Goal: Contribute content: Contribute content

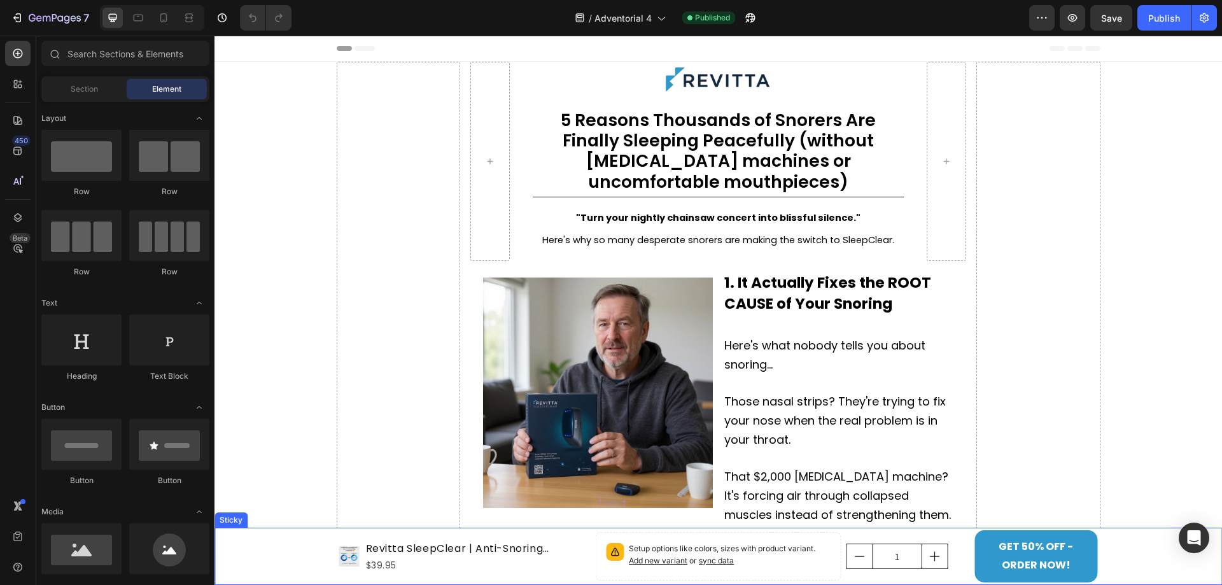
click at [1111, 558] on div "Product Images Revitta SleepClear | Anti-Snoring Neurostimulation Device Produc…" at bounding box center [719, 556] width 1008 height 57
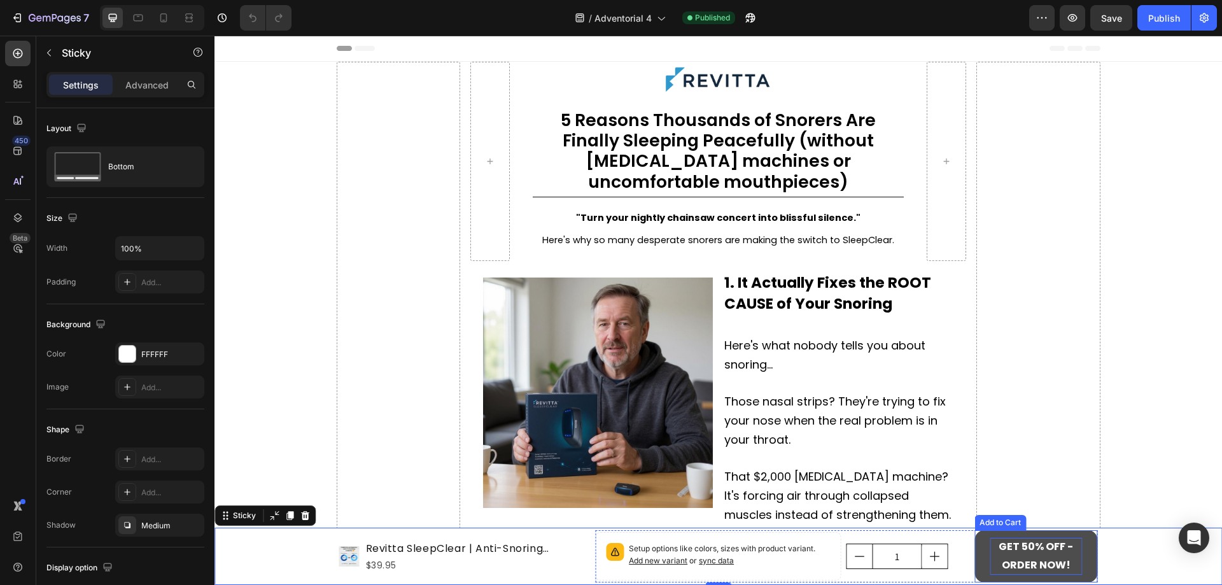
click at [1040, 546] on strong "GET 50% OFF - ORDER NOW!" at bounding box center [1036, 556] width 92 height 37
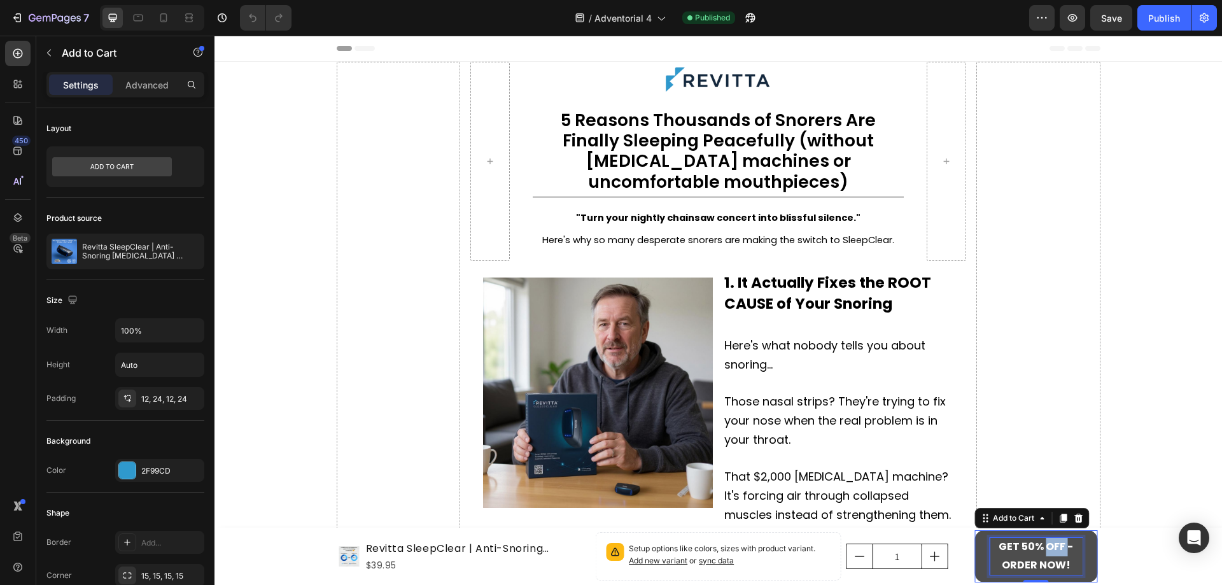
click at [1054, 553] on strong "GET 50% OFF - ORDER NOW!" at bounding box center [1036, 555] width 74 height 33
click at [1061, 556] on p "GET 50% OFF - ORDER NOW!" at bounding box center [1036, 556] width 92 height 37
drag, startPoint x: 1035, startPoint y: 565, endPoint x: 1063, endPoint y: 551, distance: 31.3
click at [1063, 551] on strong "GET 50% OFF - ORDER NOW!" at bounding box center [1036, 555] width 74 height 33
click at [975, 530] on button "GET 50% OFF NOW!" at bounding box center [1036, 556] width 123 height 52
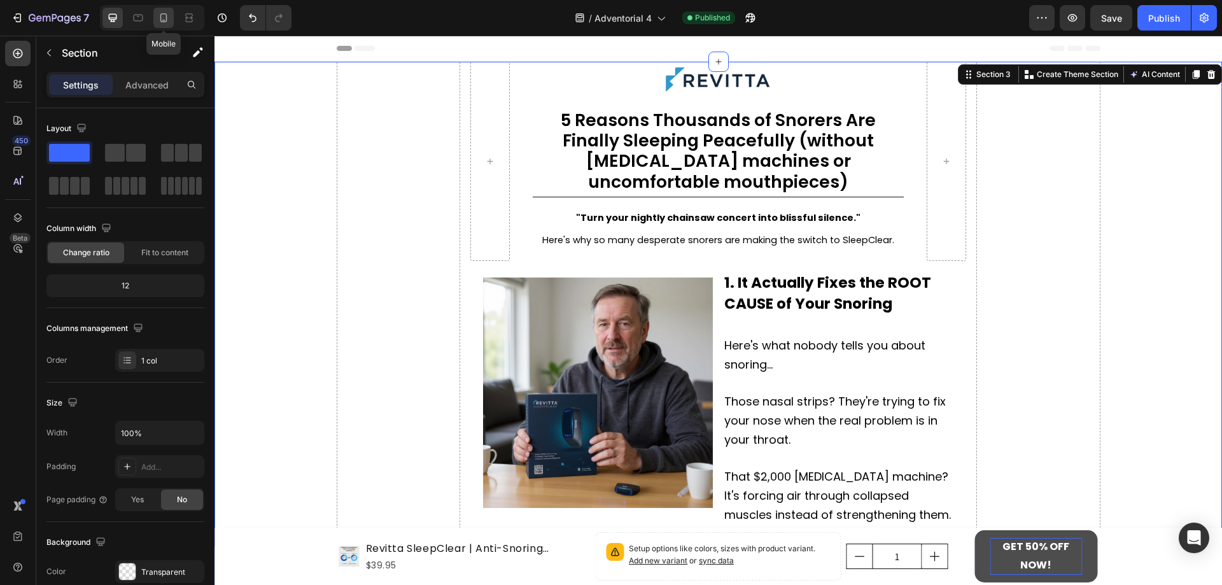
click at [168, 17] on icon at bounding box center [163, 17] width 13 height 13
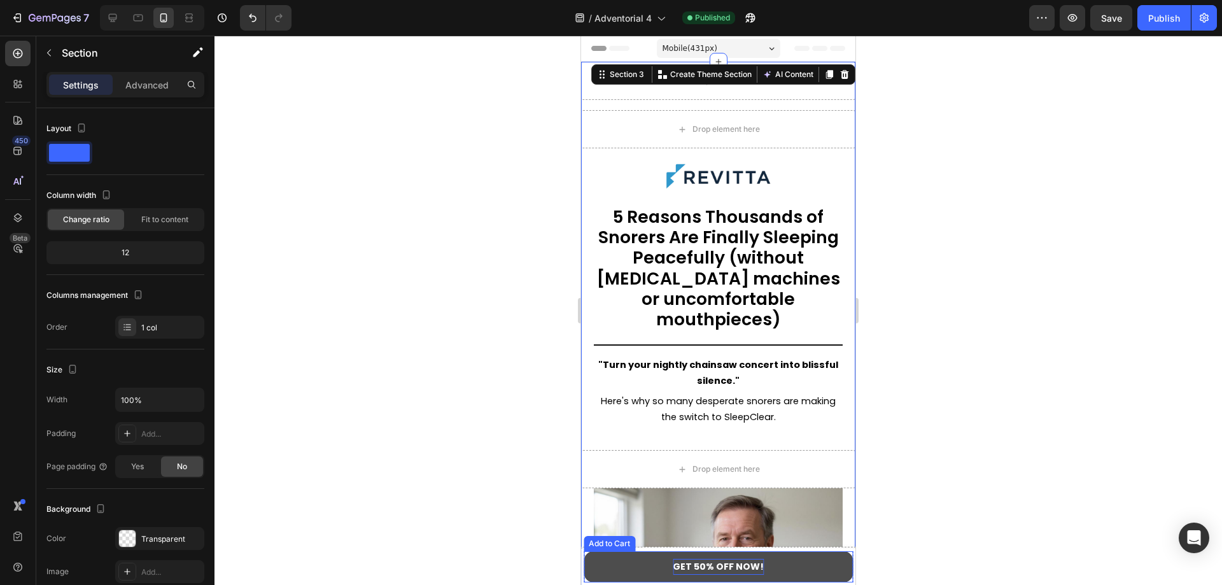
click at [735, 567] on strong "GET 50% OFF NOW!" at bounding box center [718, 566] width 91 height 13
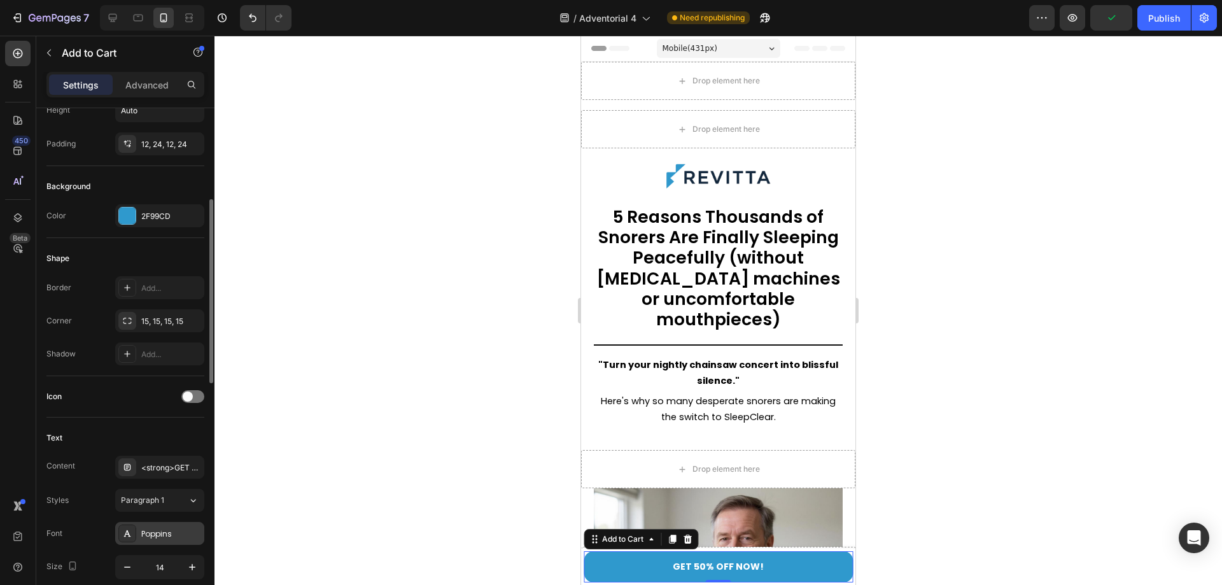
scroll to position [382, 0]
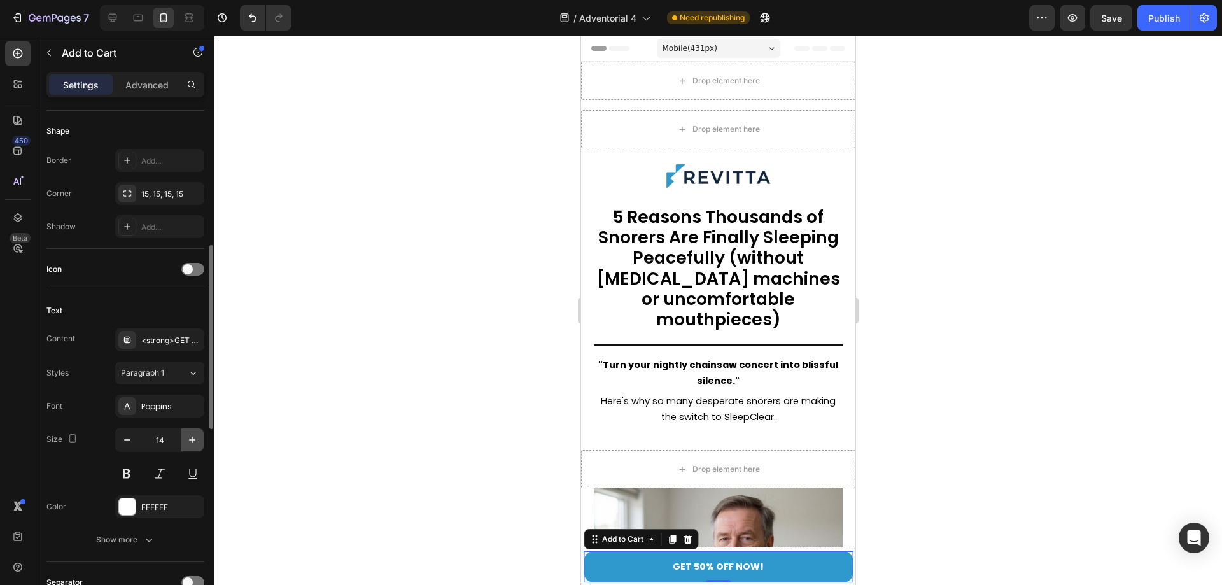
click at [193, 444] on icon "button" at bounding box center [192, 440] width 13 height 13
click at [193, 443] on icon "button" at bounding box center [192, 440] width 13 height 13
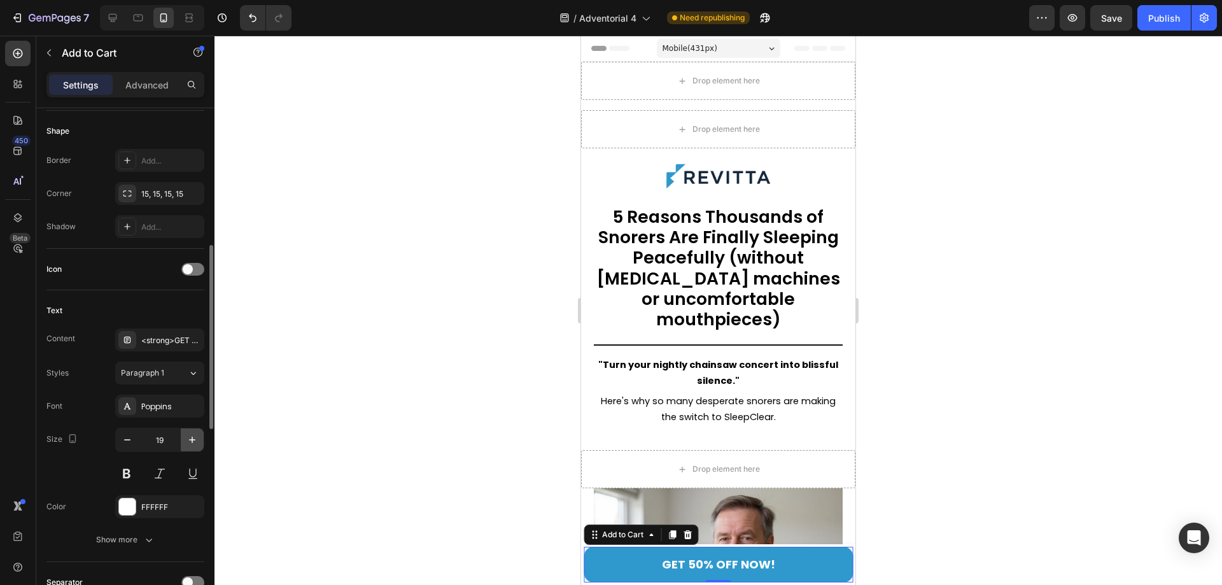
click at [193, 443] on icon "button" at bounding box center [192, 440] width 13 height 13
type input "22"
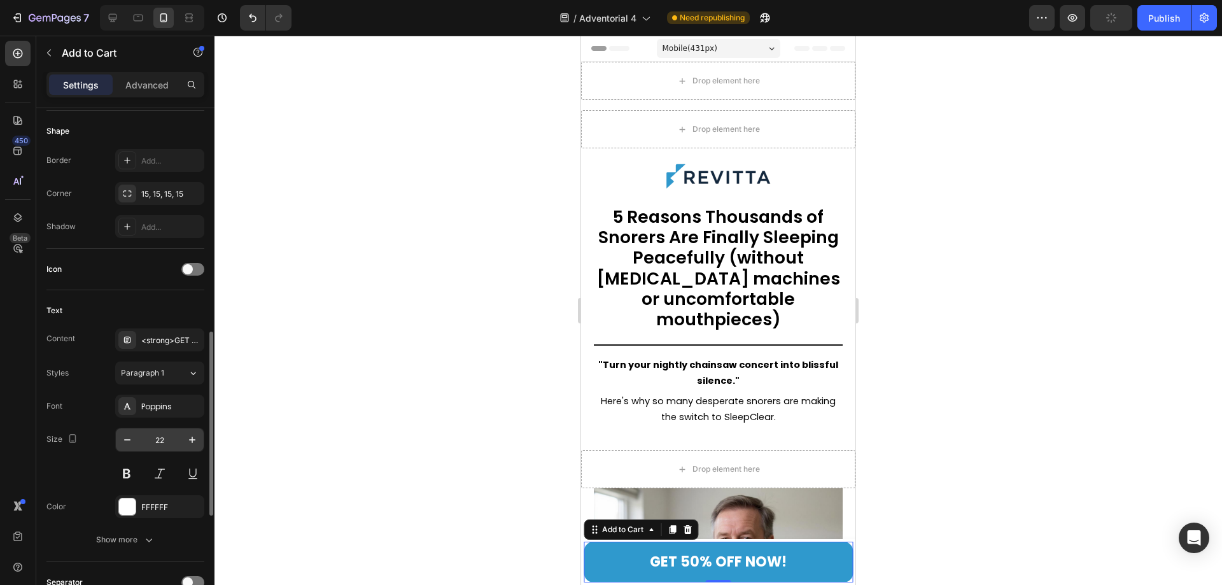
scroll to position [509, 0]
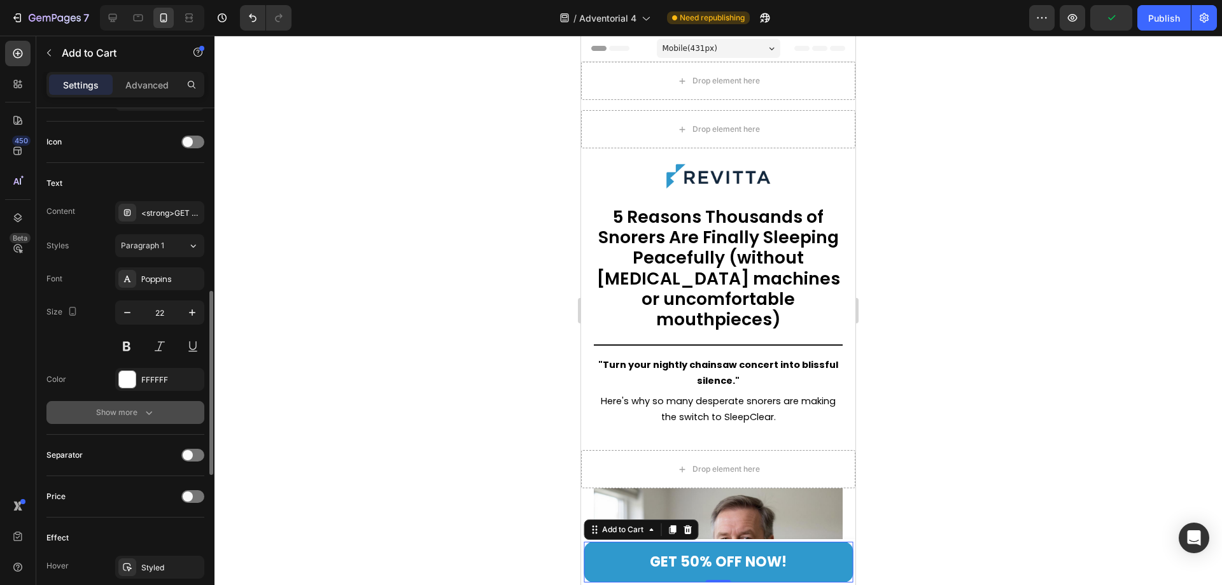
click at [137, 413] on div "Show more" at bounding box center [125, 412] width 59 height 13
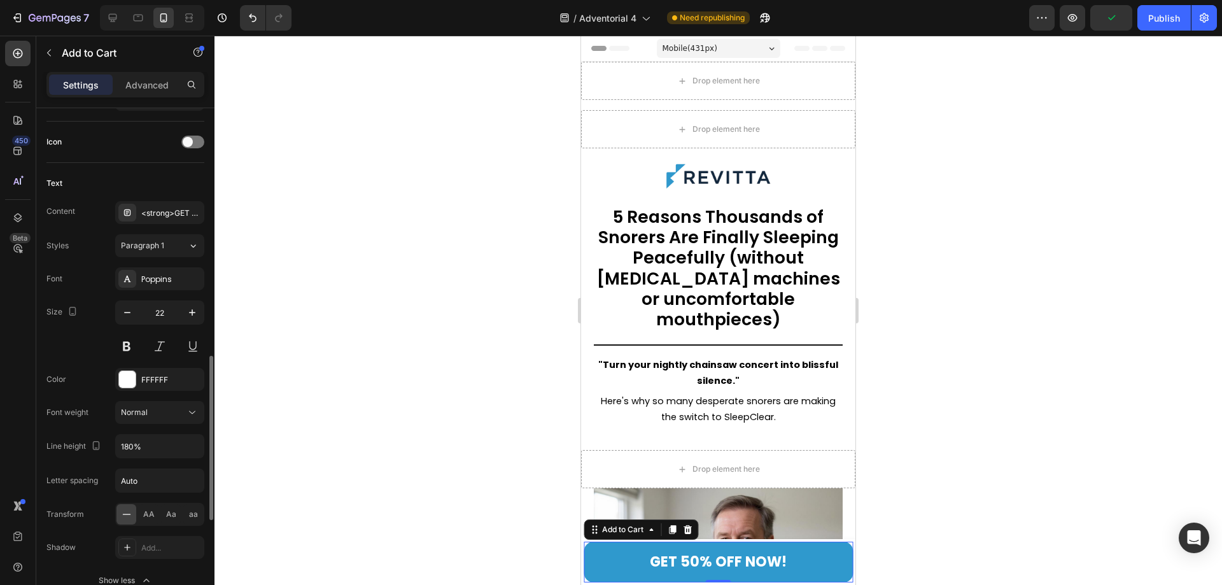
scroll to position [637, 0]
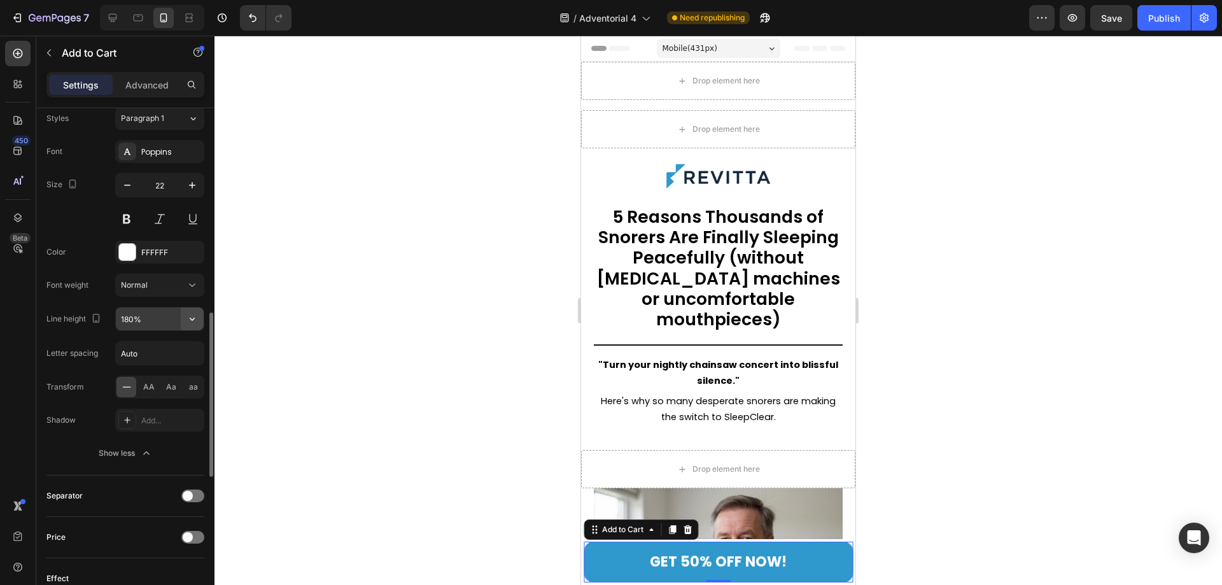
click at [195, 324] on icon "button" at bounding box center [192, 319] width 13 height 13
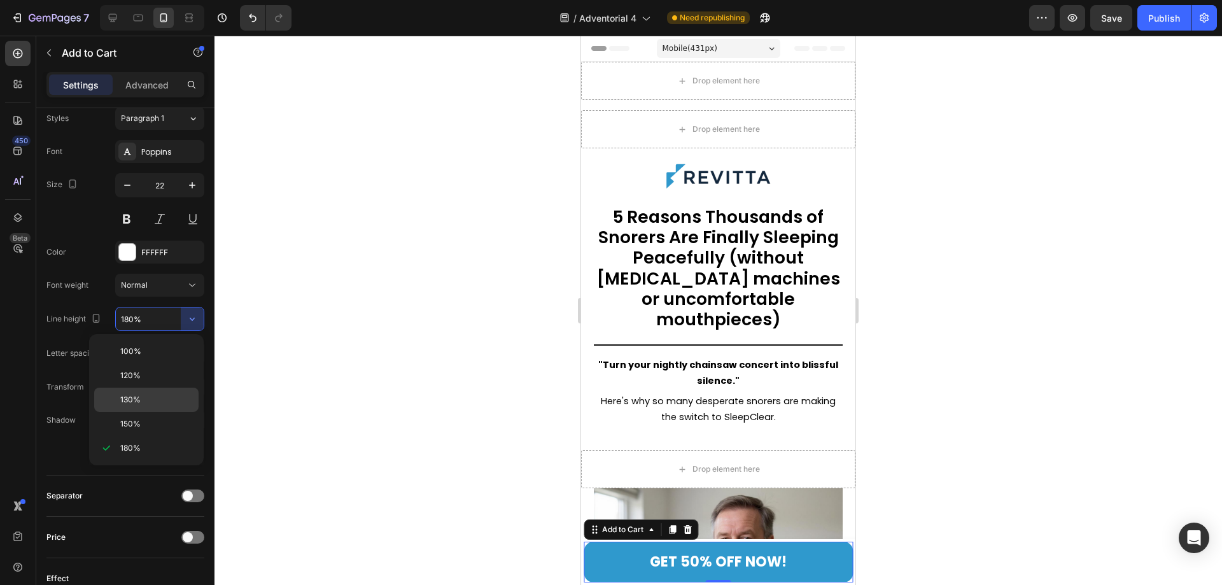
click at [144, 412] on div "130%" at bounding box center [146, 424] width 104 height 24
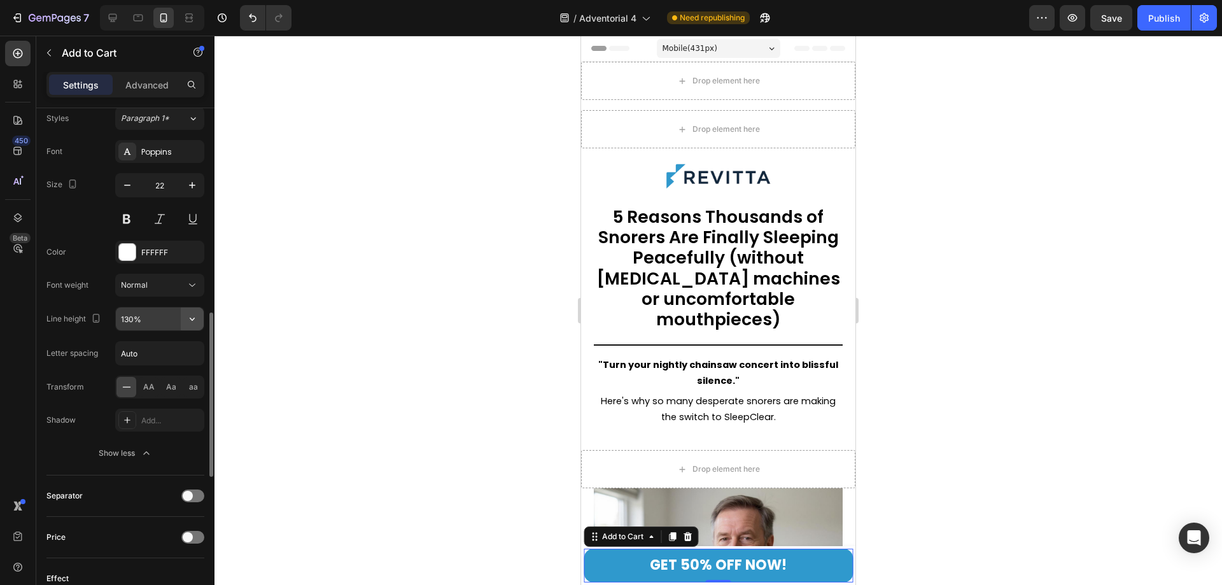
click at [195, 314] on icon "button" at bounding box center [192, 319] width 13 height 13
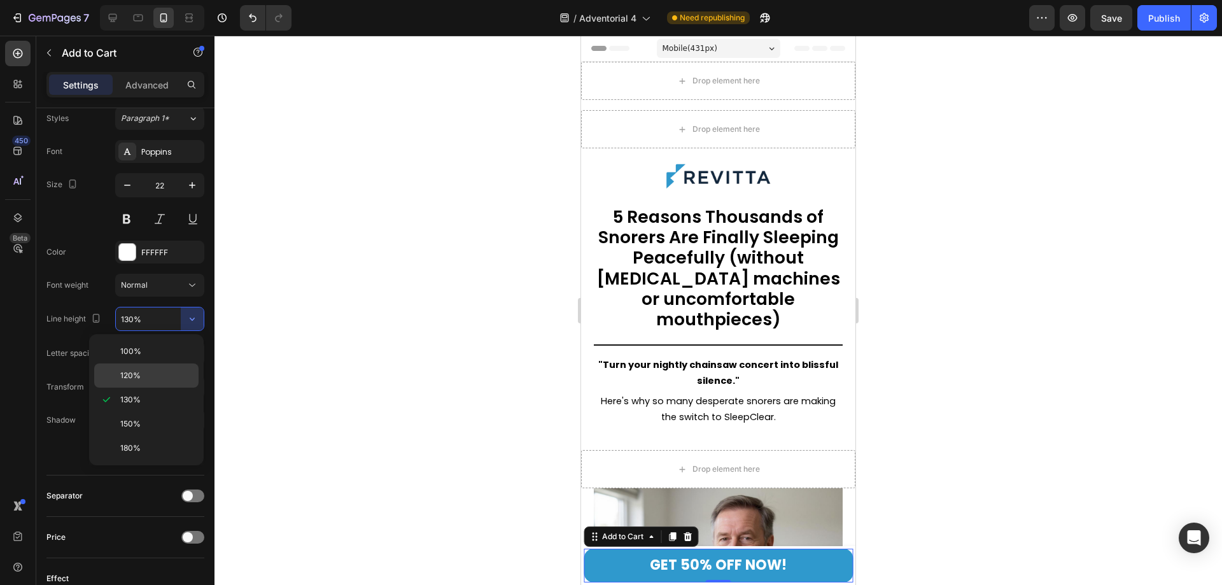
click at [147, 374] on p "120%" at bounding box center [156, 375] width 73 height 11
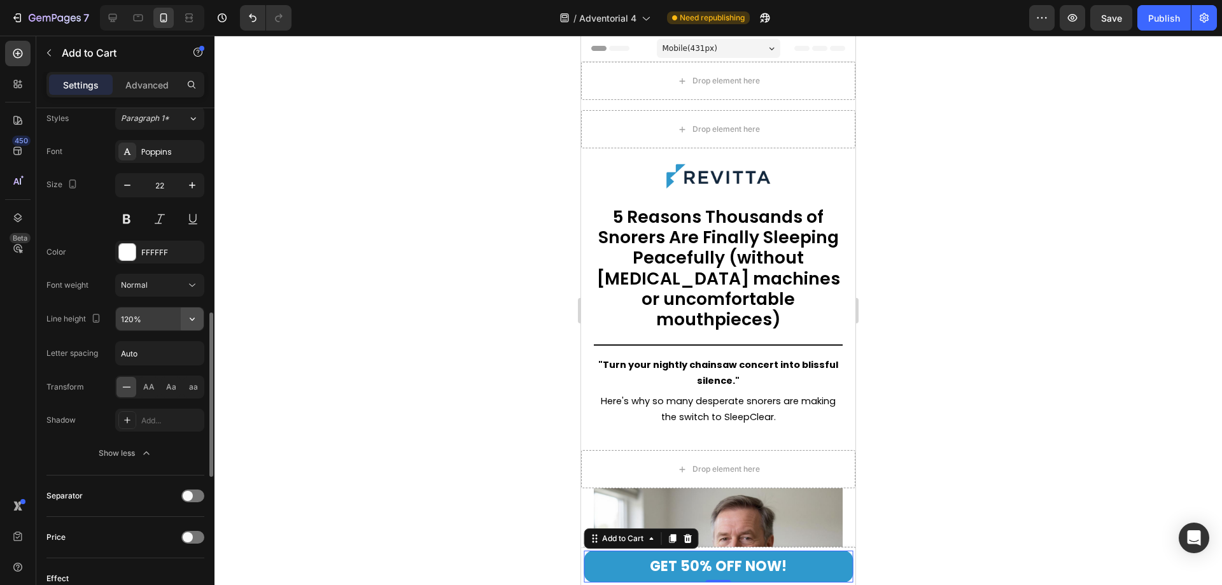
click at [196, 321] on icon "button" at bounding box center [192, 319] width 13 height 13
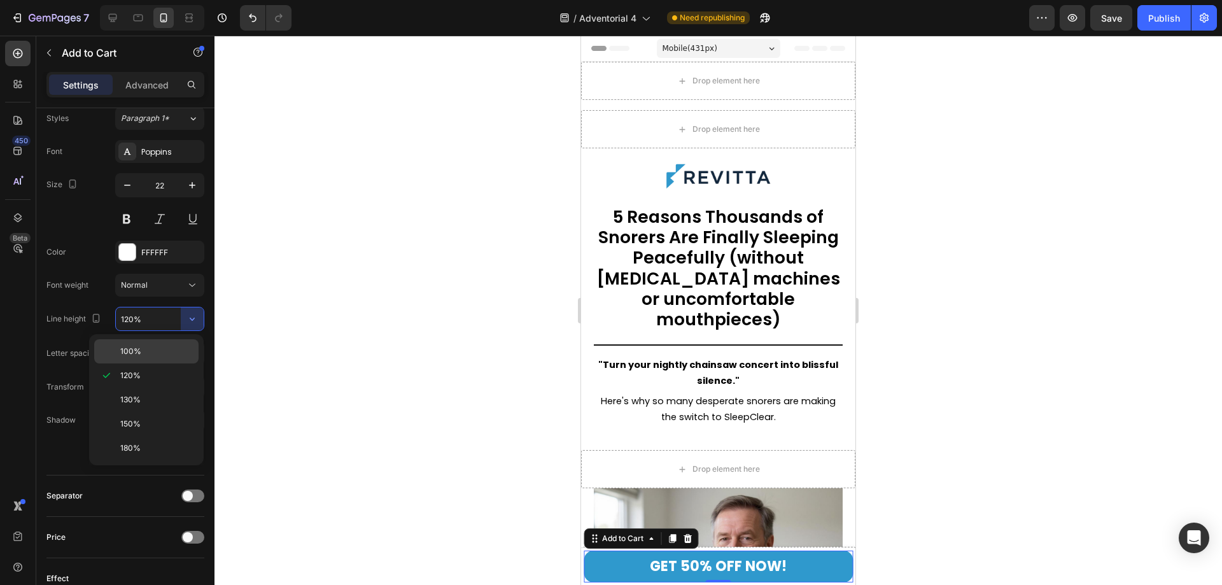
click at [167, 348] on p "100%" at bounding box center [156, 351] width 73 height 11
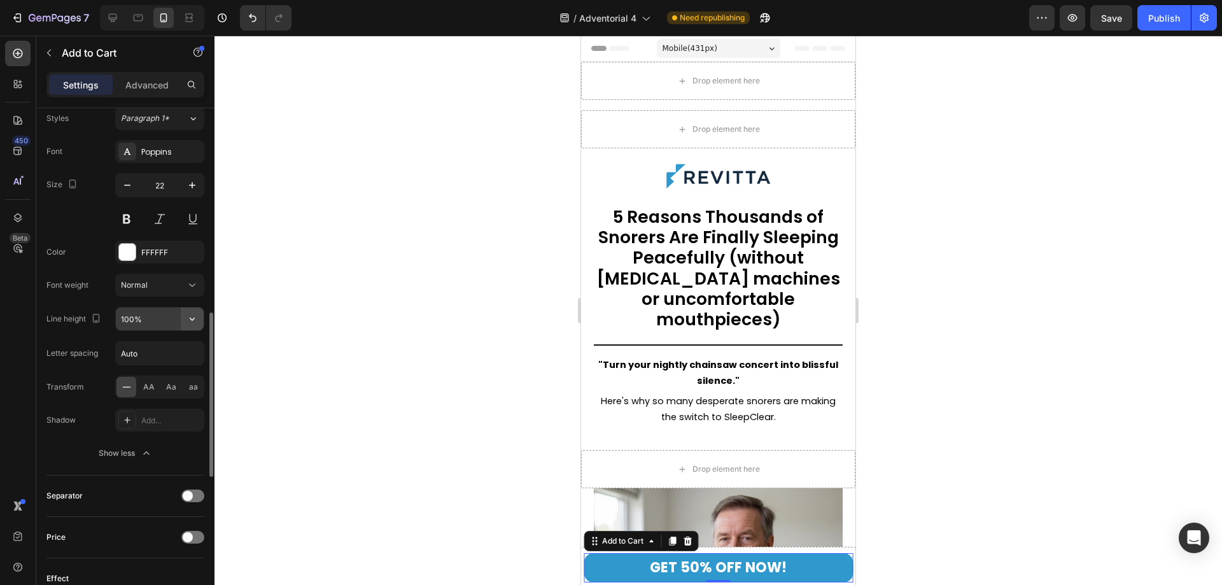
click at [192, 320] on icon "button" at bounding box center [192, 319] width 13 height 13
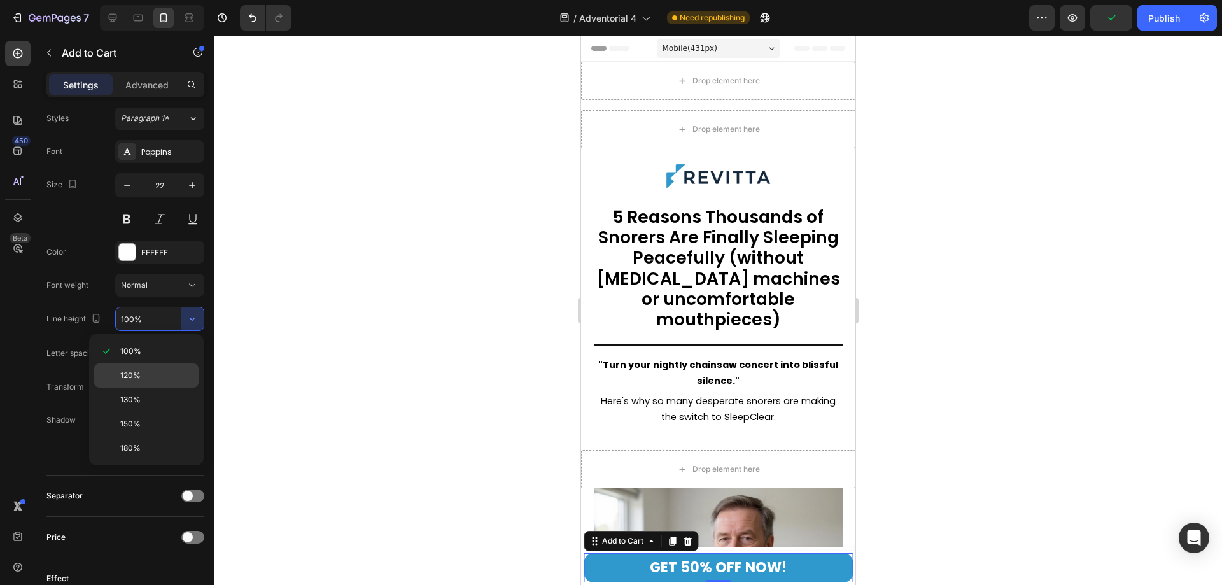
click at [152, 388] on div "120%" at bounding box center [146, 400] width 104 height 24
type input "120%"
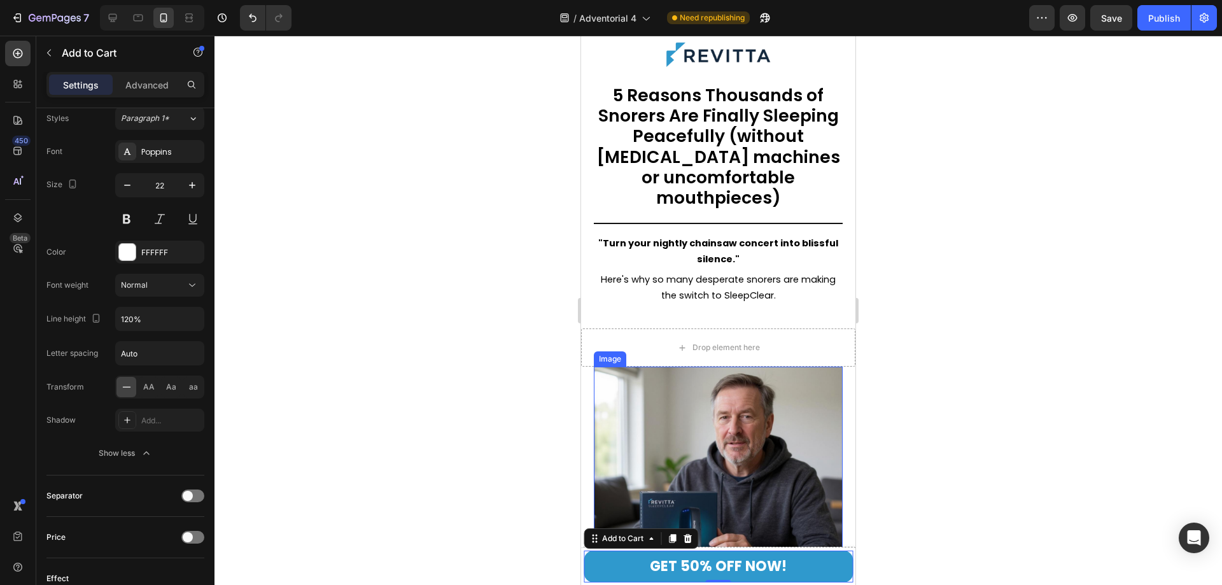
scroll to position [127, 0]
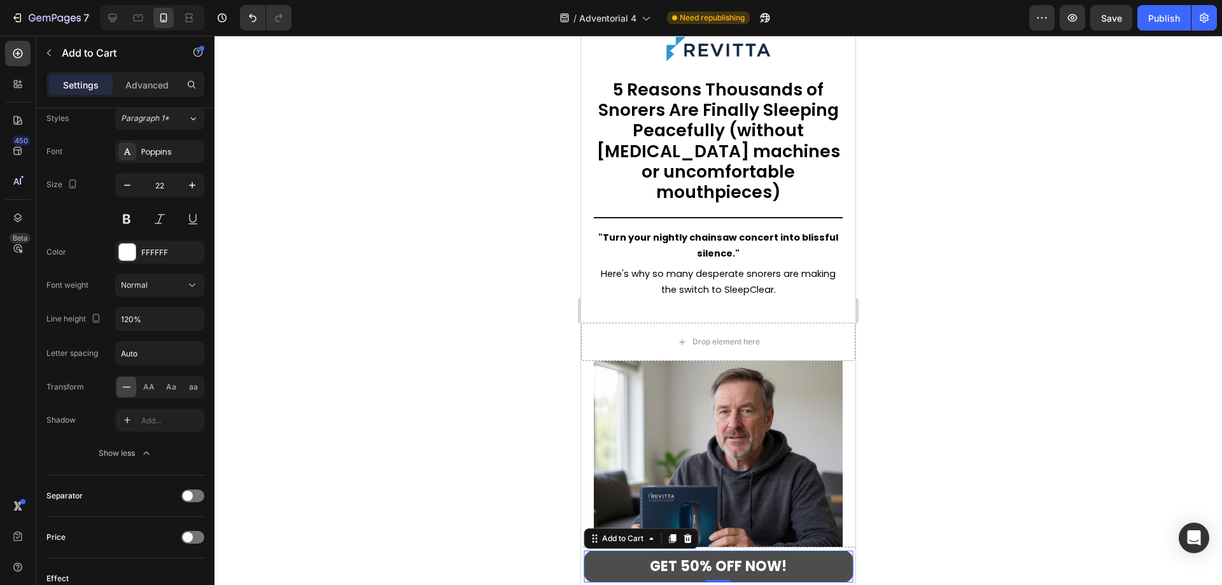
click at [834, 567] on button "GET 50% OFF NOW!" at bounding box center [718, 567] width 269 height 32
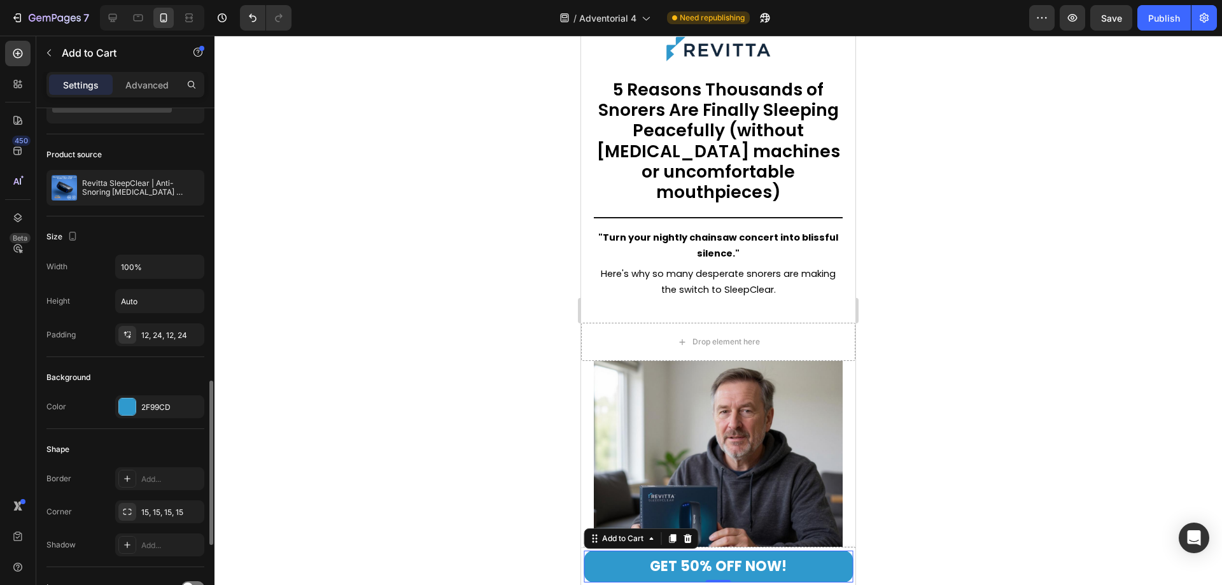
scroll to position [0, 0]
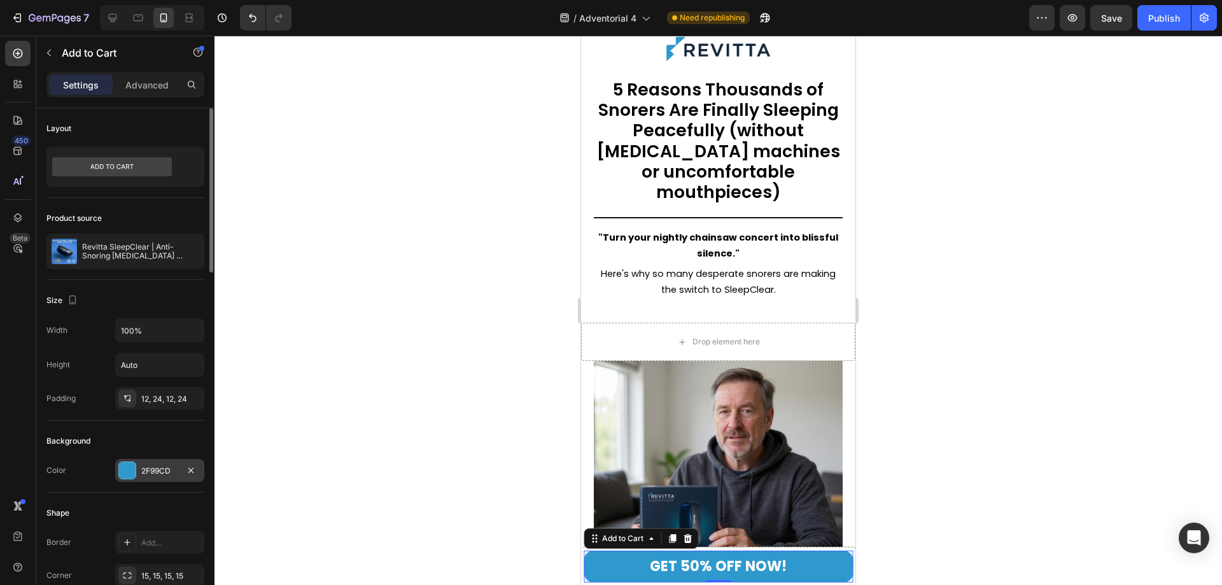
click at [156, 467] on div "2F99CD" at bounding box center [159, 470] width 37 height 11
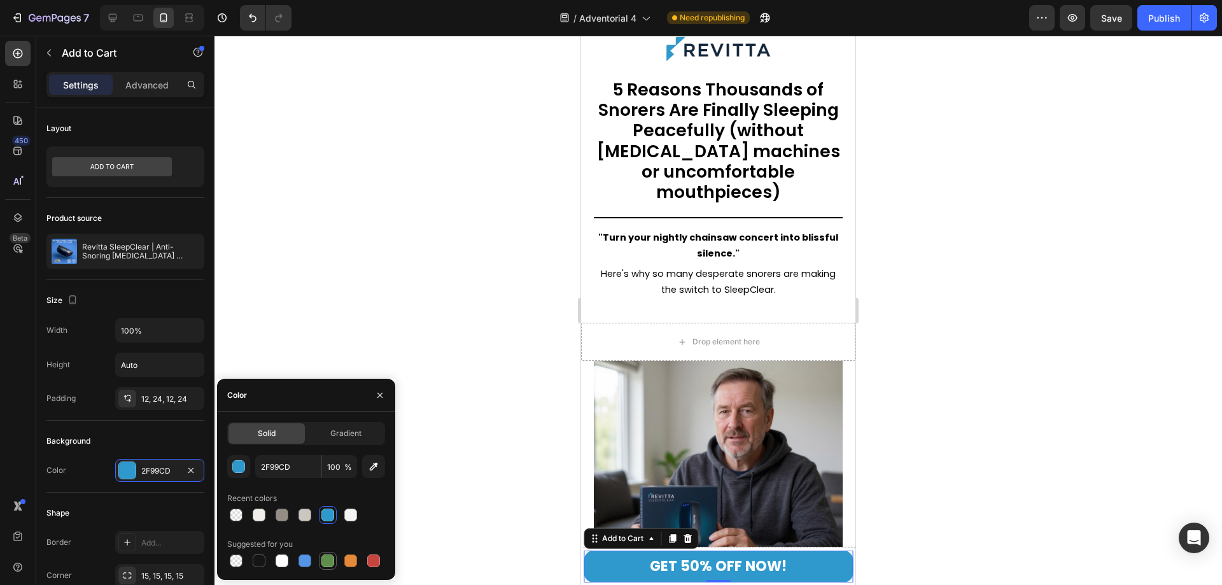
click at [327, 562] on div at bounding box center [327, 561] width 13 height 13
type input "5E8E49"
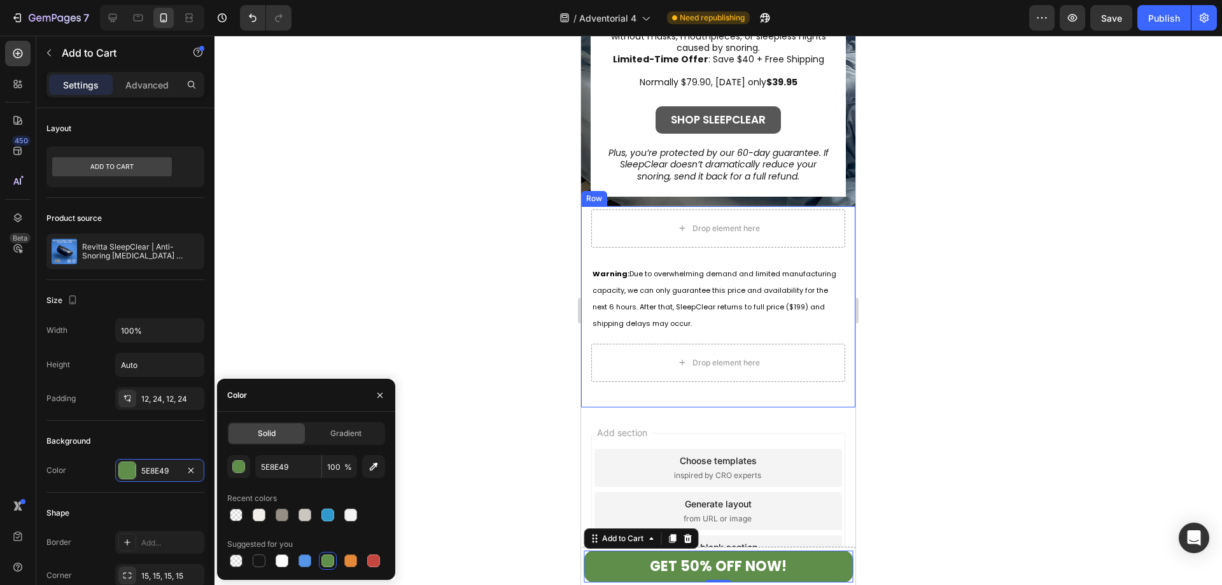
scroll to position [6164, 0]
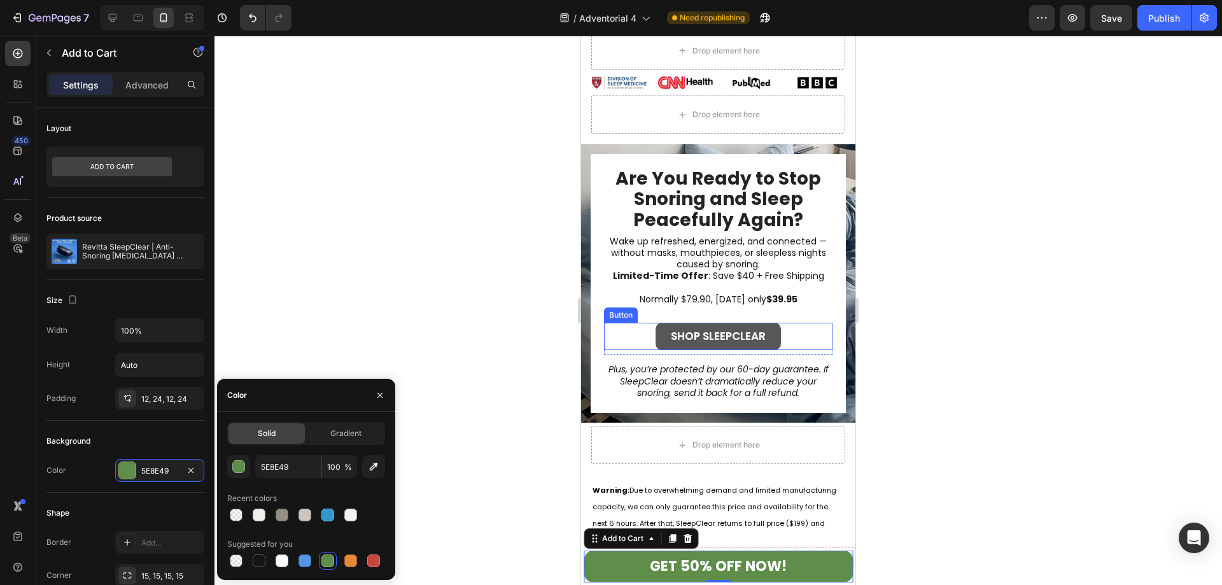
click at [770, 323] on link "Shop SleepClear" at bounding box center [718, 336] width 125 height 27
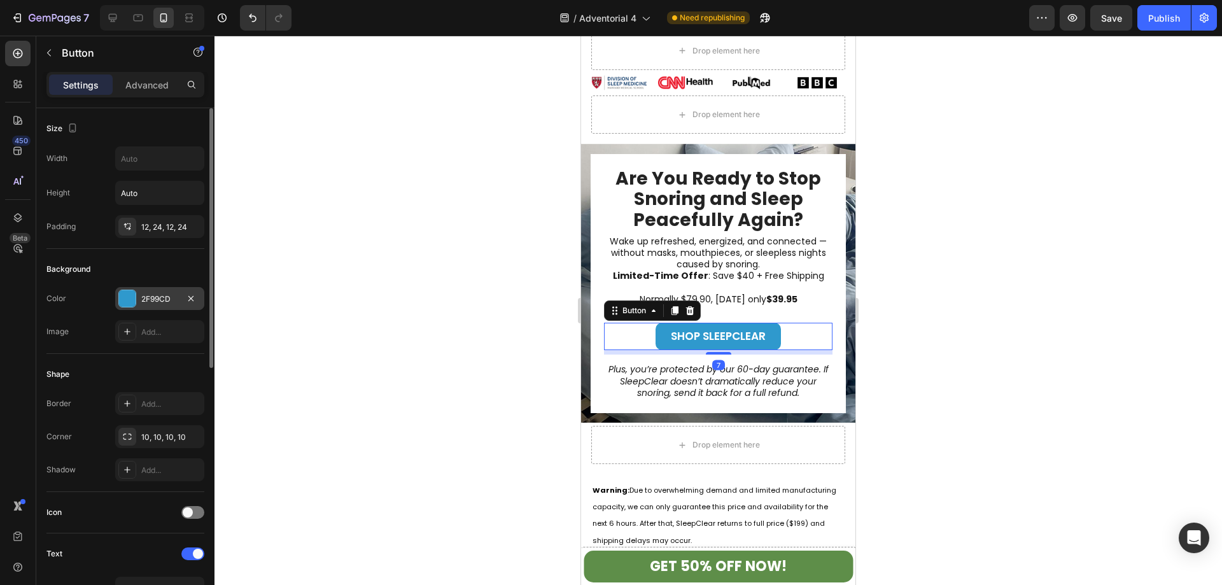
click at [159, 309] on div "2F99CD" at bounding box center [159, 298] width 89 height 23
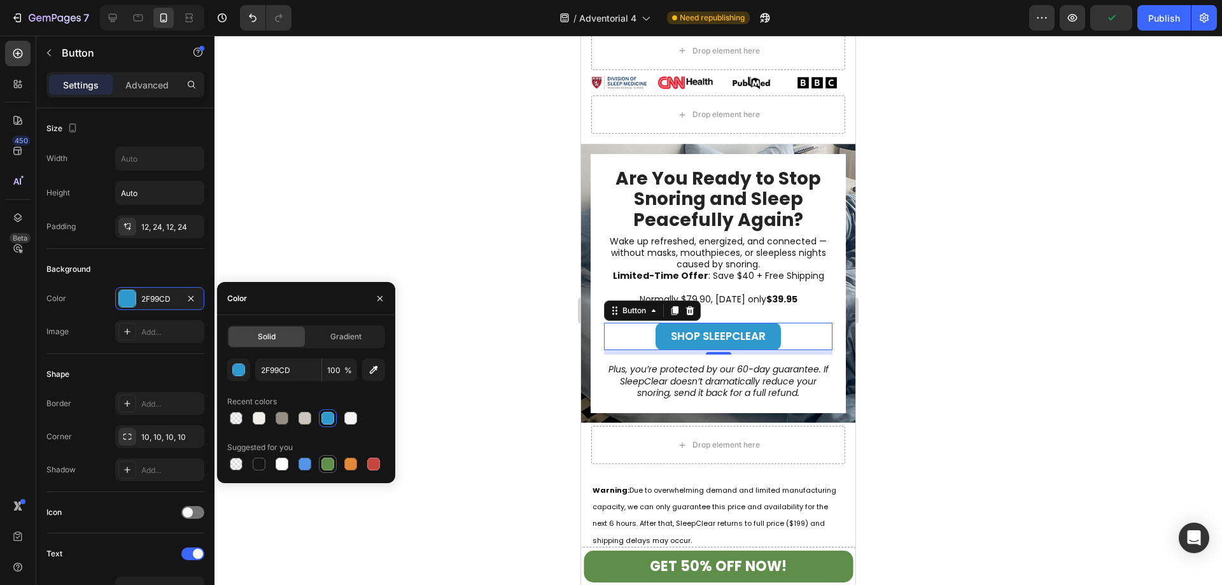
click at [333, 467] on div at bounding box center [327, 464] width 13 height 13
type input "5E8E49"
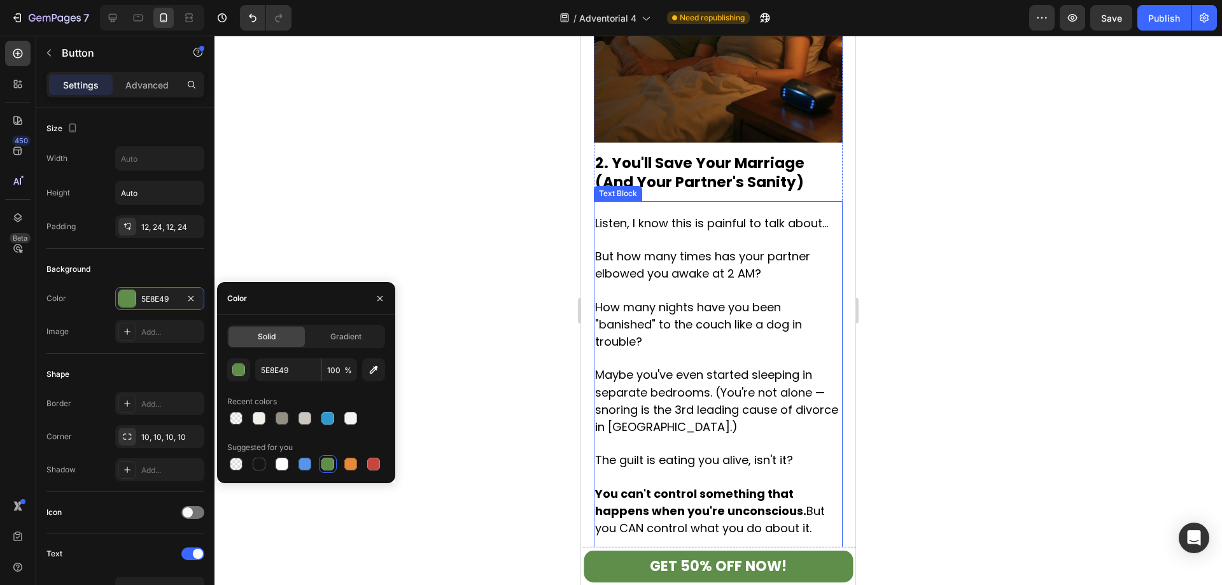
scroll to position [1210, 0]
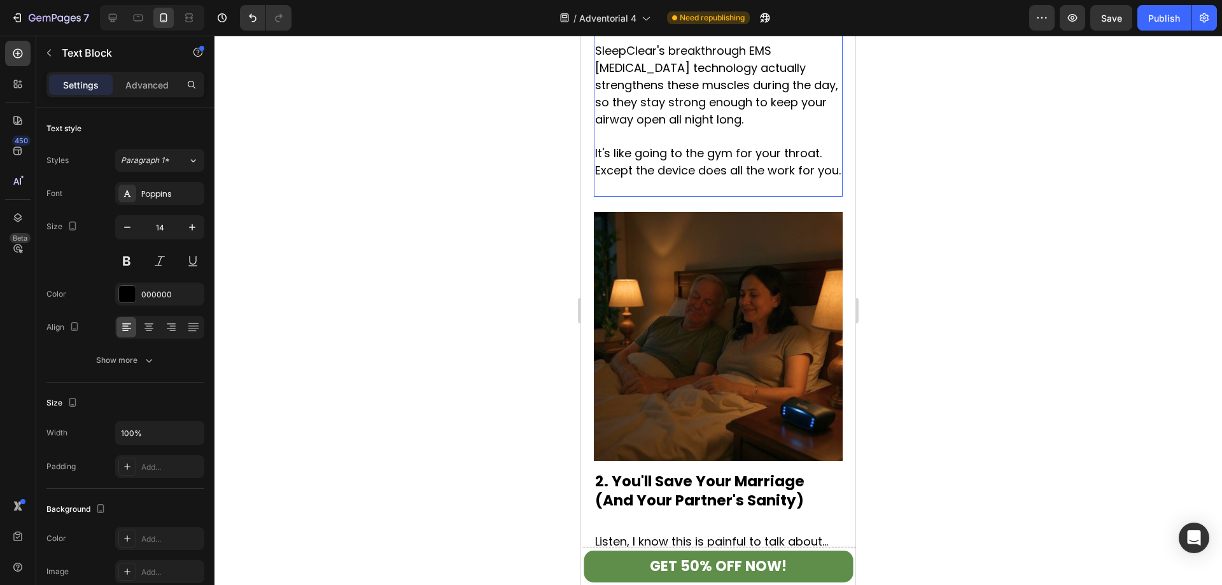
click at [744, 183] on p "It's like going to the gym for your throat. Except the device does all the work…" at bounding box center [718, 170] width 246 height 51
click at [737, 234] on img at bounding box center [718, 336] width 249 height 249
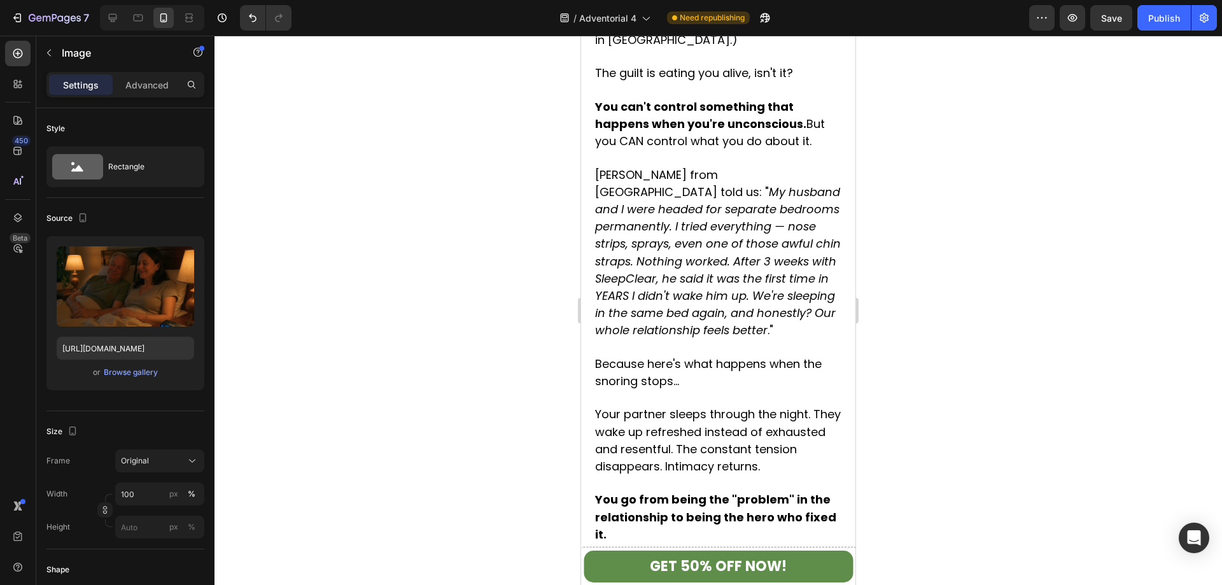
scroll to position [2101, 0]
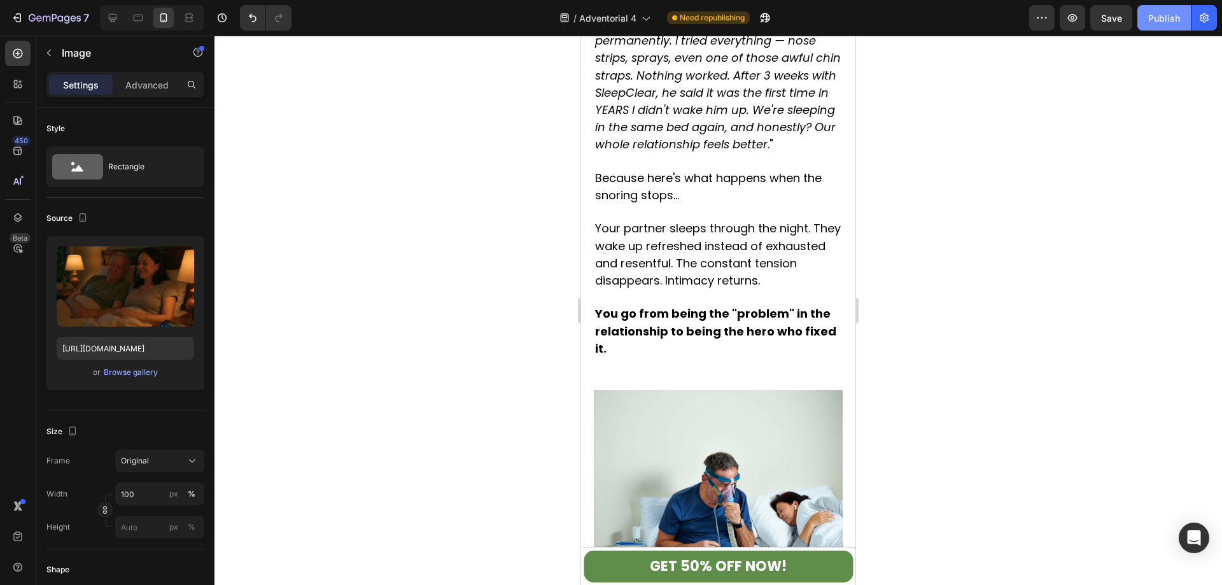
click at [1161, 15] on div "Publish" at bounding box center [1164, 17] width 32 height 13
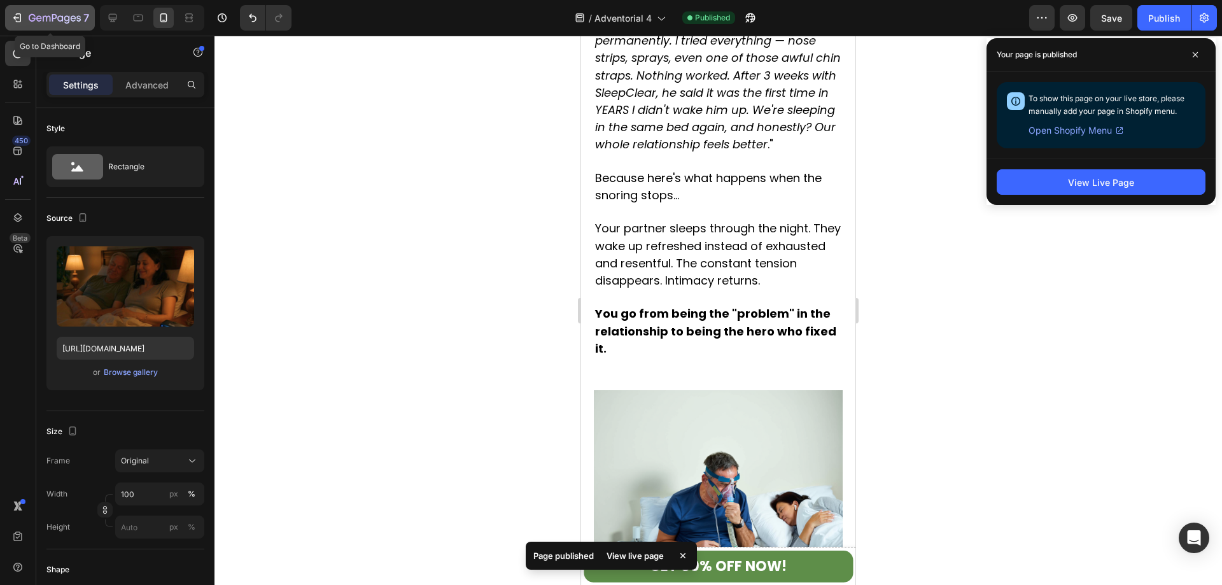
click at [21, 15] on icon "button" at bounding box center [17, 17] width 13 height 13
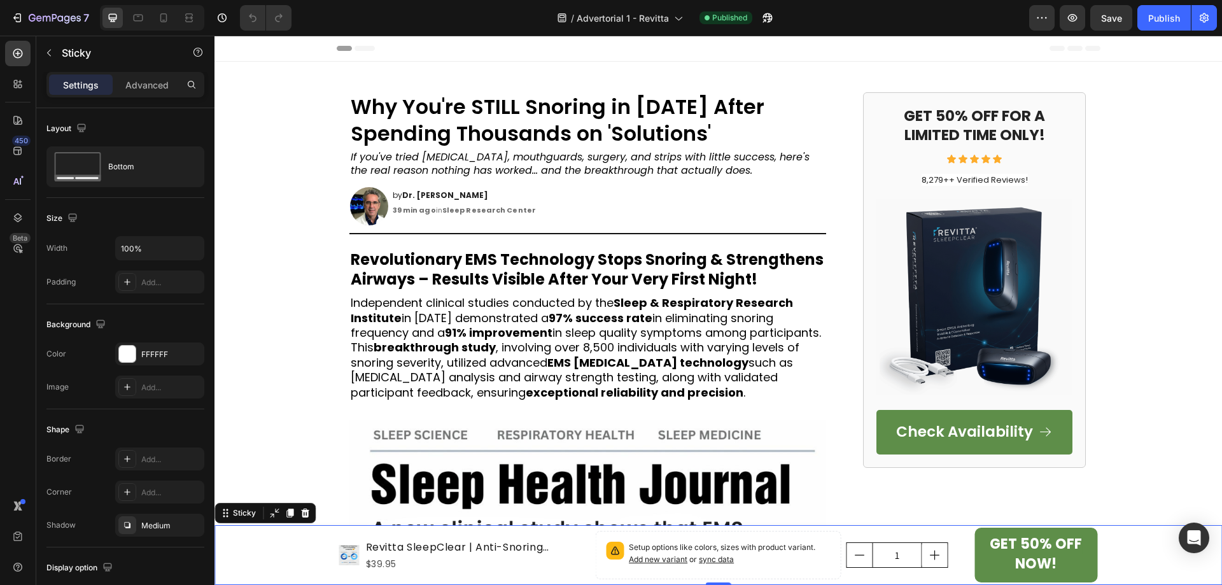
click at [1105, 551] on div "Product Images Revitta SleepClear | Anti-Snoring Neurostimulation Device Produc…" at bounding box center [719, 555] width 1008 height 60
click at [163, 16] on icon at bounding box center [163, 17] width 13 height 13
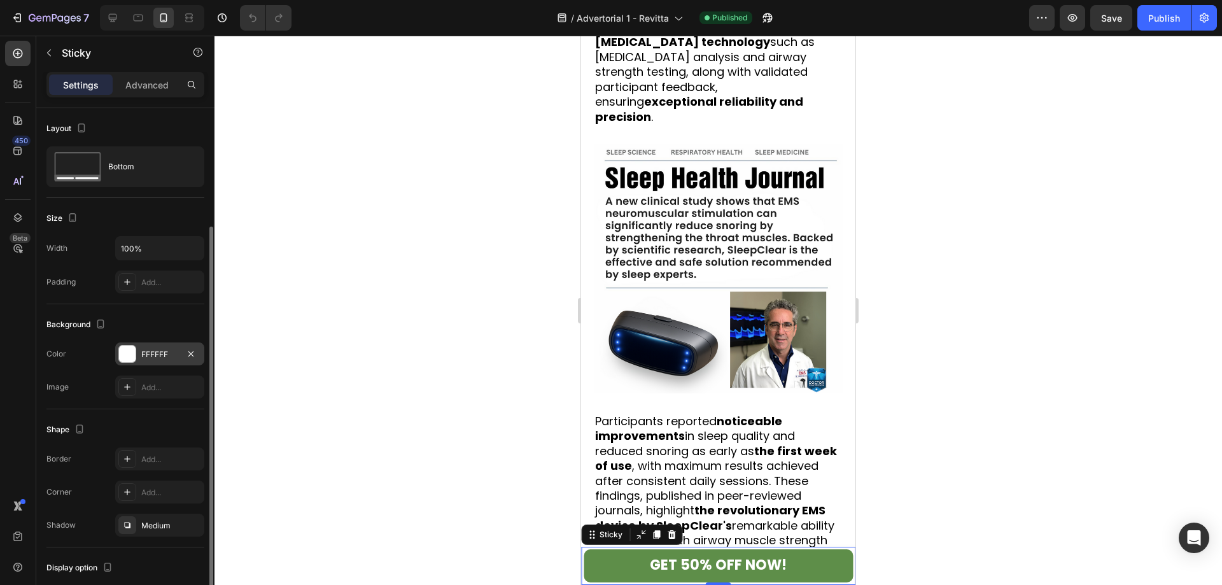
scroll to position [85, 0]
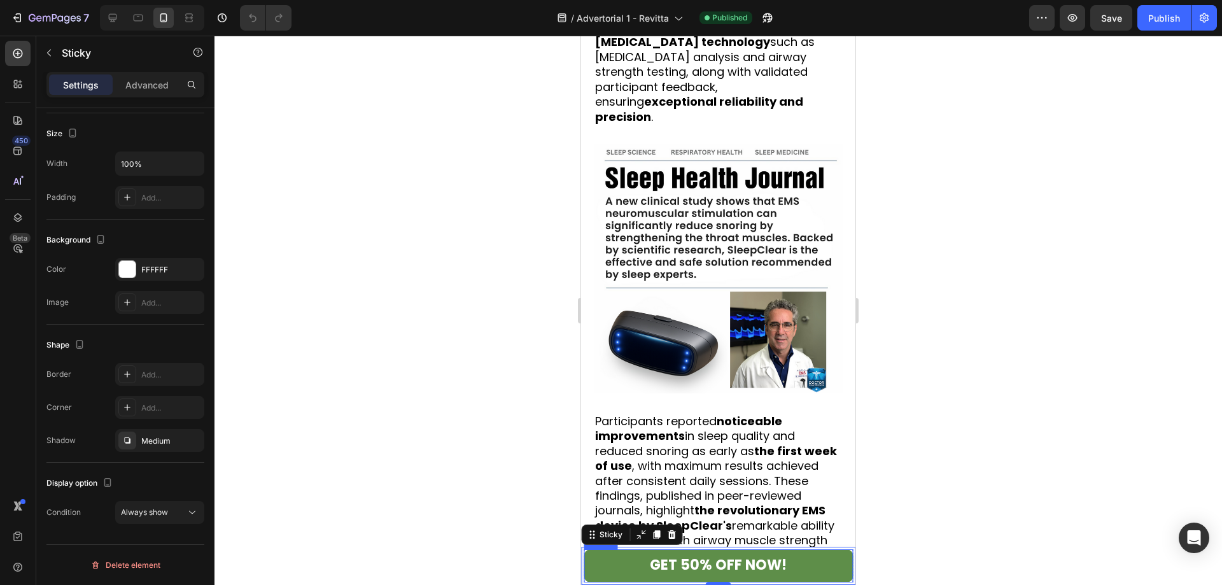
click at [823, 555] on link "GET 50% OFF NOW!" at bounding box center [718, 565] width 269 height 33
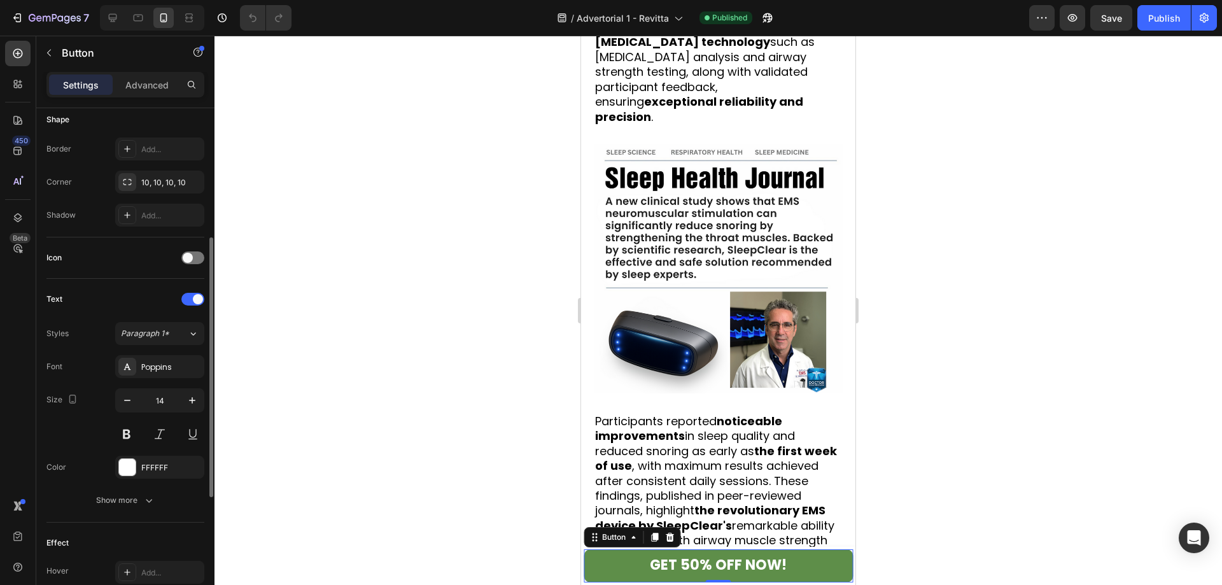
scroll to position [0, 0]
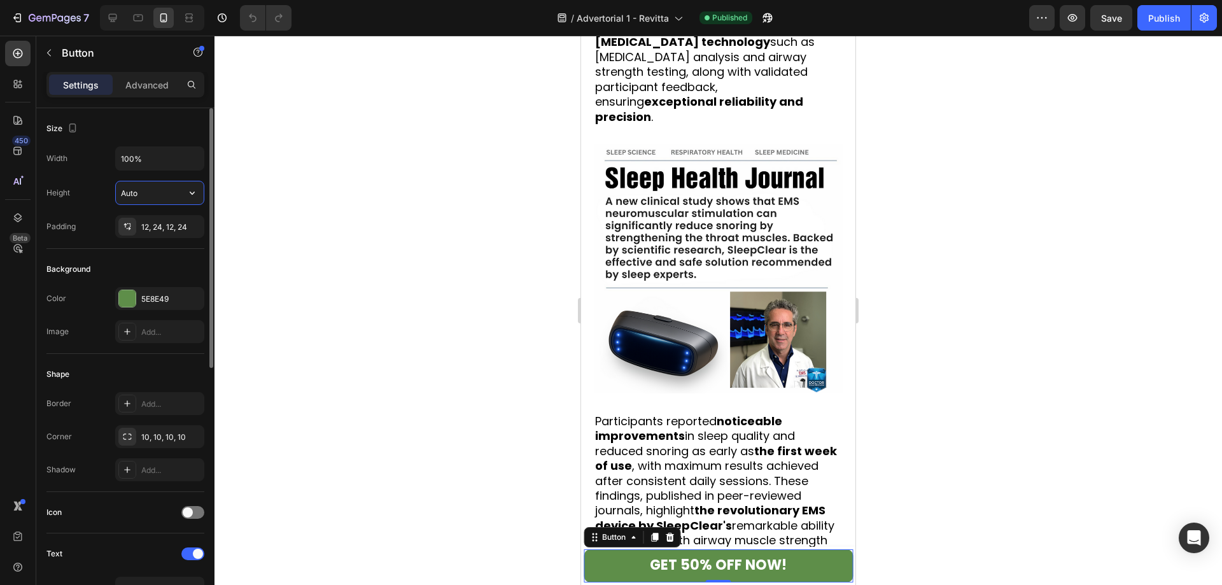
click at [180, 193] on input "Auto" at bounding box center [160, 192] width 88 height 23
click at [190, 193] on icon "button" at bounding box center [192, 193] width 13 height 13
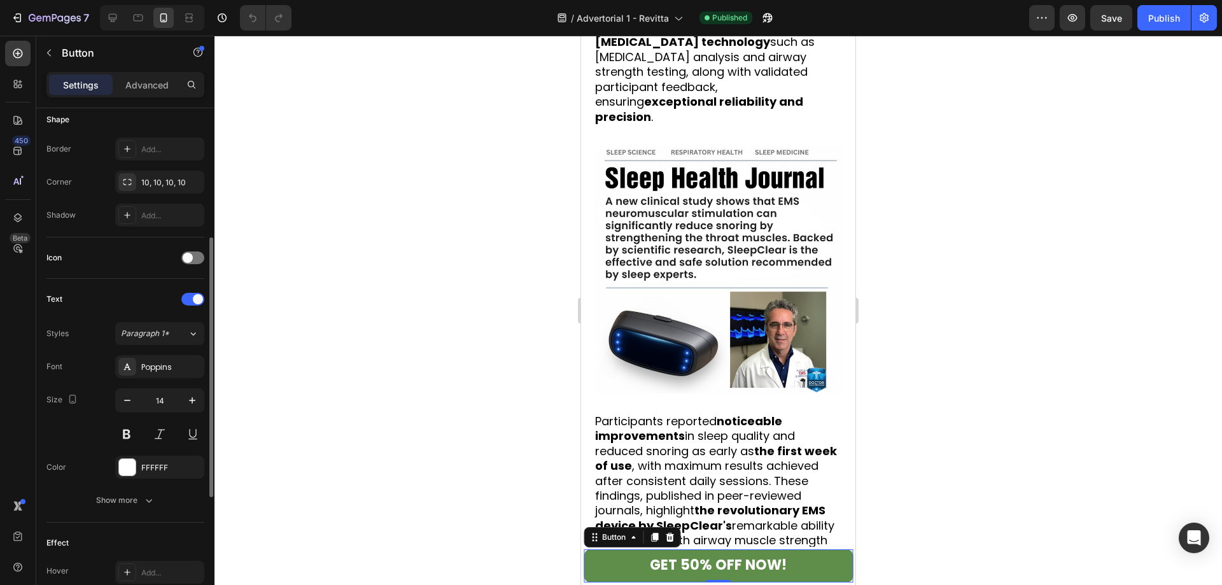
scroll to position [446, 0]
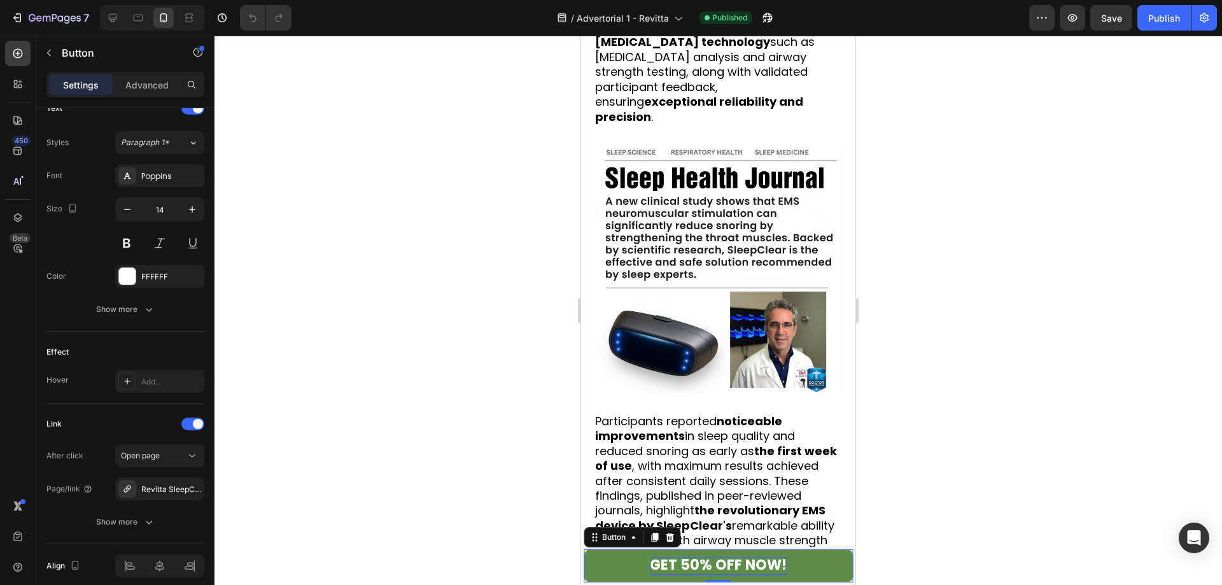
click at [746, 560] on strong "GET 50% OFF NOW!" at bounding box center [718, 565] width 137 height 20
click at [747, 560] on strong "GET 50% OFF NOW!" at bounding box center [718, 565] width 137 height 20
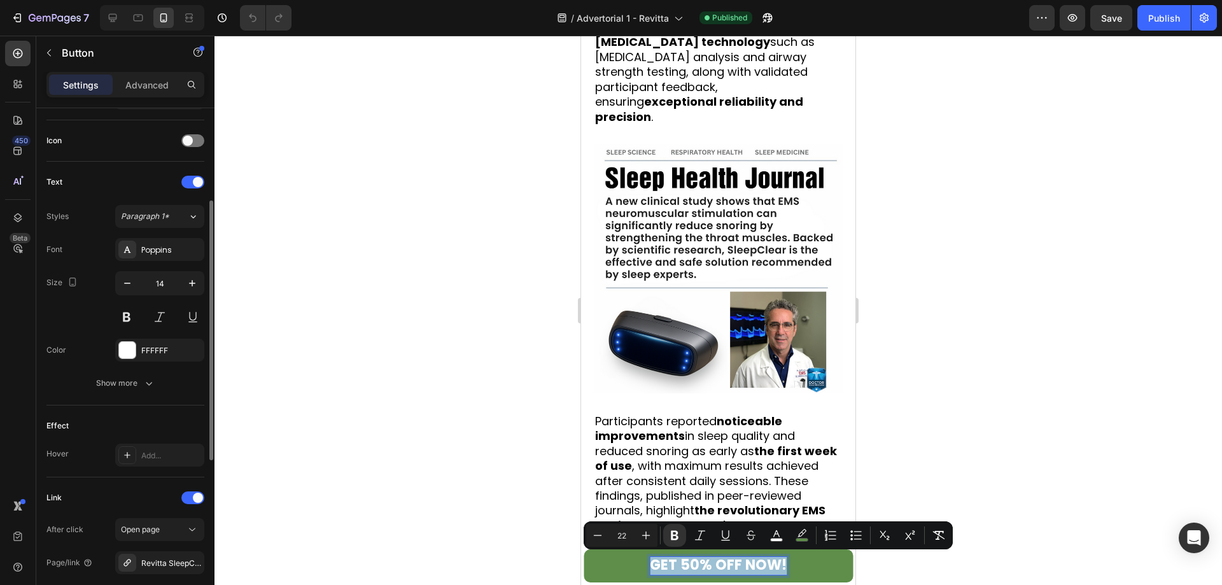
scroll to position [308, 0]
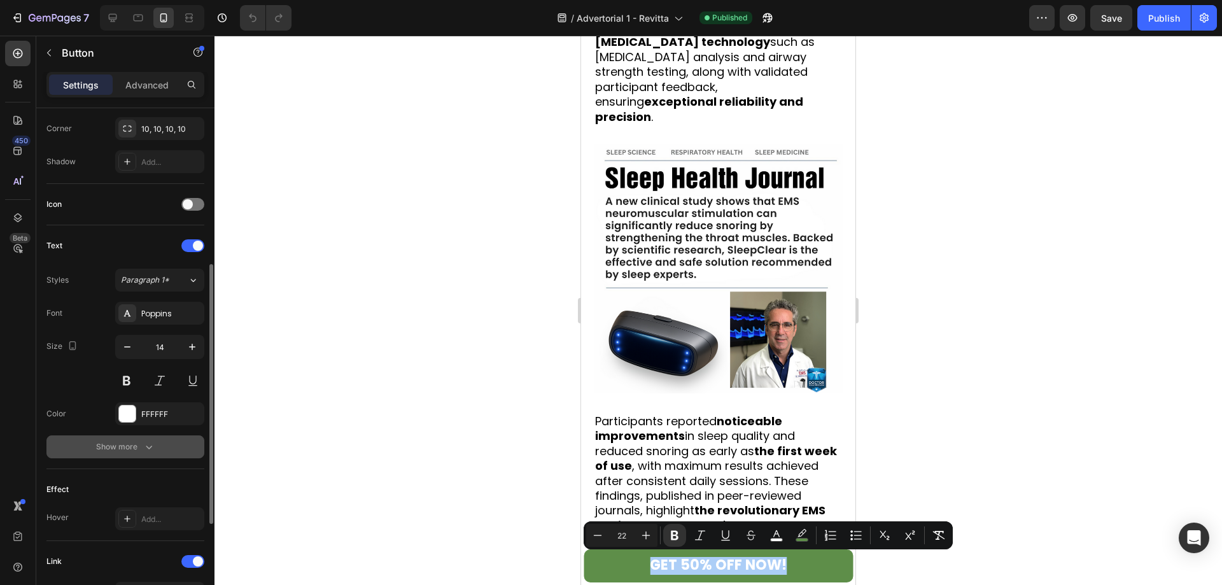
click at [141, 451] on div "Show more" at bounding box center [125, 447] width 59 height 13
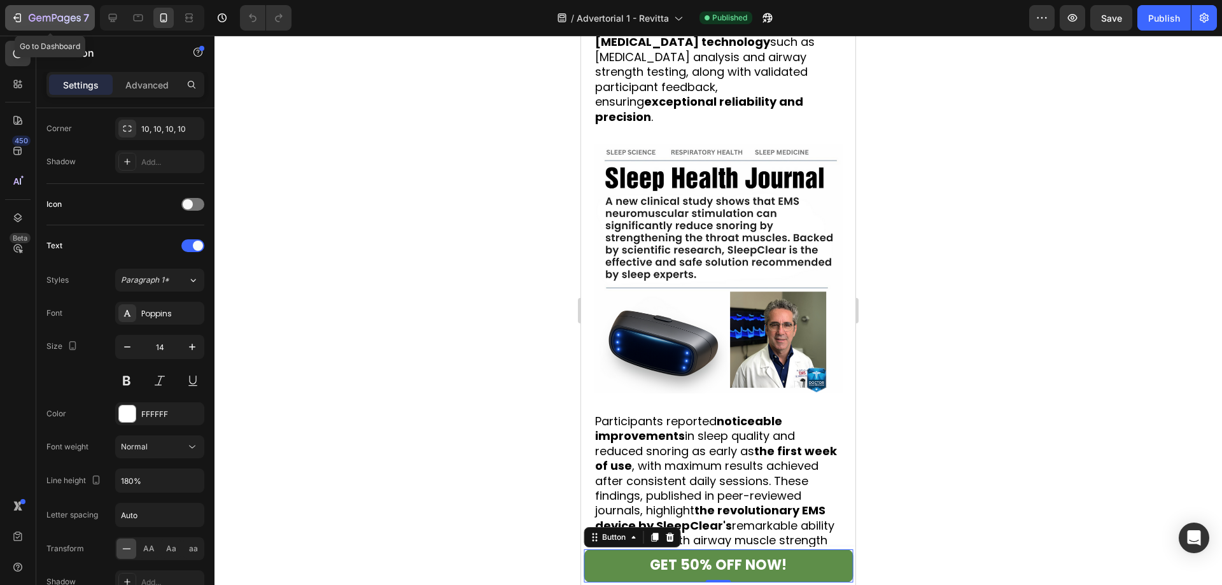
click at [24, 25] on button "7" at bounding box center [50, 17] width 90 height 25
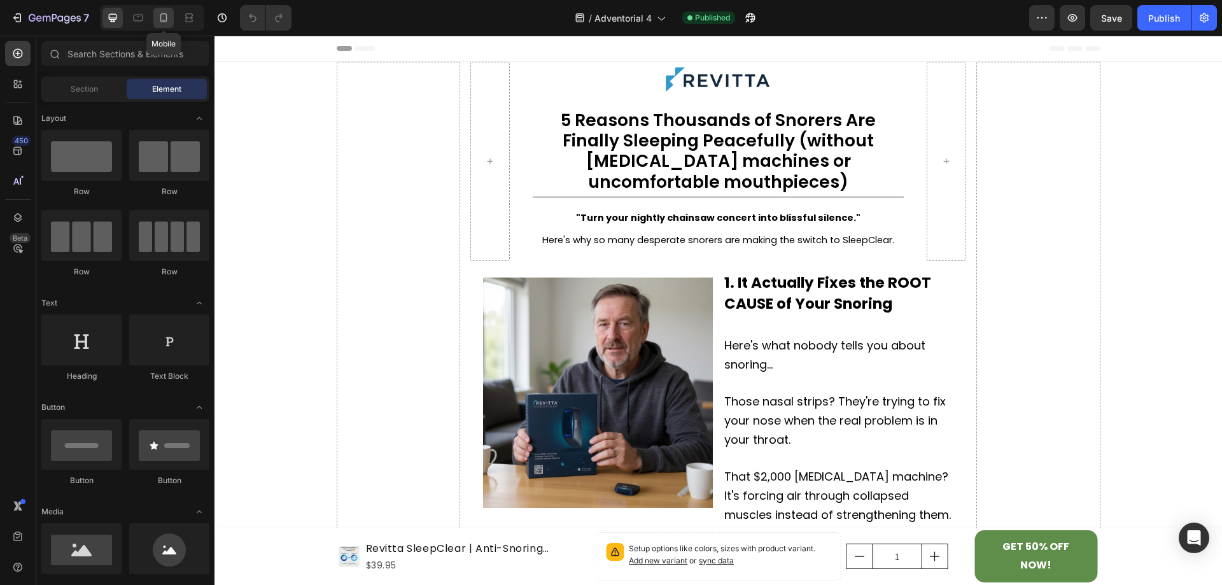
click at [162, 20] on icon at bounding box center [163, 17] width 13 height 13
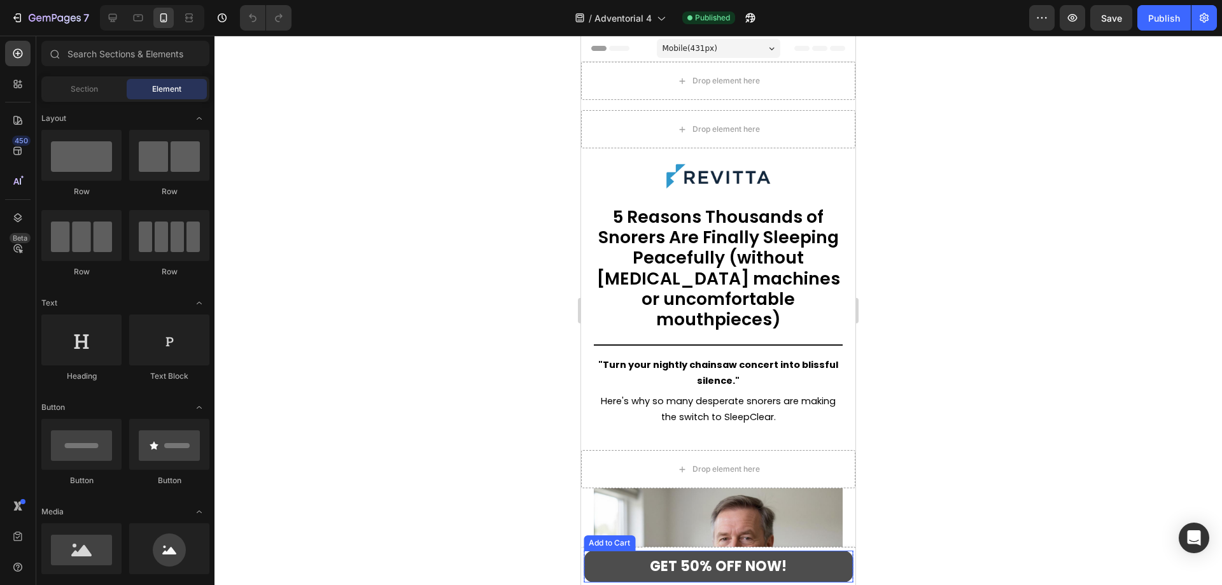
click at [800, 567] on button "GET 50% OFF NOW!" at bounding box center [718, 567] width 269 height 32
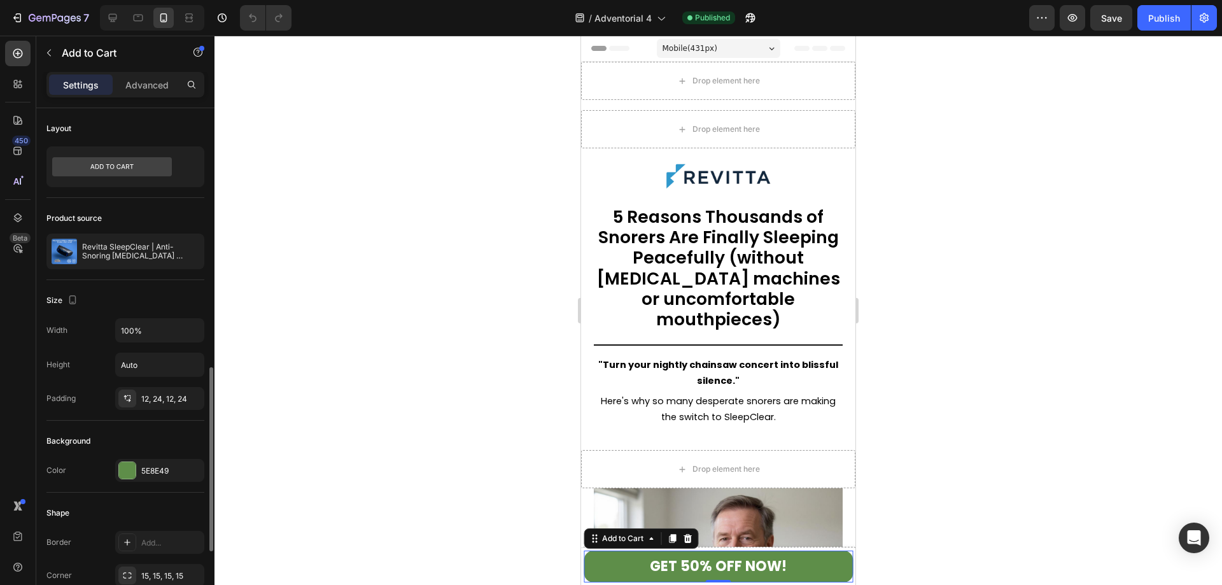
scroll to position [446, 0]
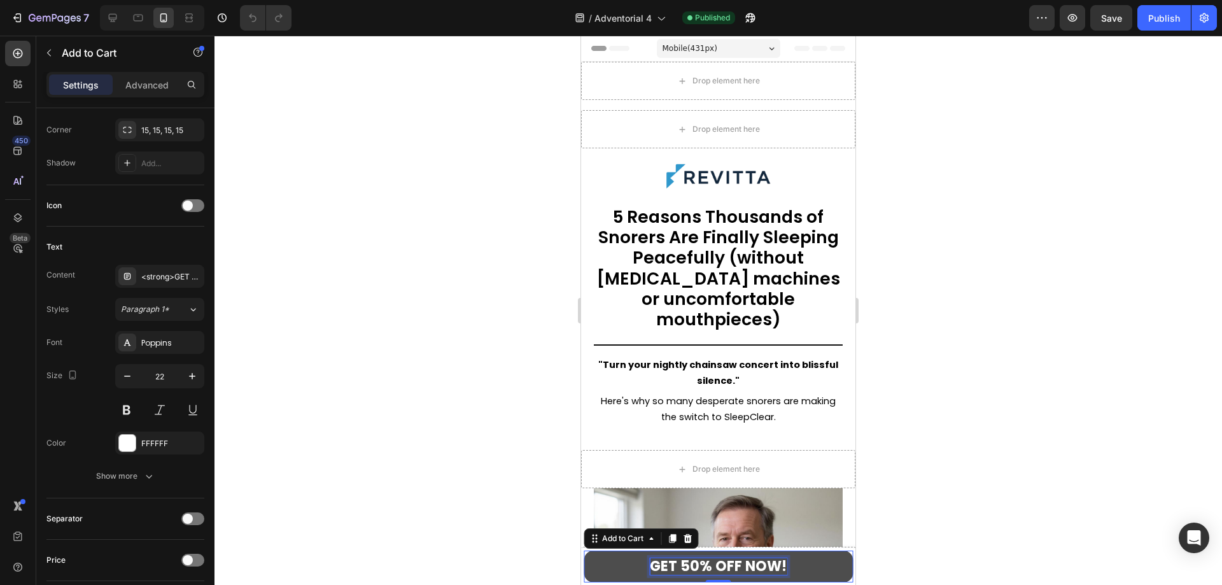
click at [707, 564] on strong "GET 50% OFF NOW!" at bounding box center [718, 566] width 137 height 20
click at [672, 561] on strong "GET 50% OFF NOW!" at bounding box center [718, 566] width 137 height 20
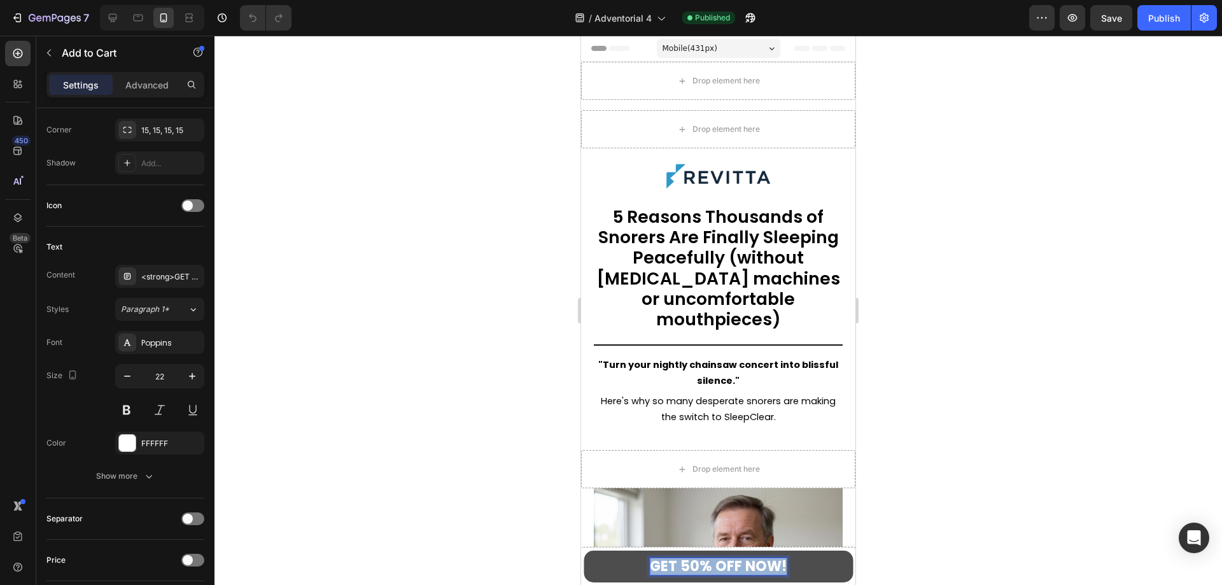
click at [754, 570] on strong "GET 50% OFF NOW!" at bounding box center [718, 566] width 137 height 20
drag, startPoint x: 780, startPoint y: 567, endPoint x: 614, endPoint y: 576, distance: 165.8
click at [614, 576] on button "GET 50% OFF NOW!" at bounding box center [718, 567] width 269 height 32
click at [652, 569] on strong "GET 50% OFF NOW!" at bounding box center [718, 566] width 137 height 20
drag, startPoint x: 649, startPoint y: 569, endPoint x: 791, endPoint y: 568, distance: 142.0
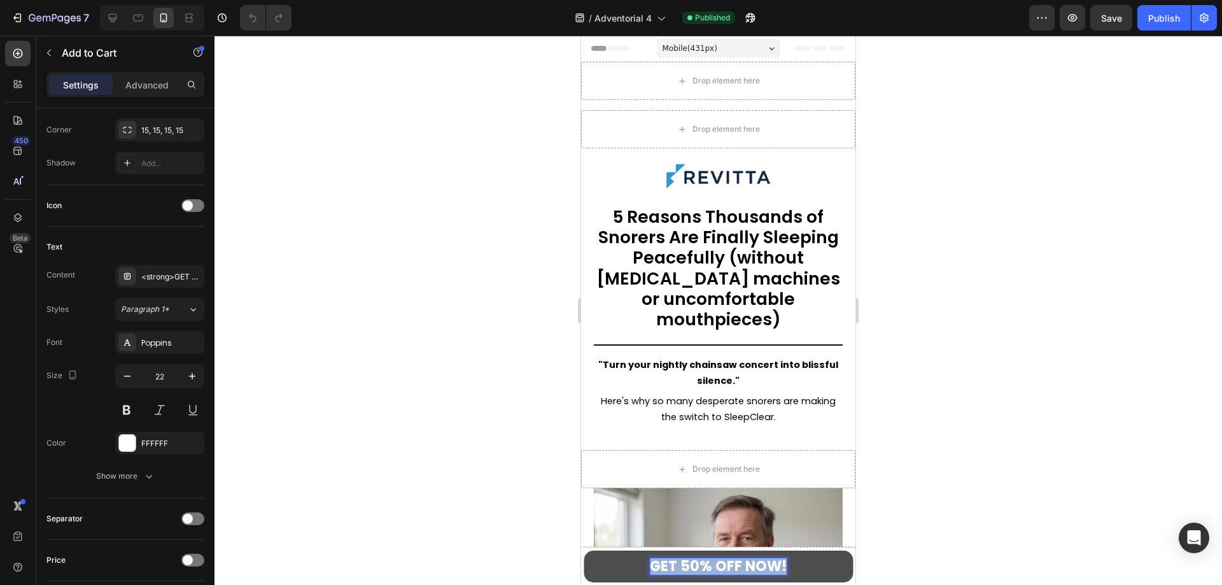
click at [790, 568] on button "GET 50% OFF NOW!" at bounding box center [718, 567] width 269 height 32
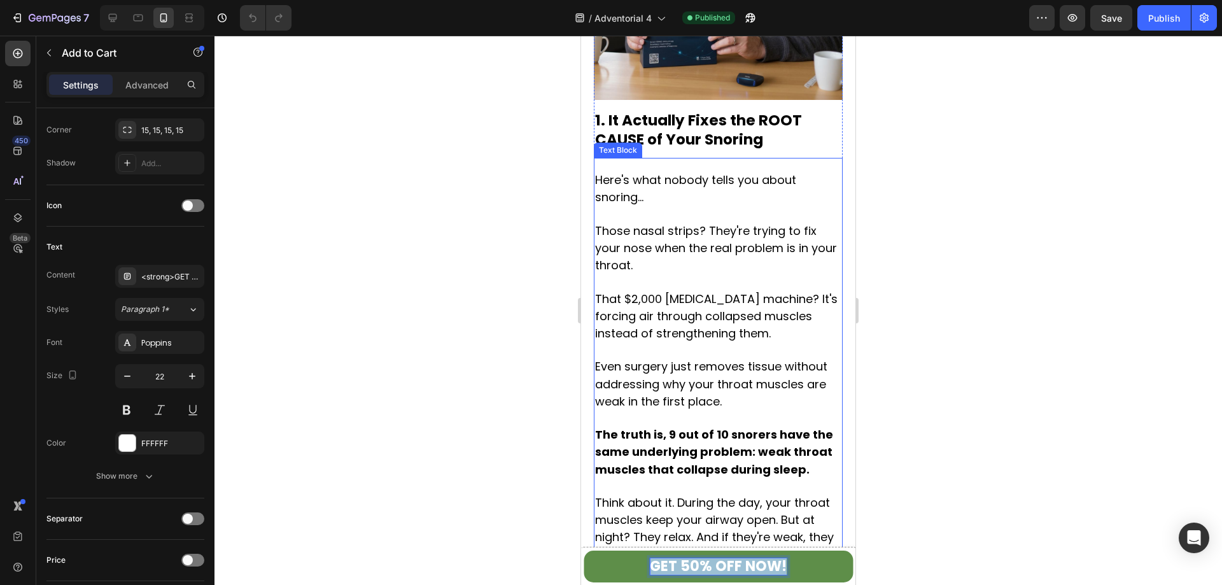
scroll to position [764, 0]
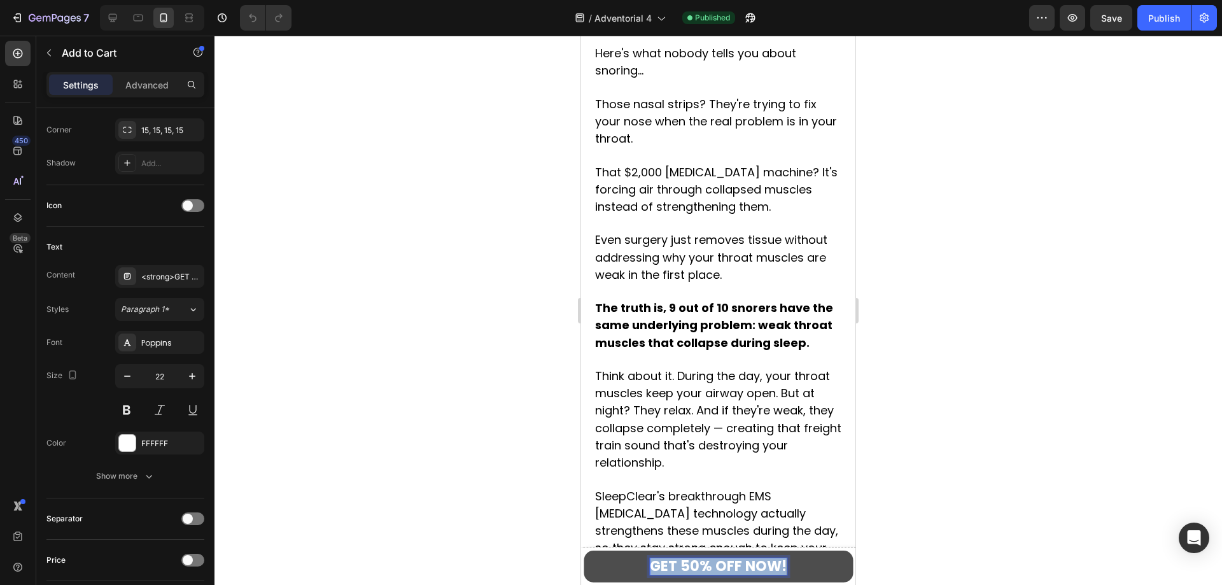
click at [723, 558] on strong "GET 50% OFF NOW!" at bounding box center [718, 566] width 137 height 20
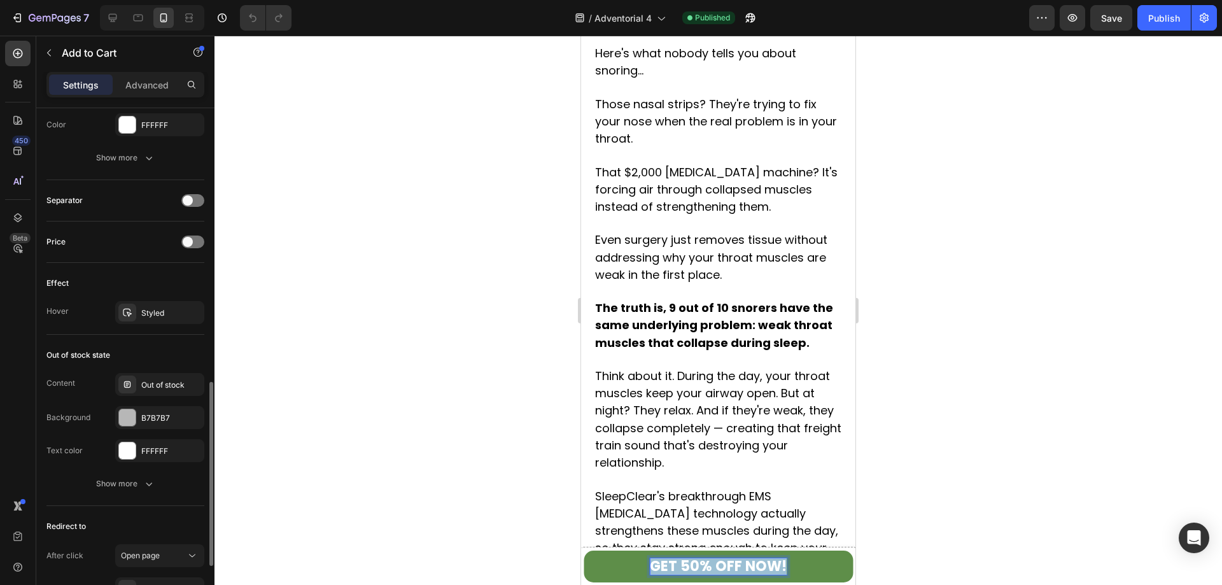
scroll to position [509, 0]
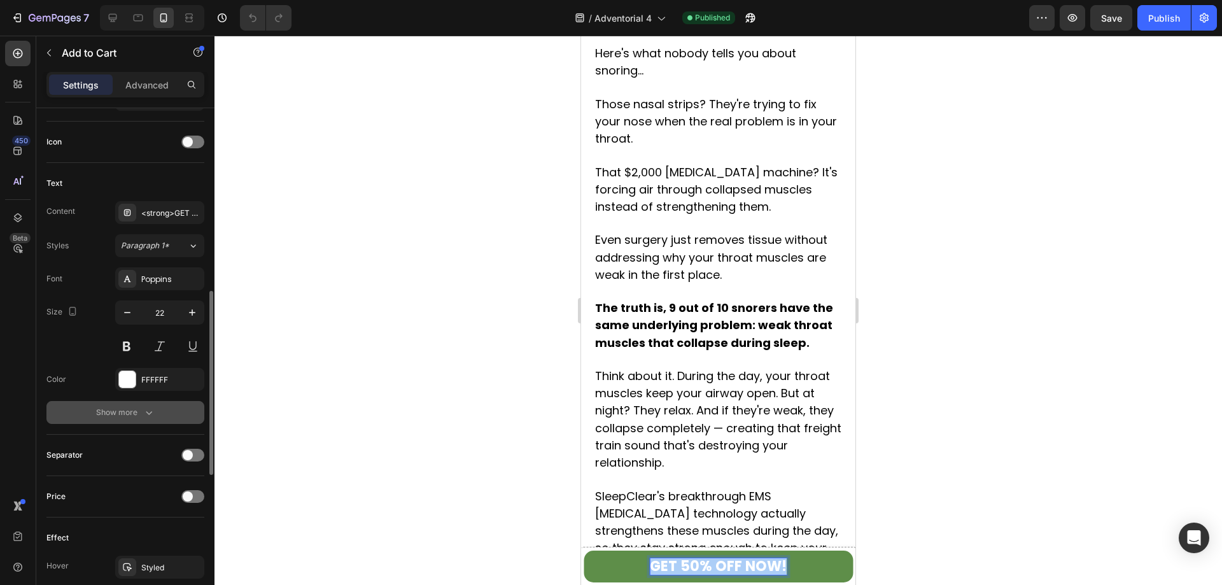
click at [148, 402] on button "Show more" at bounding box center [125, 412] width 158 height 23
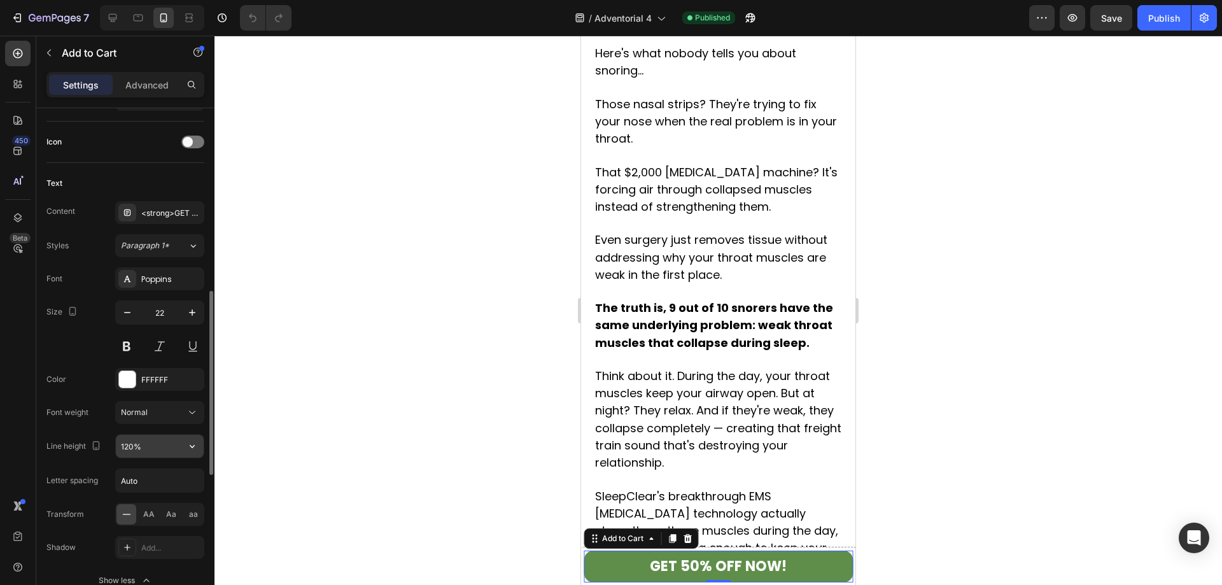
click at [150, 444] on input "120%" at bounding box center [160, 446] width 88 height 23
click at [195, 449] on icon "button" at bounding box center [192, 446] width 13 height 13
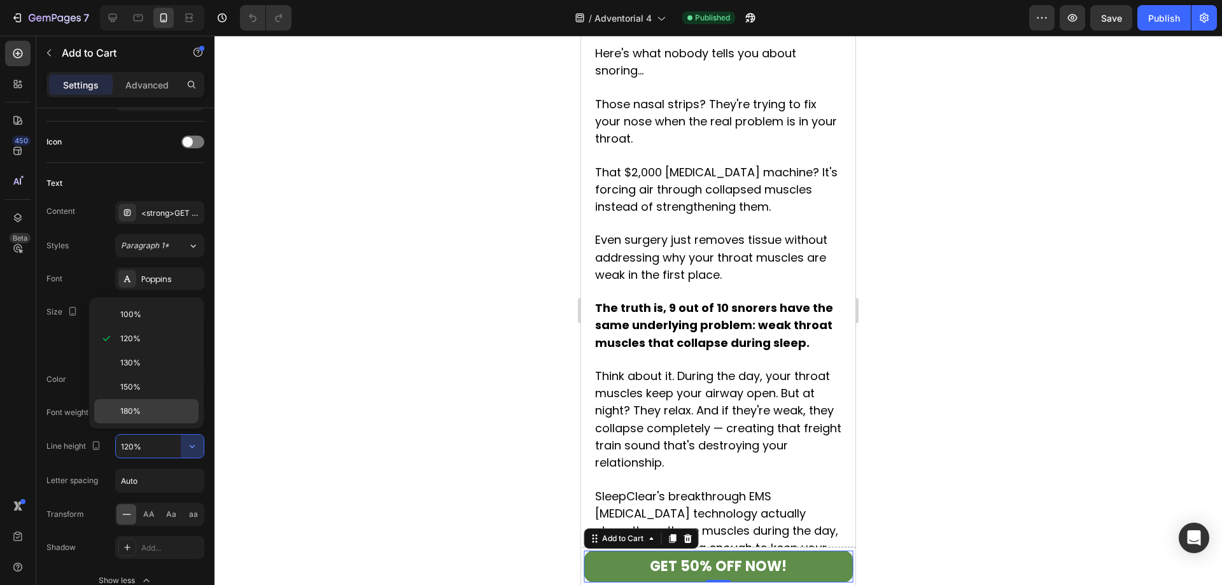
click at [148, 414] on p "180%" at bounding box center [156, 411] width 73 height 11
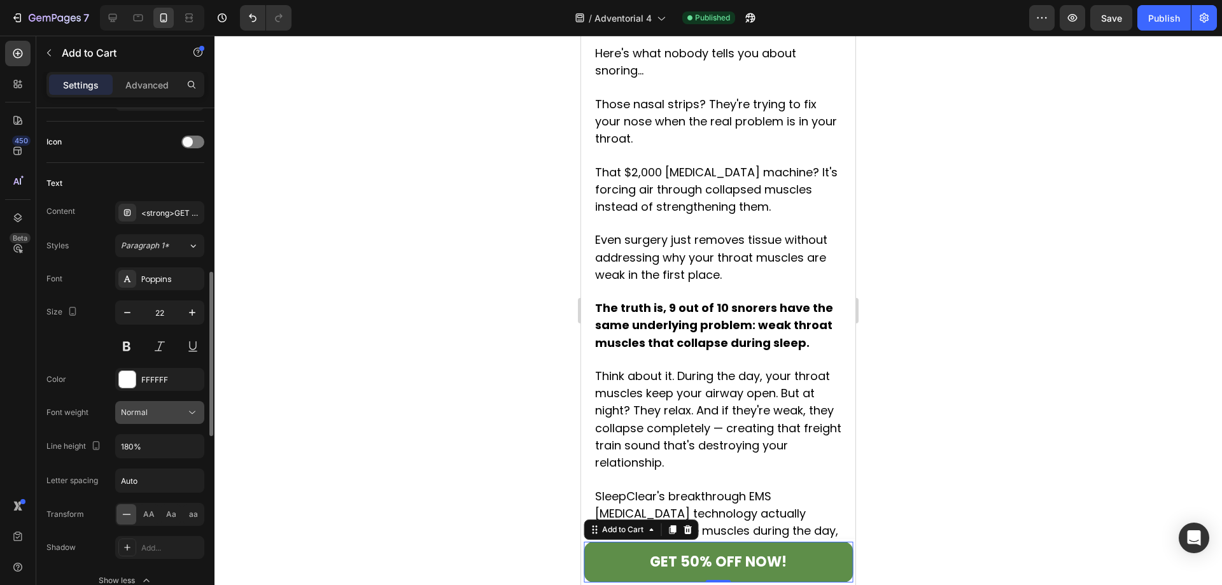
click at [190, 415] on icon at bounding box center [192, 412] width 13 height 13
click at [189, 415] on icon at bounding box center [192, 412] width 13 height 13
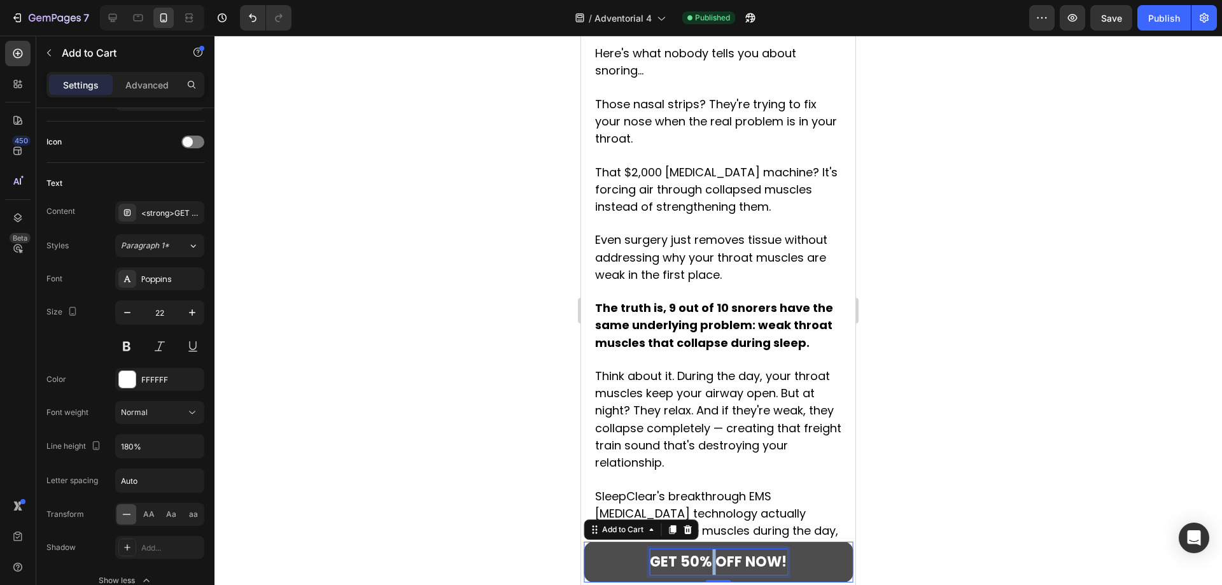
click at [707, 558] on strong "GET 50% OFF NOW!" at bounding box center [718, 562] width 137 height 20
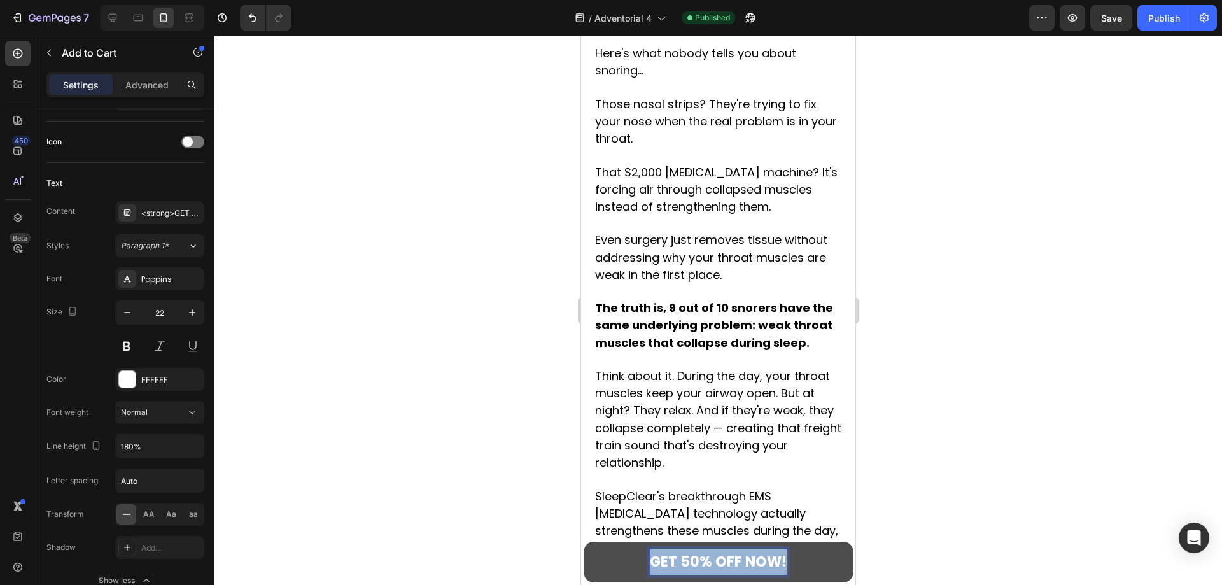
click at [707, 558] on strong "GET 50% OFF NOW!" at bounding box center [718, 562] width 137 height 20
click at [677, 562] on strong "GET 50% OFF NOW!" at bounding box center [718, 562] width 137 height 20
drag, startPoint x: 663, startPoint y: 564, endPoint x: 781, endPoint y: 567, distance: 118.4
click at [788, 568] on button "GET 50% OFF NOW!" at bounding box center [718, 562] width 269 height 41
click at [756, 564] on strong "GET 50% OFF NOW!" at bounding box center [718, 562] width 137 height 20
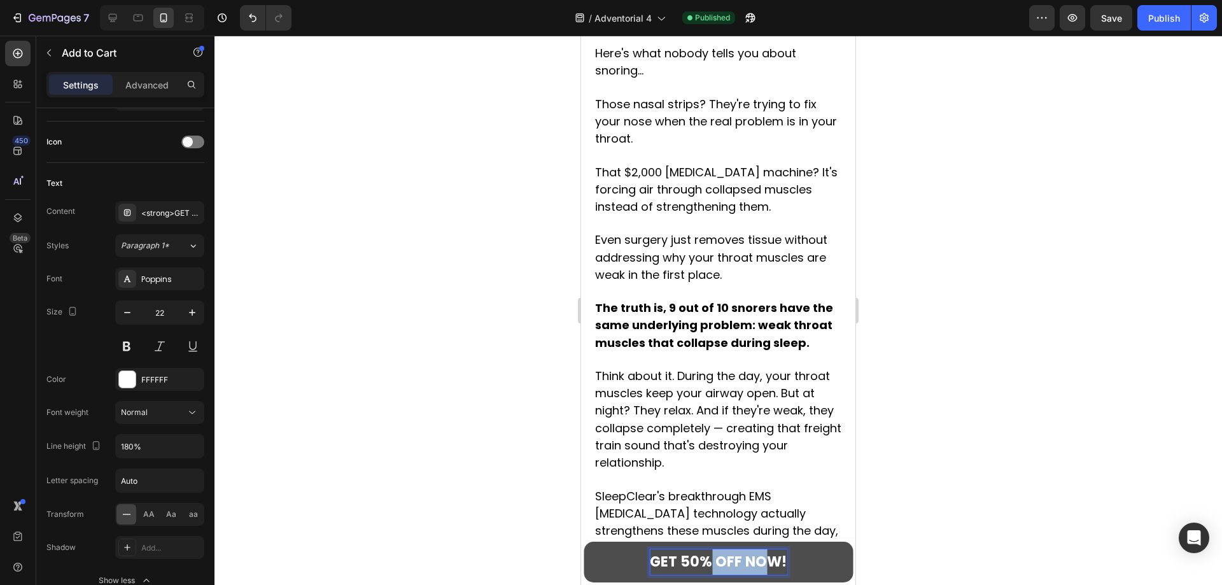
drag, startPoint x: 762, startPoint y: 565, endPoint x: 701, endPoint y: 568, distance: 61.2
click at [701, 568] on strong "GET 50% OFF NOW!" at bounding box center [718, 562] width 137 height 20
click at [744, 569] on strong "GET 50% OFF NOW!" at bounding box center [718, 562] width 137 height 20
drag, startPoint x: 650, startPoint y: 558, endPoint x: 841, endPoint y: 556, distance: 191.0
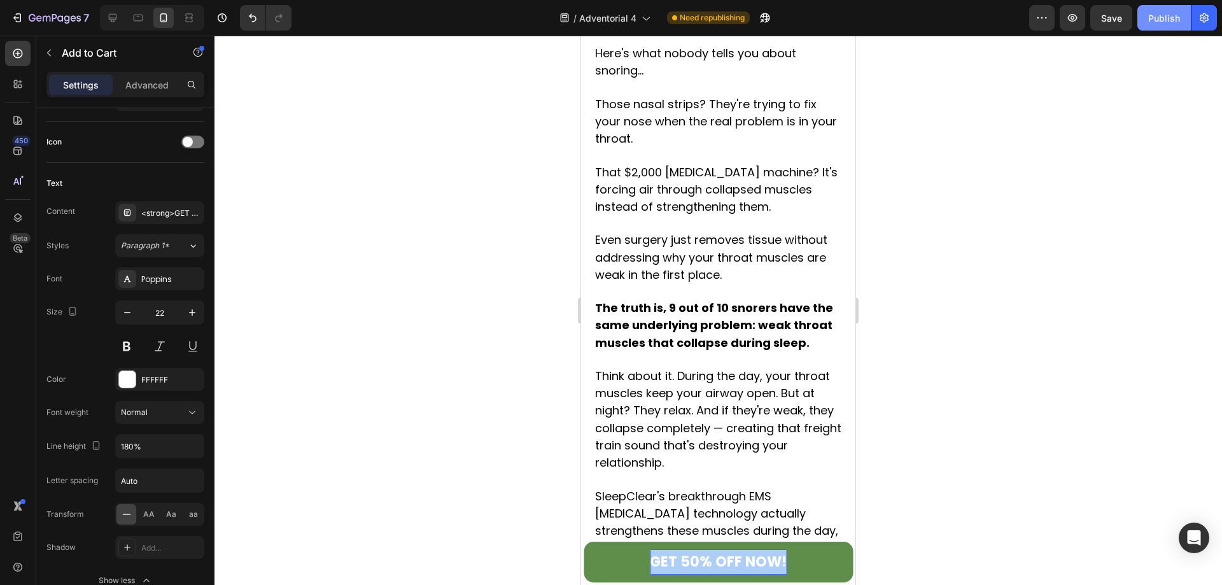
click at [1163, 22] on div "Publish" at bounding box center [1164, 17] width 32 height 13
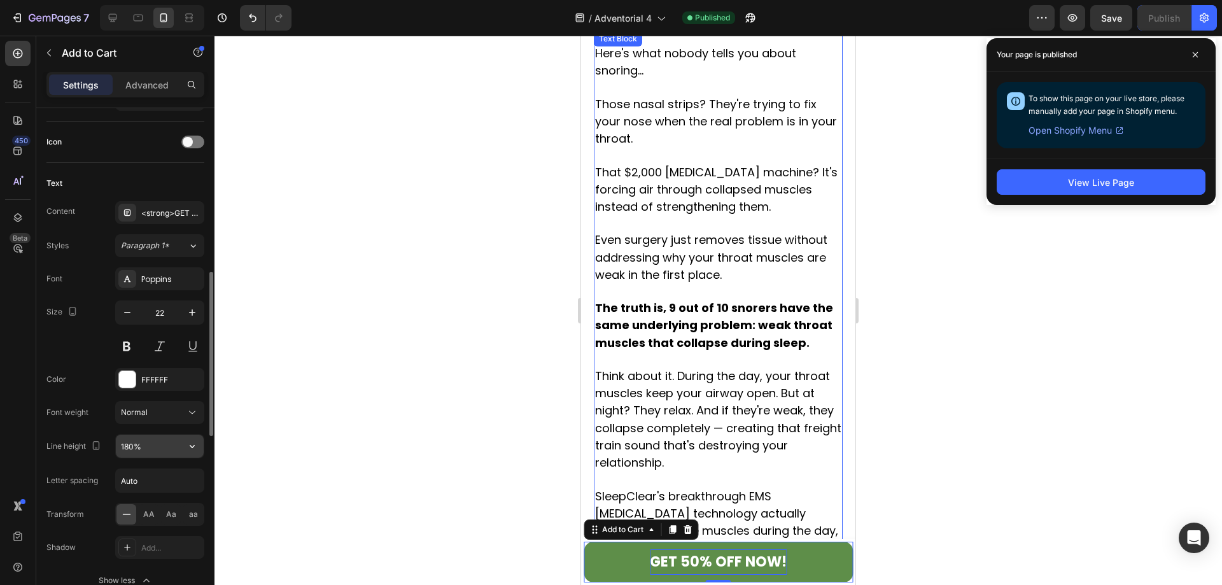
click at [170, 438] on input "180%" at bounding box center [160, 446] width 88 height 23
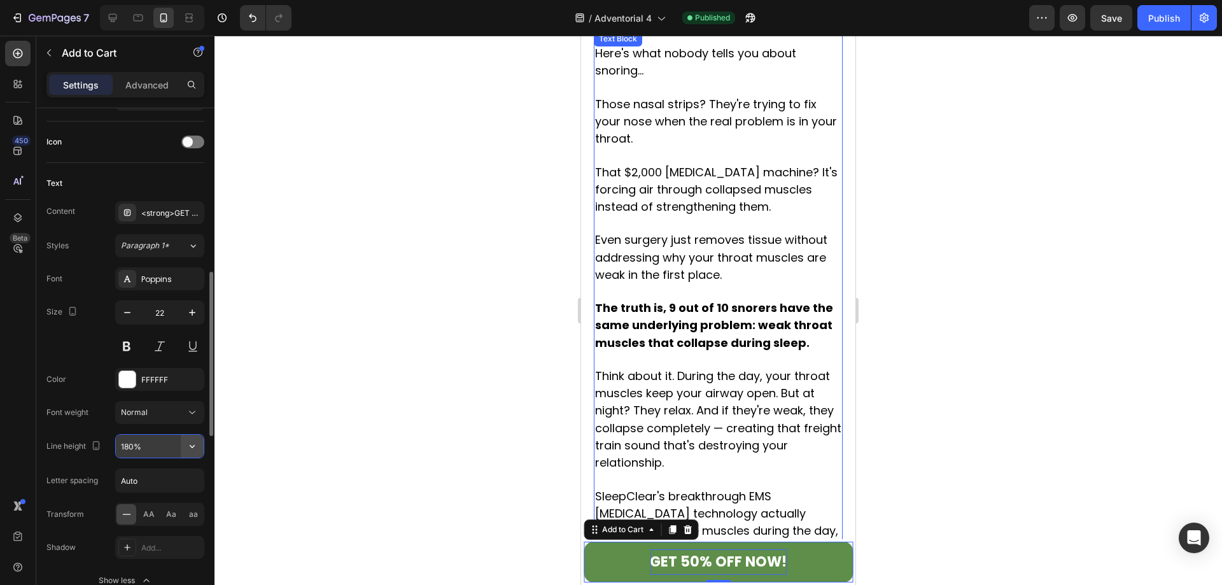
click at [186, 448] on icon "button" at bounding box center [192, 446] width 13 height 13
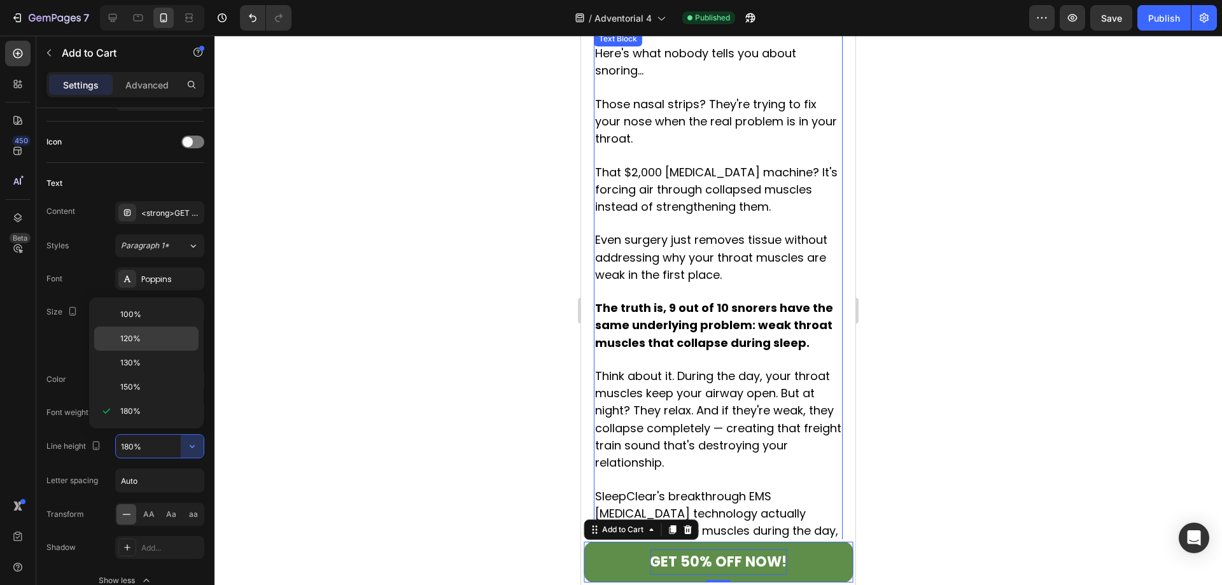
click at [141, 351] on div "120%" at bounding box center [146, 363] width 104 height 24
type input "120%"
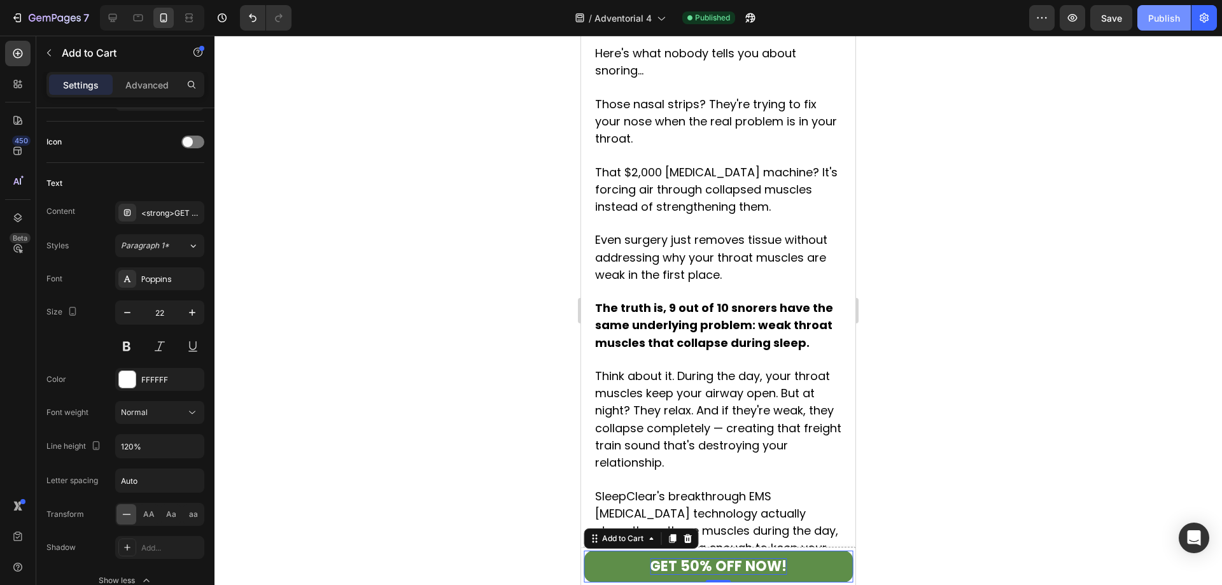
click at [1160, 14] on div "Publish" at bounding box center [1164, 17] width 32 height 13
click at [185, 477] on input "Auto" at bounding box center [160, 480] width 88 height 23
click at [152, 481] on input "Auto" at bounding box center [160, 480] width 88 height 23
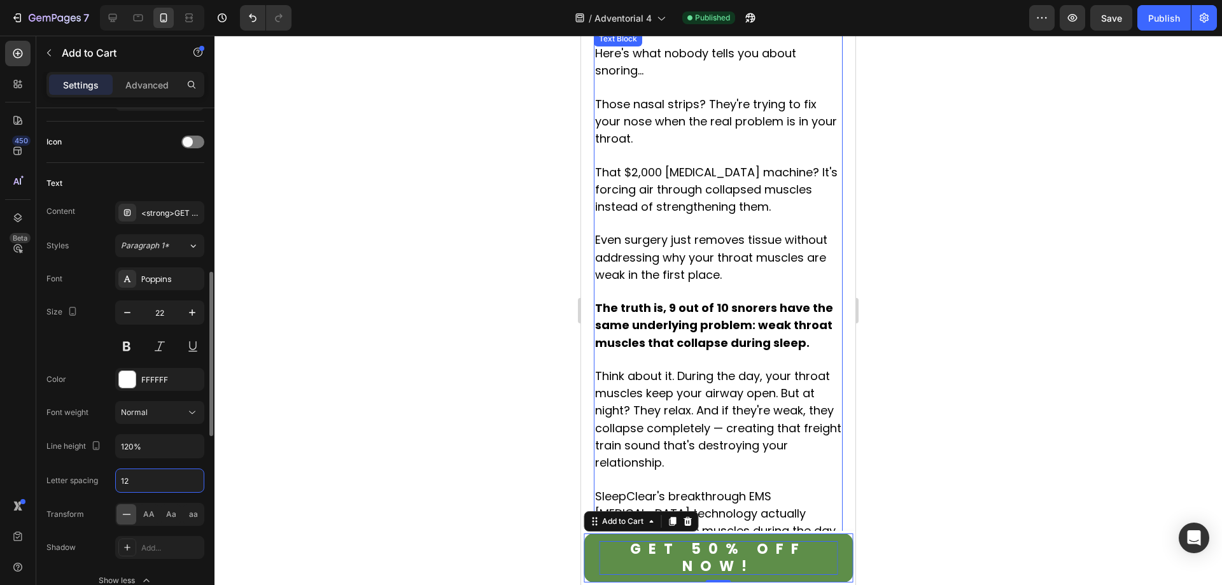
type input "1"
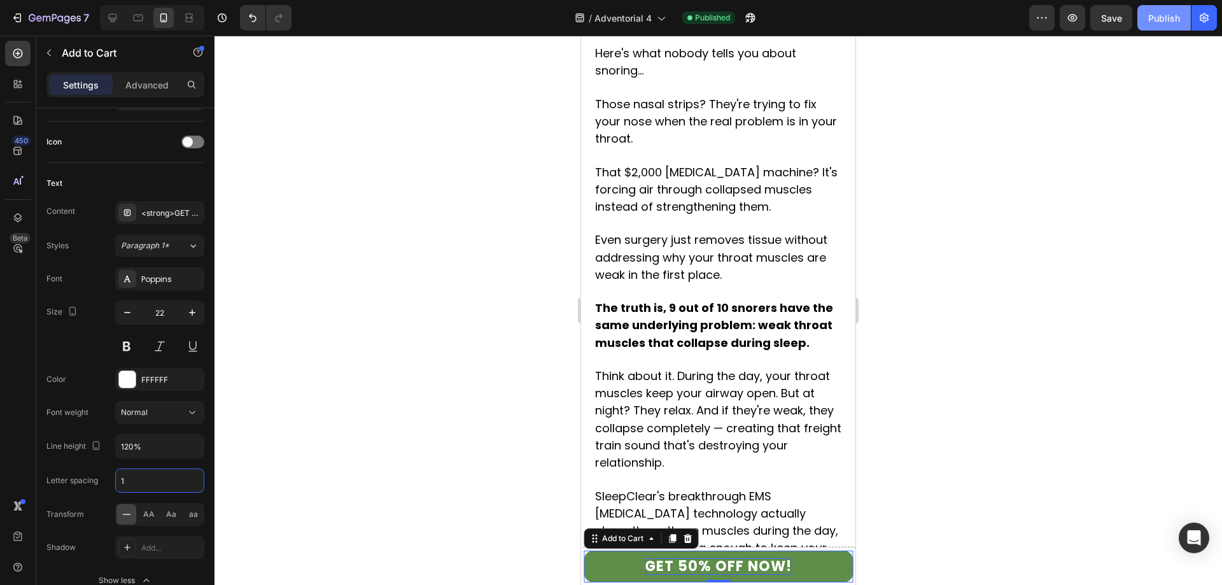
type input "1"
click at [1164, 13] on div "Publish" at bounding box center [1164, 17] width 32 height 13
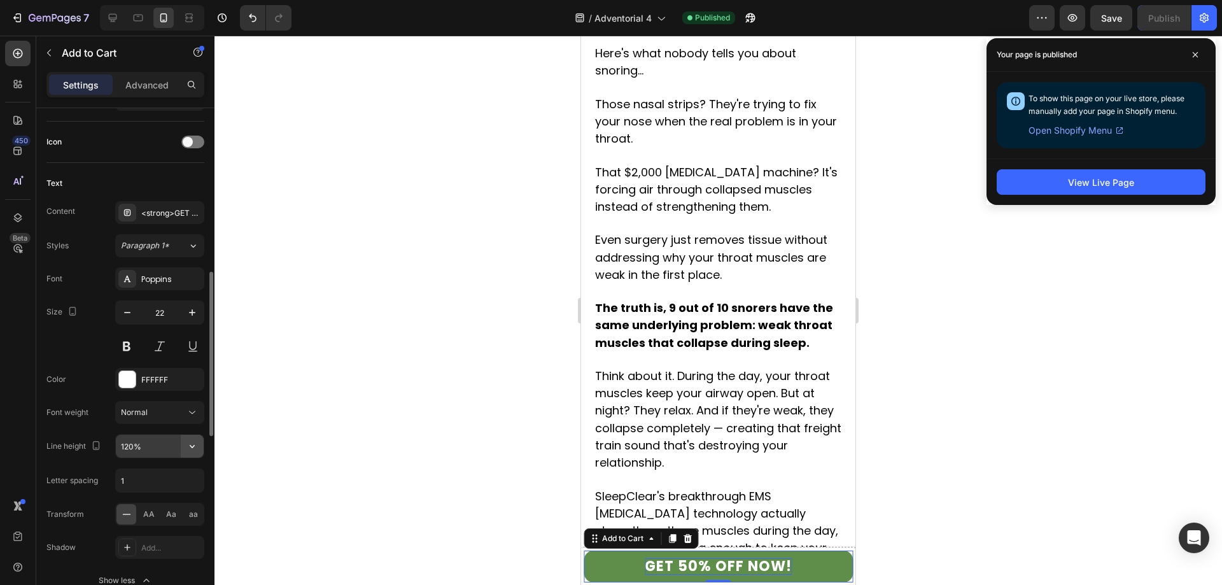
click at [192, 444] on icon "button" at bounding box center [192, 446] width 13 height 13
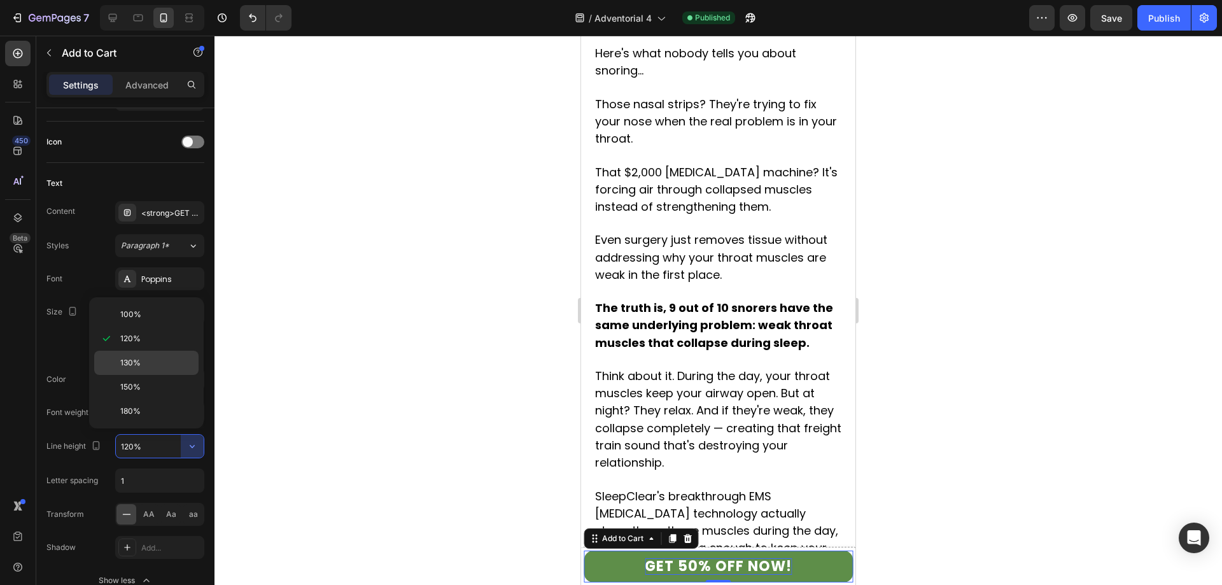
click at [136, 375] on div "130%" at bounding box center [146, 387] width 104 height 24
type input "130%"
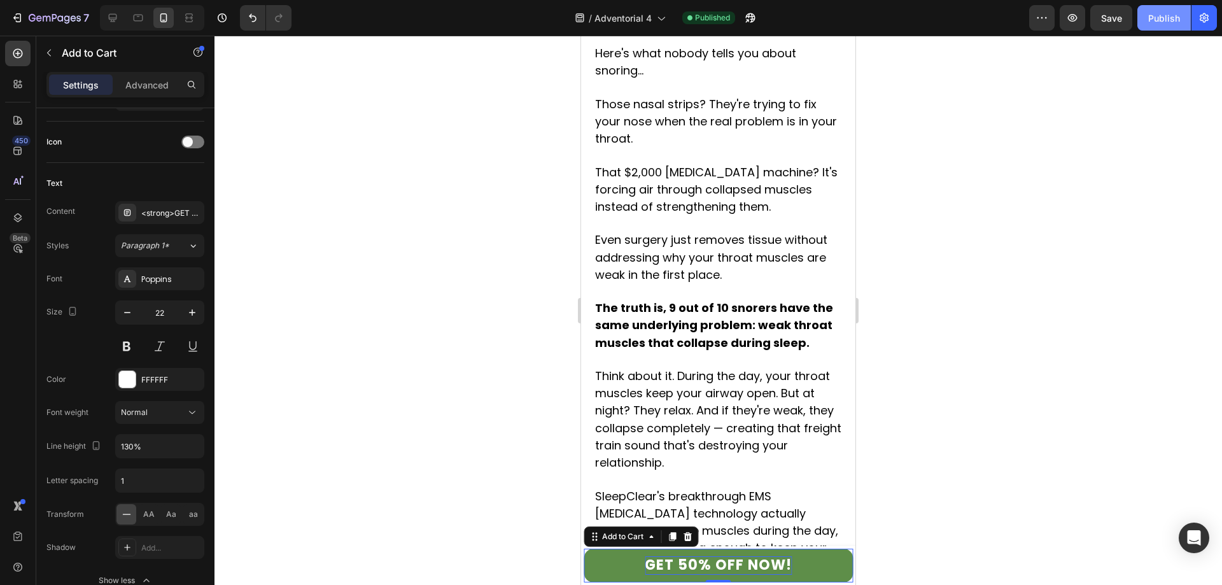
click at [1164, 29] on button "Publish" at bounding box center [1164, 17] width 53 height 25
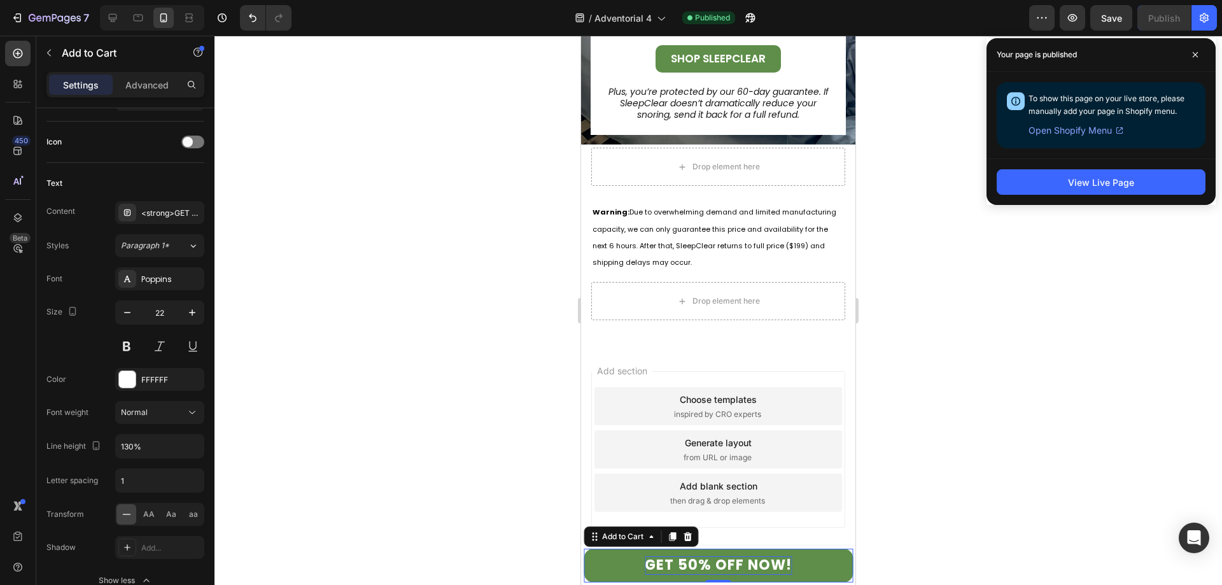
scroll to position [6048, 0]
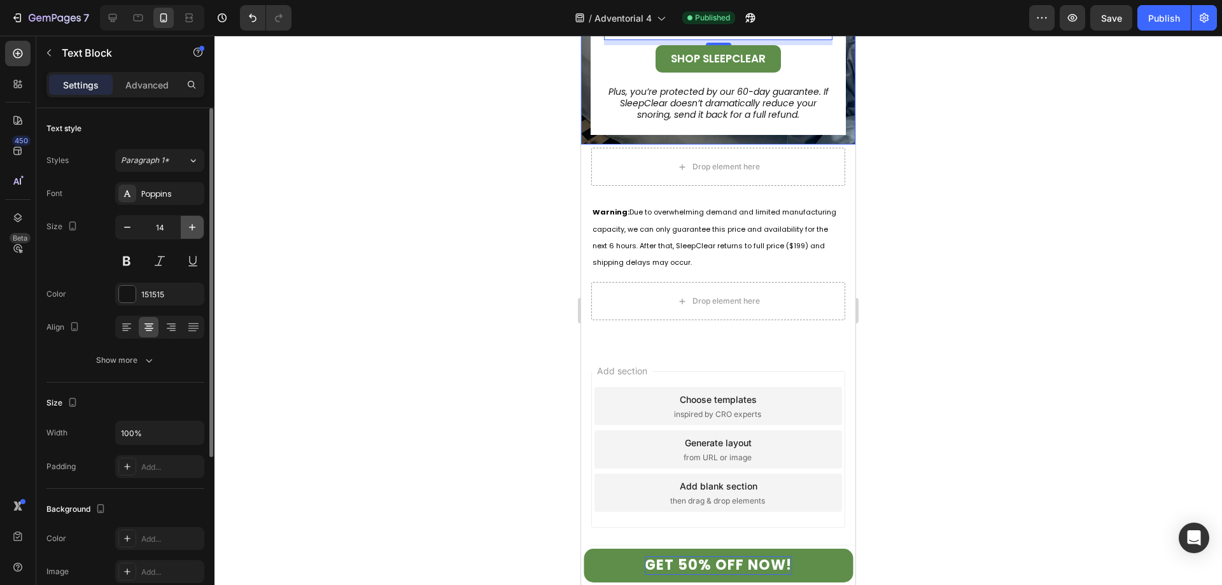
click at [195, 226] on icon "button" at bounding box center [192, 227] width 13 height 13
type input "16"
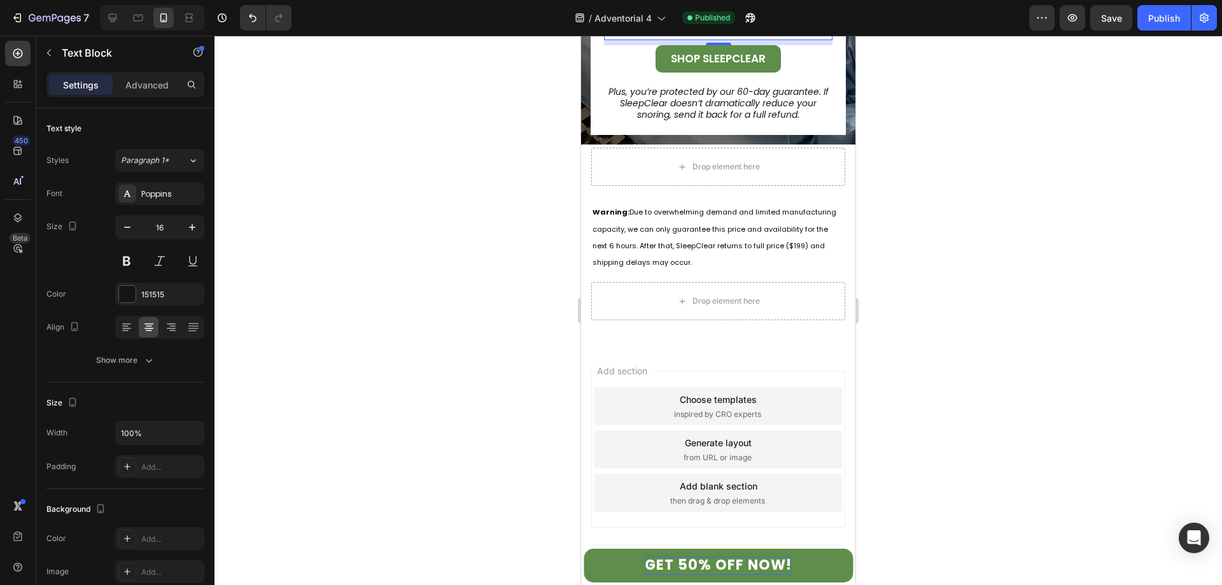
drag, startPoint x: 748, startPoint y: 416, endPoint x: 738, endPoint y: 409, distance: 12.2
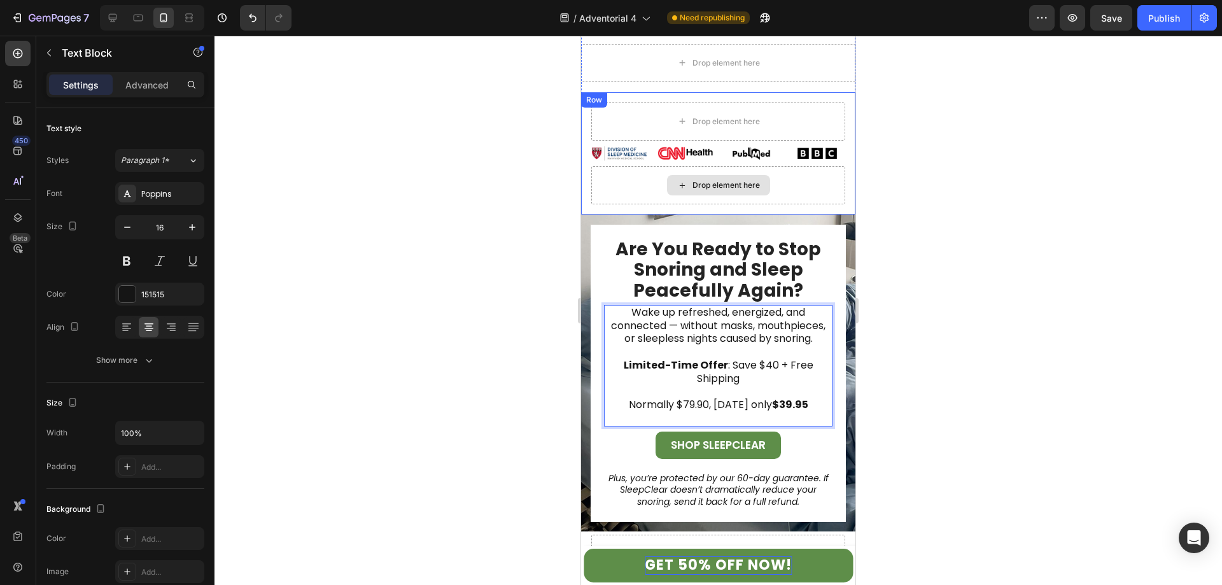
scroll to position [6088, 0]
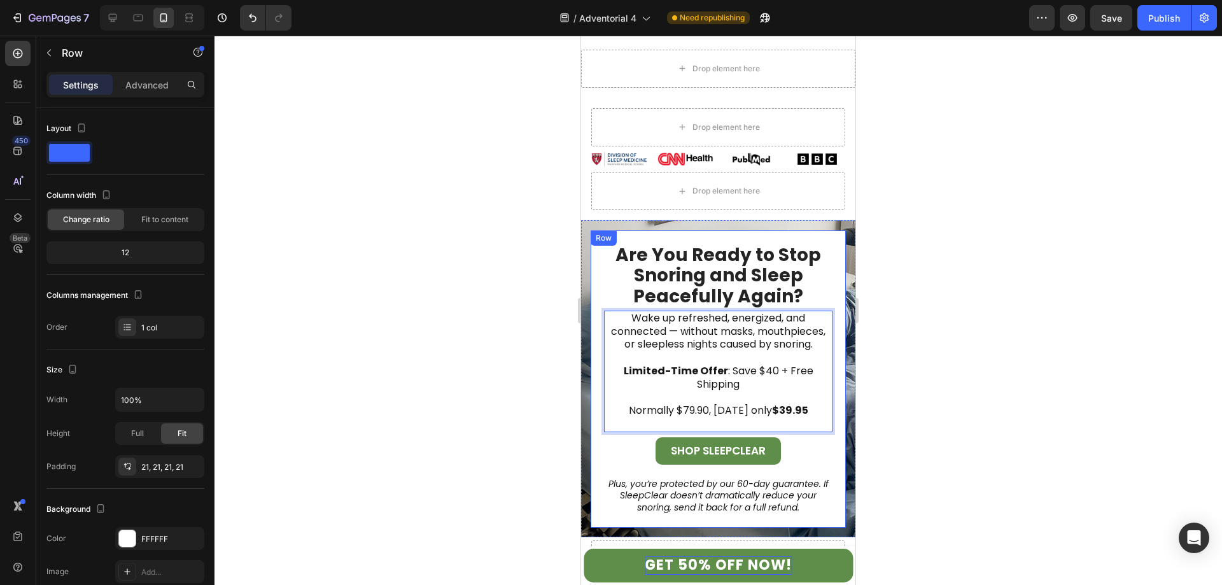
click at [630, 230] on div "Are You Ready to Stop Snoring and Sleep Peacefully Again? Heading Wake up refre…" at bounding box center [718, 378] width 255 height 297
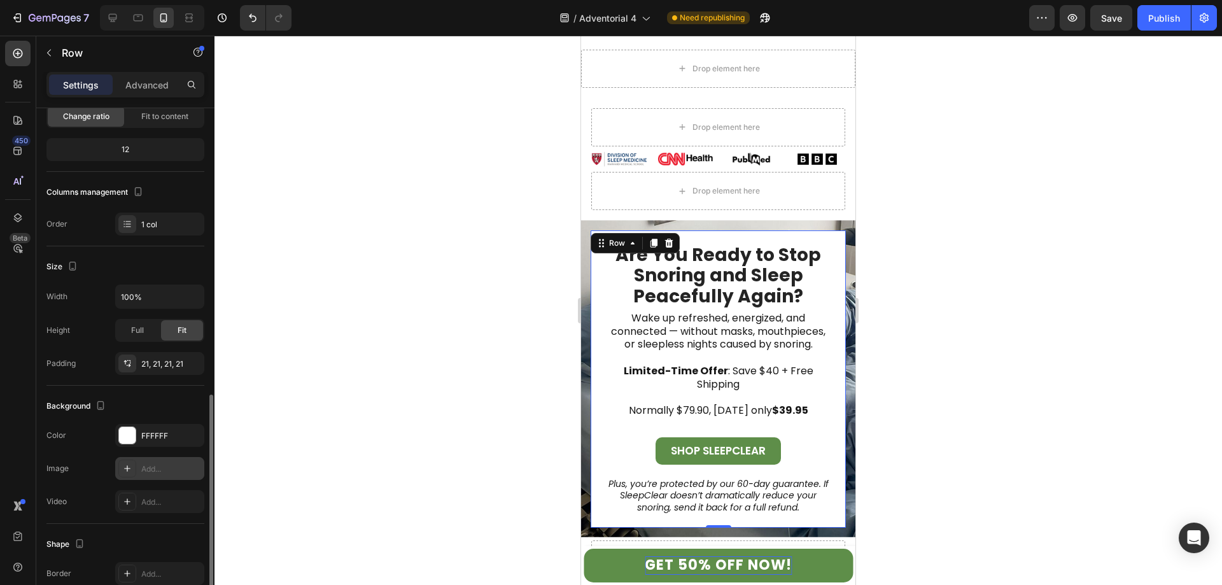
scroll to position [230, 0]
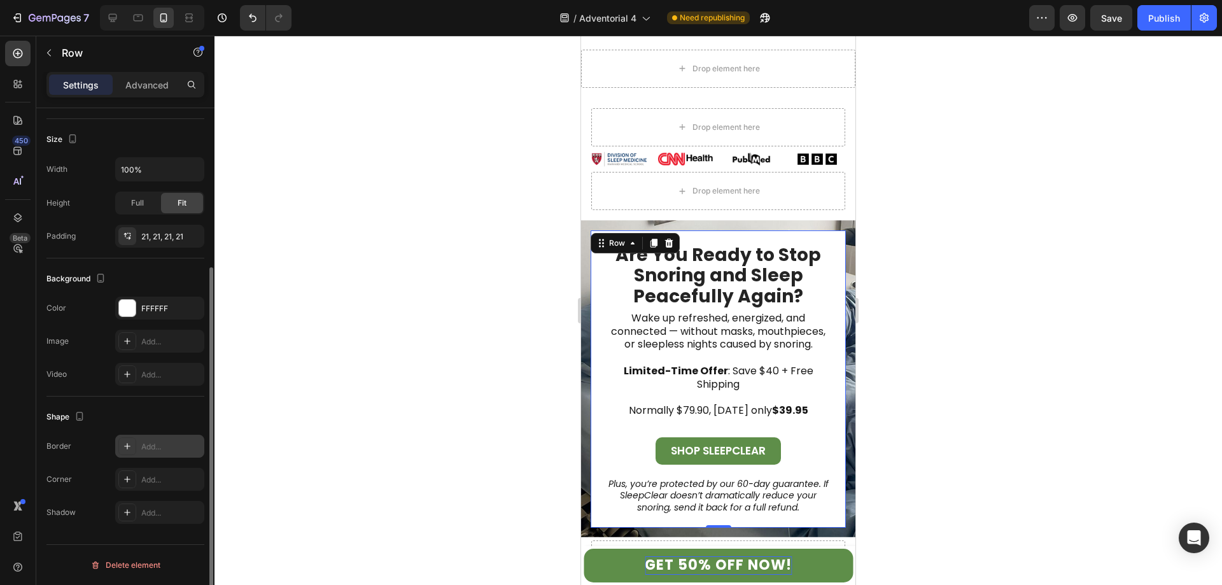
click at [151, 452] on div "Add..." at bounding box center [171, 446] width 60 height 11
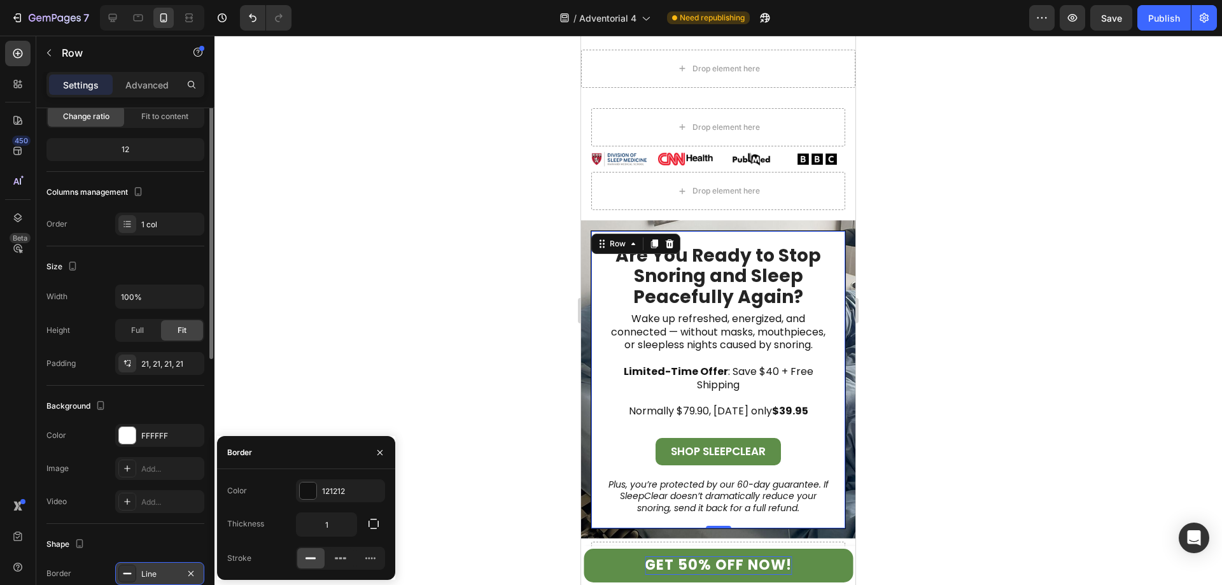
scroll to position [0, 0]
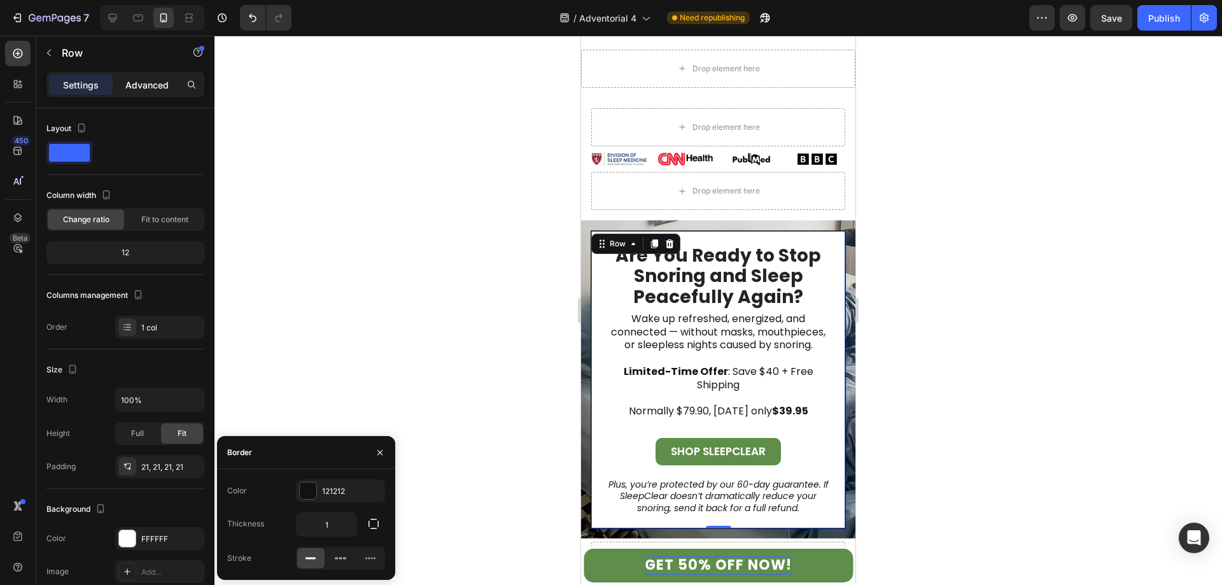
click at [155, 88] on p "Advanced" at bounding box center [146, 84] width 43 height 13
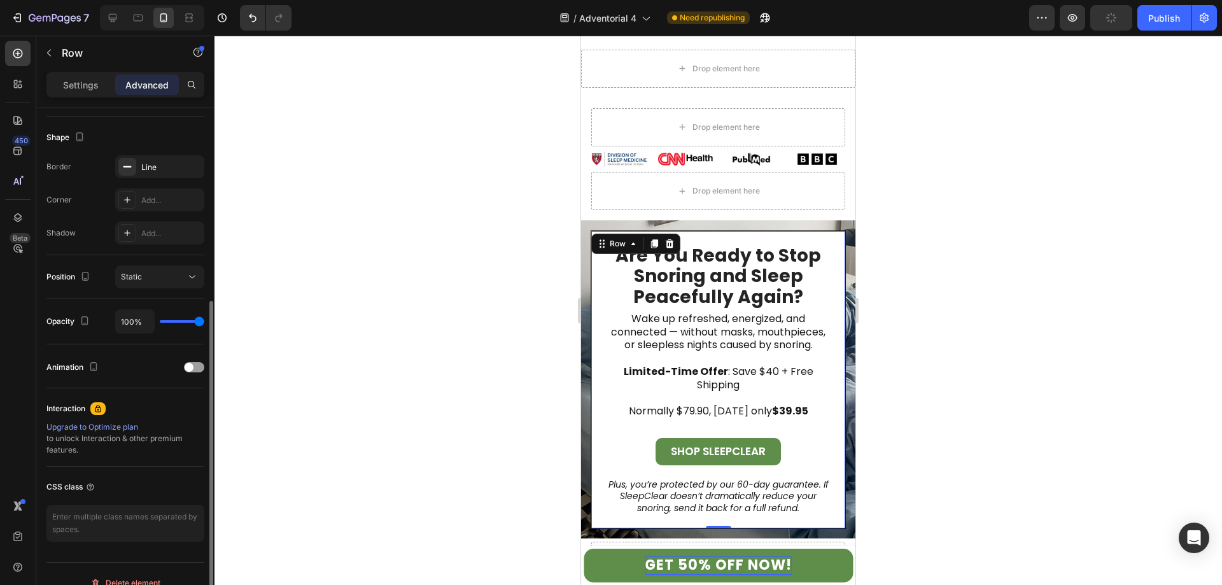
scroll to position [255, 0]
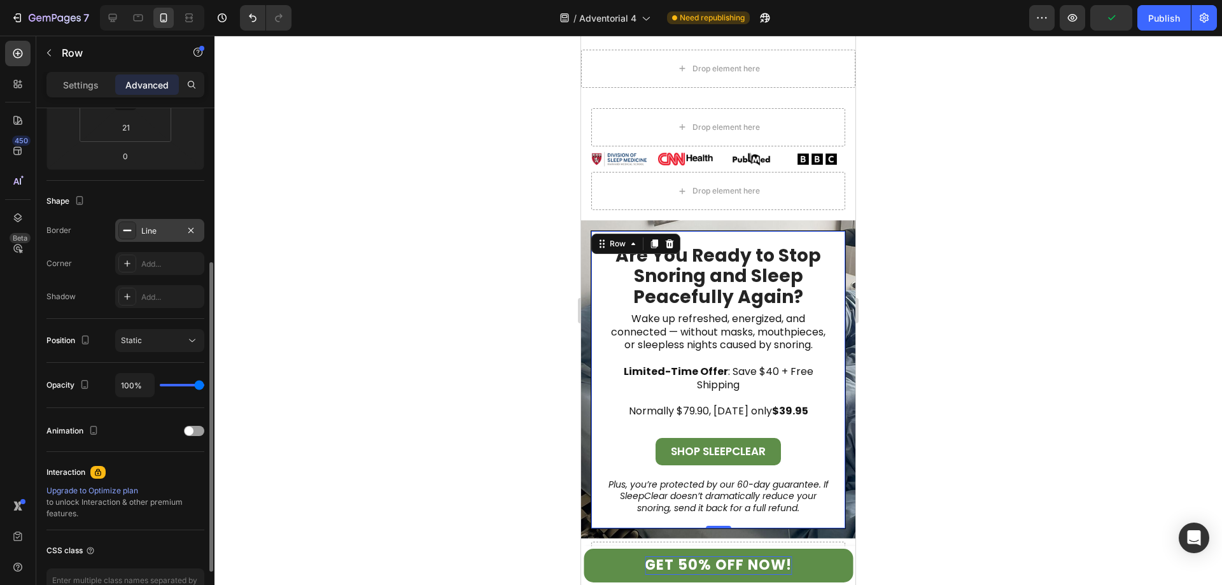
click at [142, 233] on div "Line" at bounding box center [159, 230] width 37 height 11
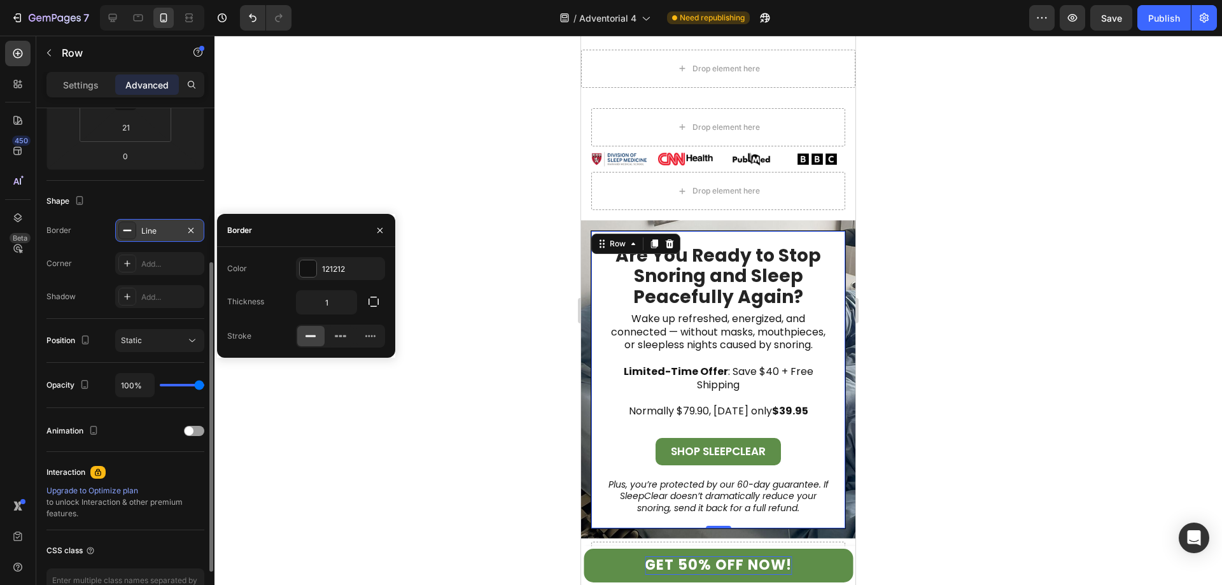
click at [144, 232] on div "Line" at bounding box center [159, 230] width 37 height 11
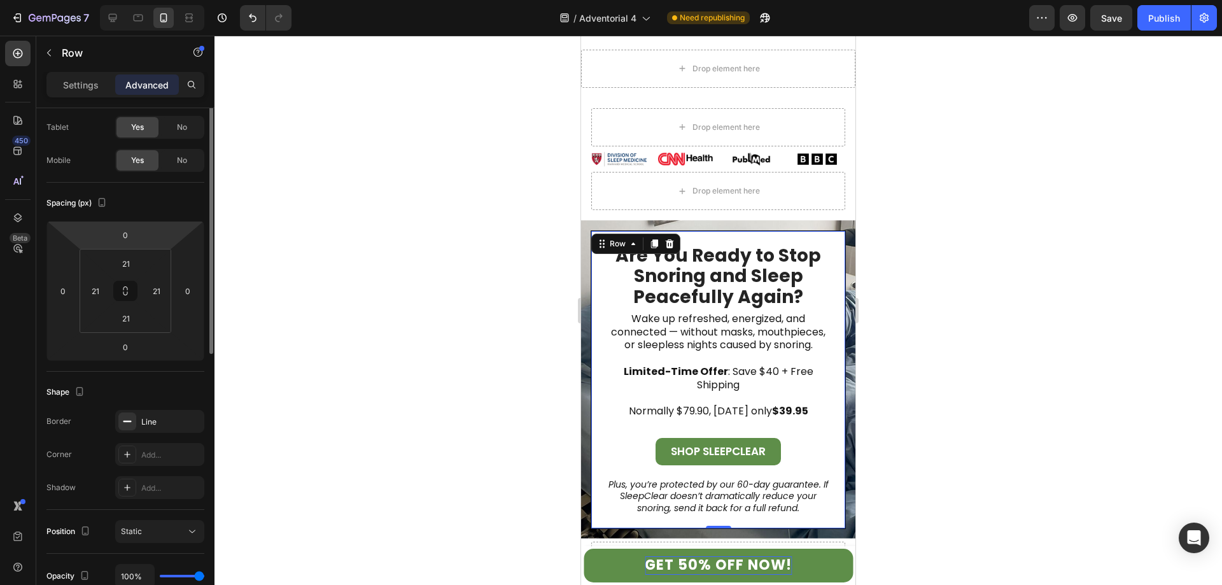
scroll to position [0, 0]
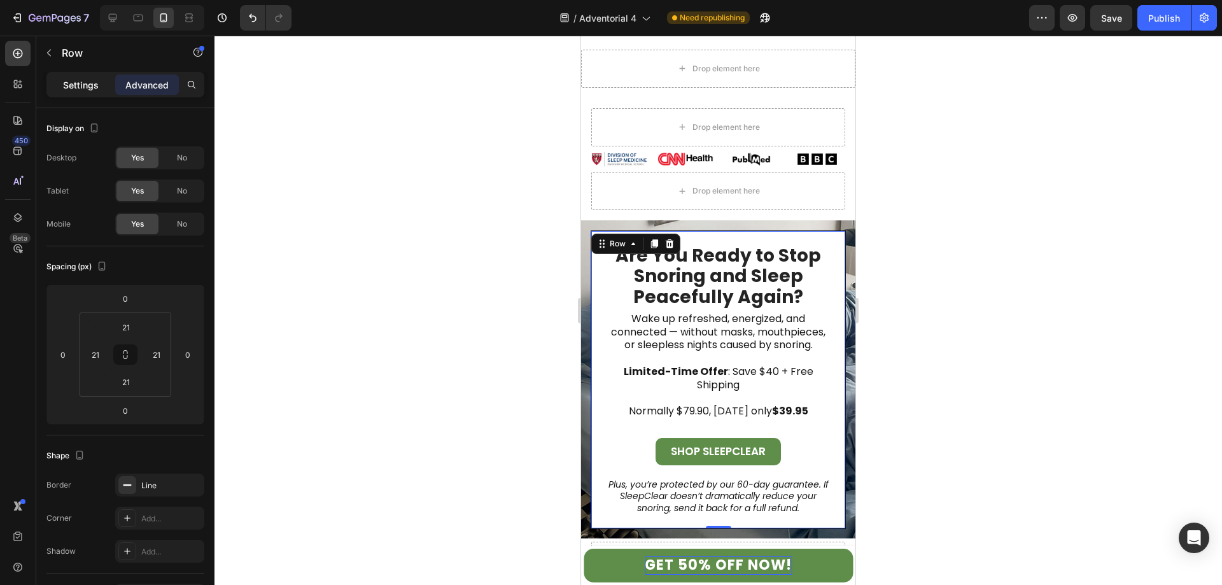
click at [82, 77] on div "Settings" at bounding box center [81, 84] width 64 height 20
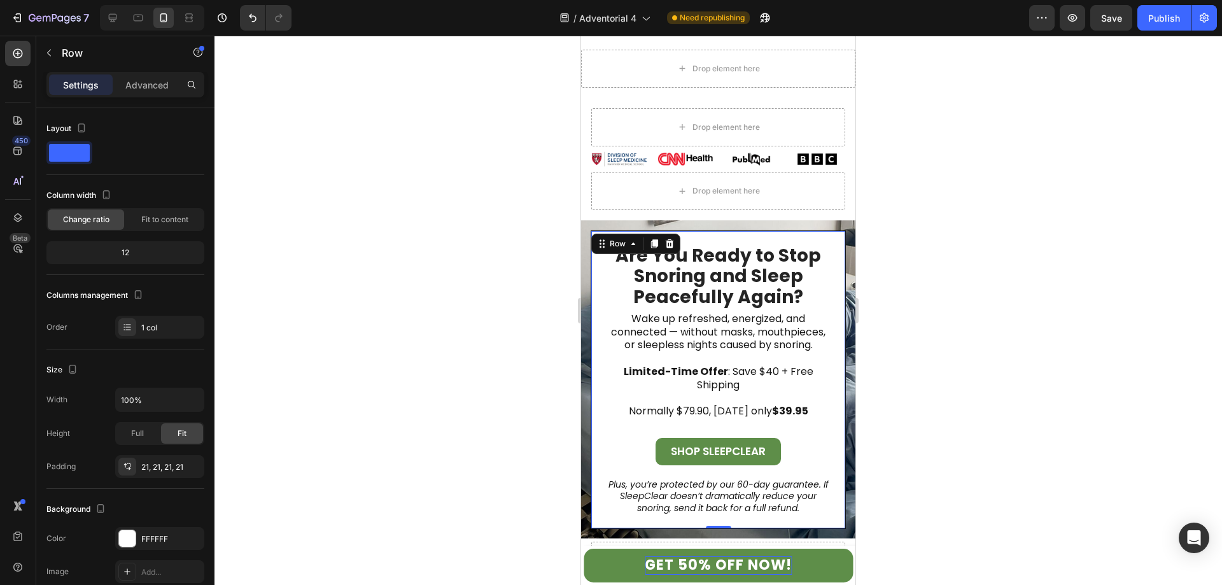
click at [600, 249] on div "Are You Ready to Stop Snoring and Sleep Peacefully Again? Heading Wake up refre…" at bounding box center [718, 379] width 255 height 299
click at [769, 369] on p "Limited-Time Offer : Save $40 + Free Shipping" at bounding box center [718, 371] width 225 height 39
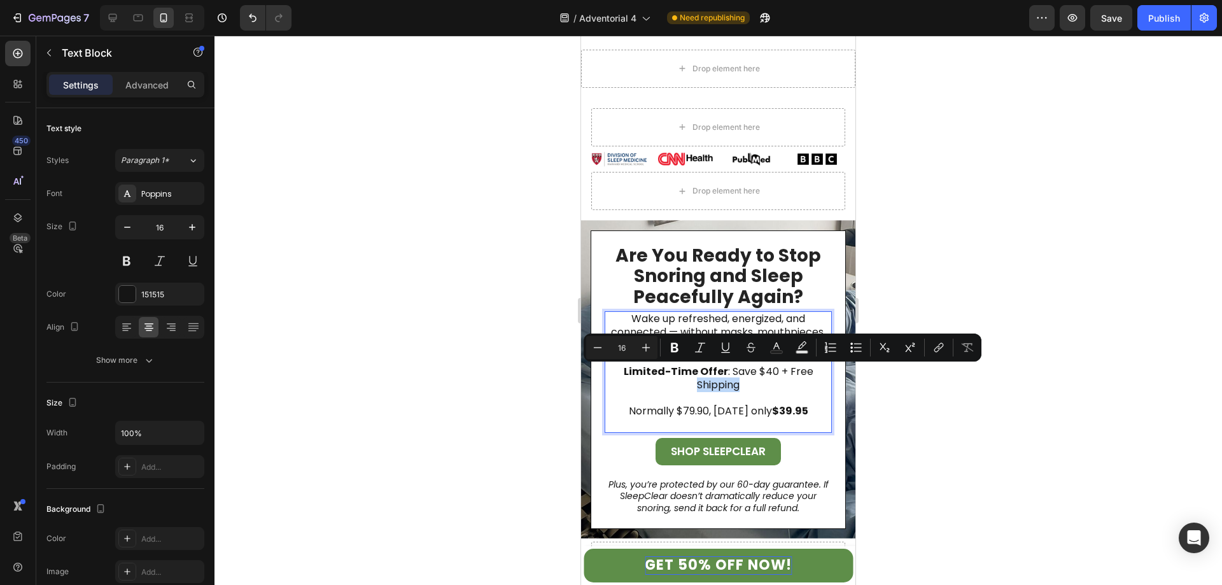
drag, startPoint x: 738, startPoint y: 375, endPoint x: 688, endPoint y: 373, distance: 49.7
click at [688, 373] on p "Limited-Time Offer : Save $40 + Free Shipping" at bounding box center [718, 371] width 225 height 39
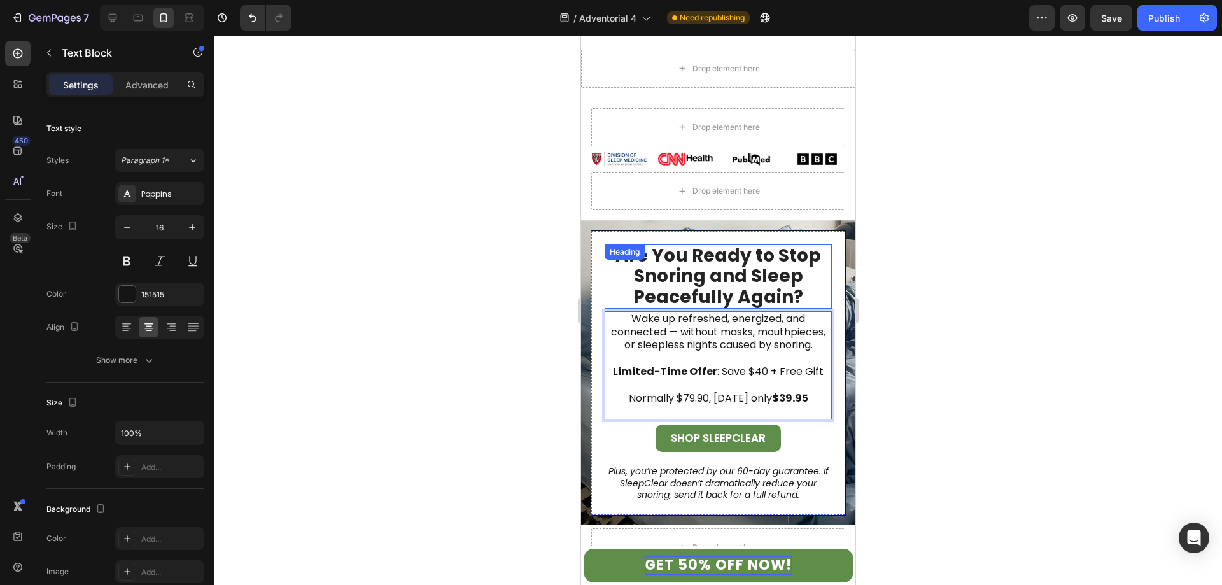
click at [725, 265] on strong "Are You Ready to Stop Snoring and Sleep Peacefully Again?" at bounding box center [719, 276] width 206 height 66
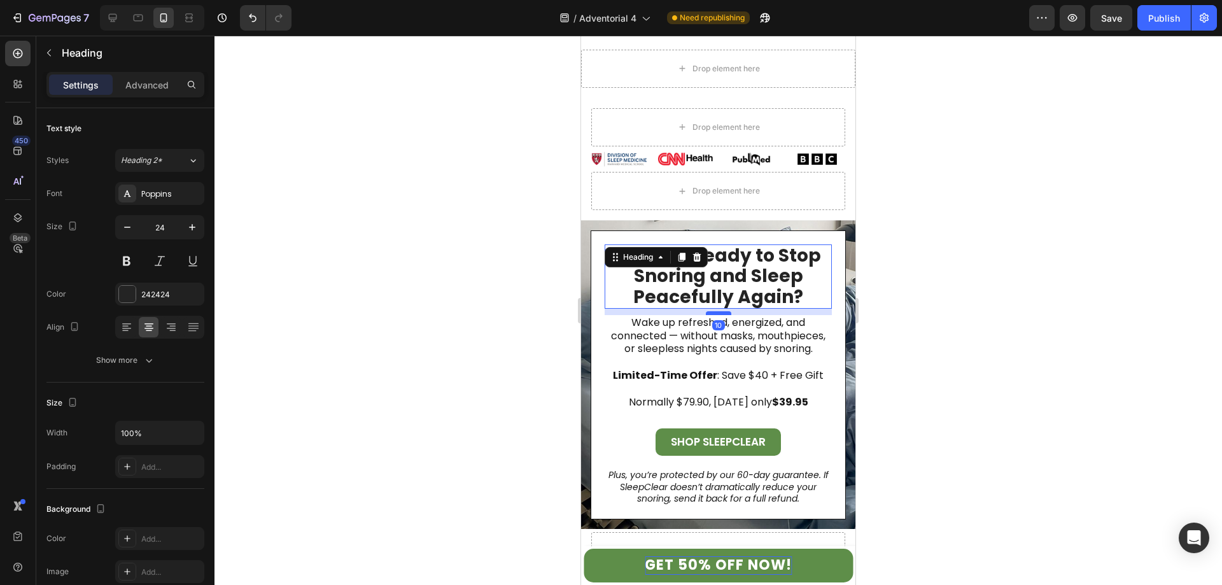
click at [719, 311] on div at bounding box center [718, 313] width 25 height 4
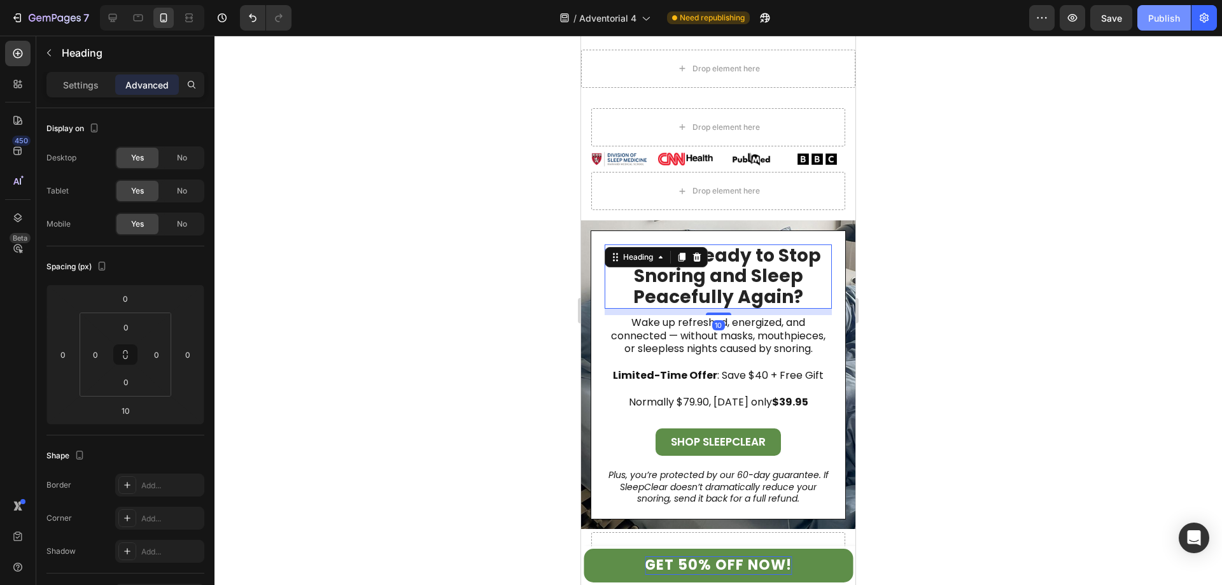
click at [1155, 24] on div "Publish" at bounding box center [1164, 17] width 32 height 13
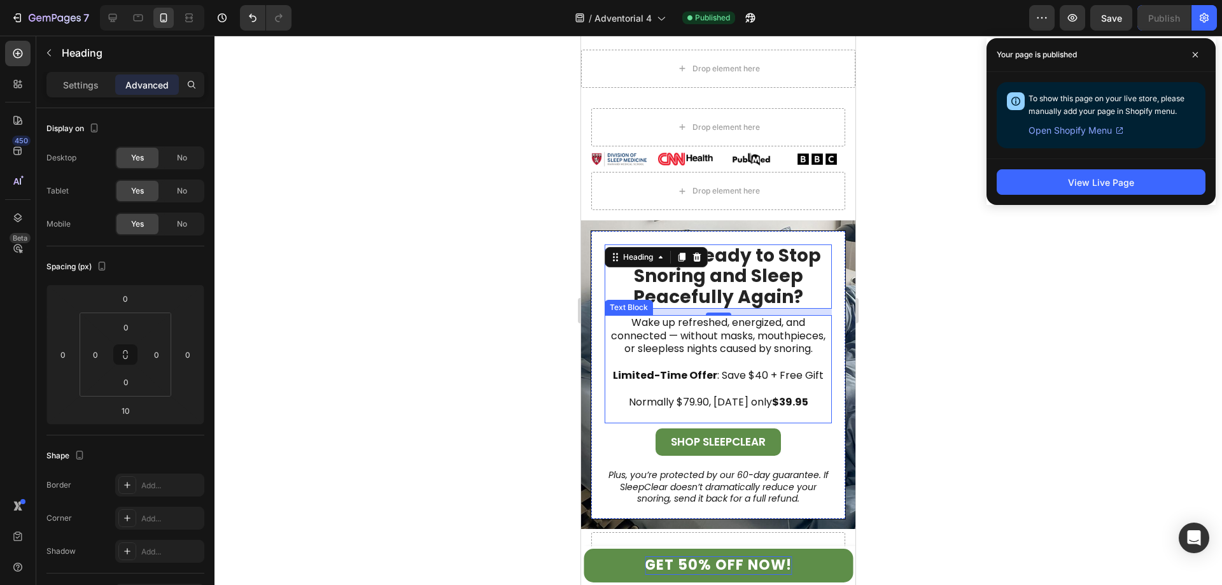
click at [690, 385] on p "Normally $79.90, [DATE] only $39.95" at bounding box center [718, 402] width 225 height 39
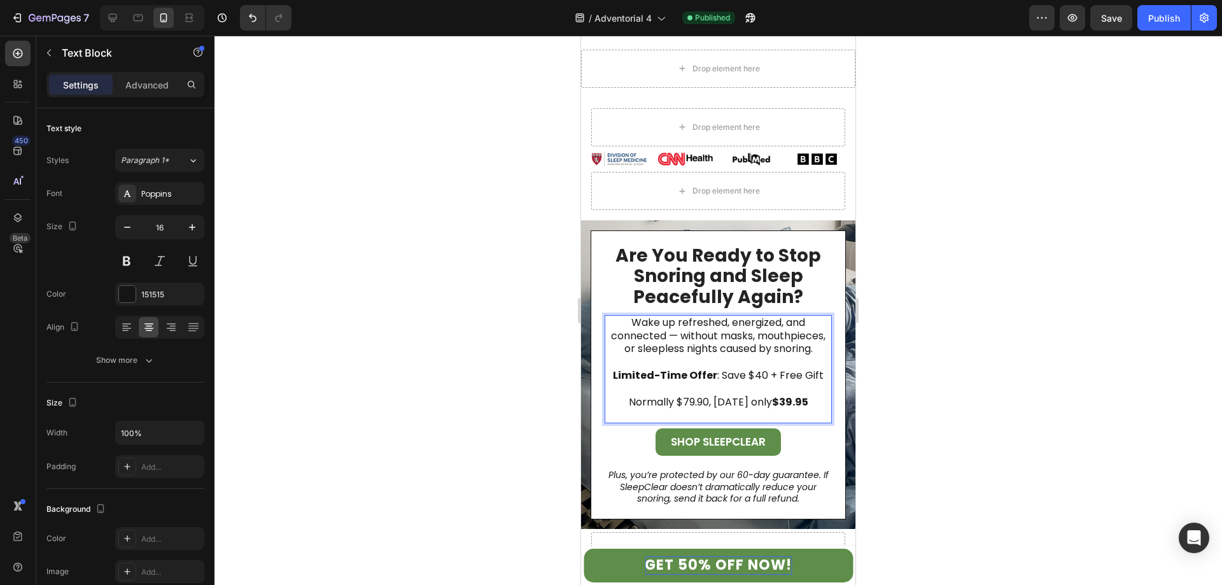
click at [705, 389] on p "Normally $79.90, [DATE] only $39.95" at bounding box center [718, 402] width 225 height 39
drag, startPoint x: 705, startPoint y: 391, endPoint x: 675, endPoint y: 392, distance: 29.9
click at [675, 392] on p "Normally $79.90, [DATE] only $39.95" at bounding box center [718, 402] width 225 height 39
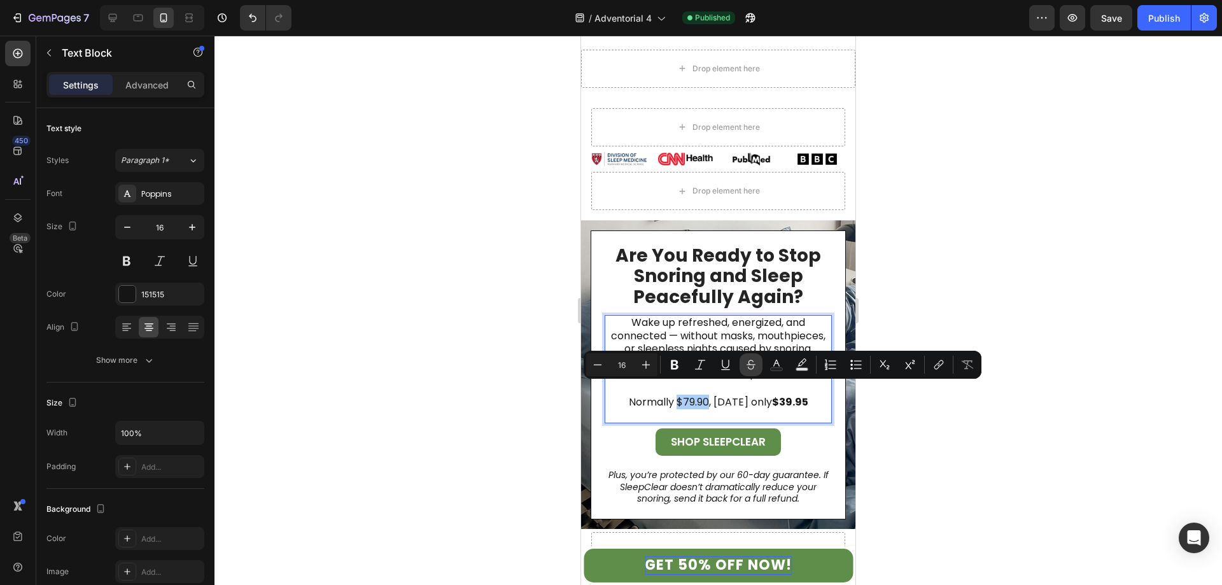
click at [752, 361] on icon "Editor contextual toolbar" at bounding box center [751, 364] width 13 height 13
click at [786, 395] on strong "$39.95" at bounding box center [789, 402] width 36 height 15
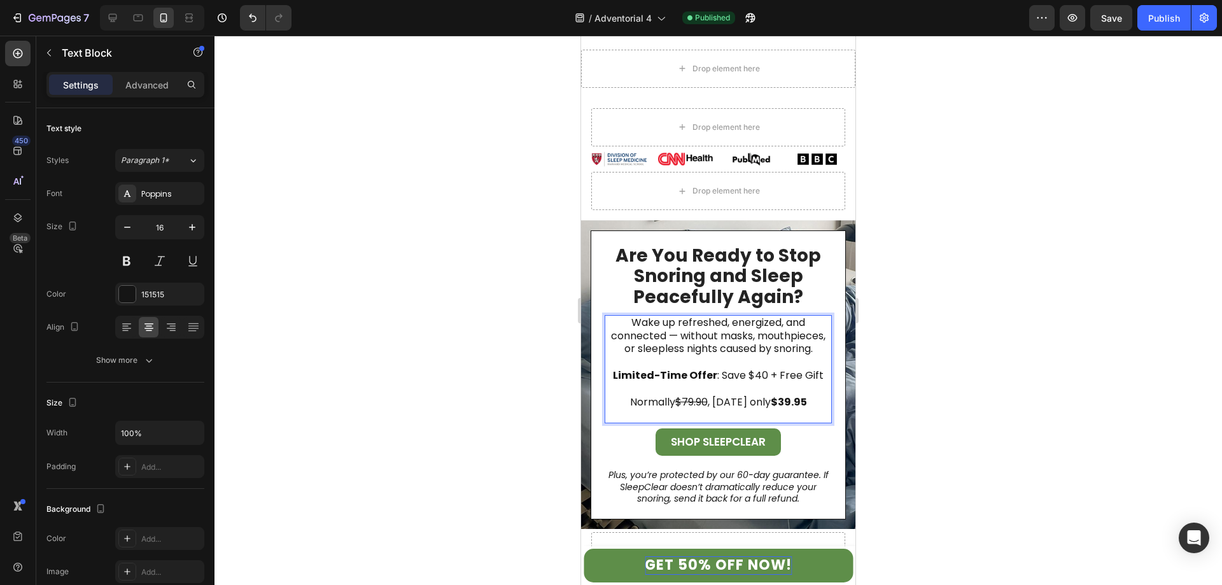
click at [786, 395] on strong "$39.95" at bounding box center [789, 402] width 36 height 15
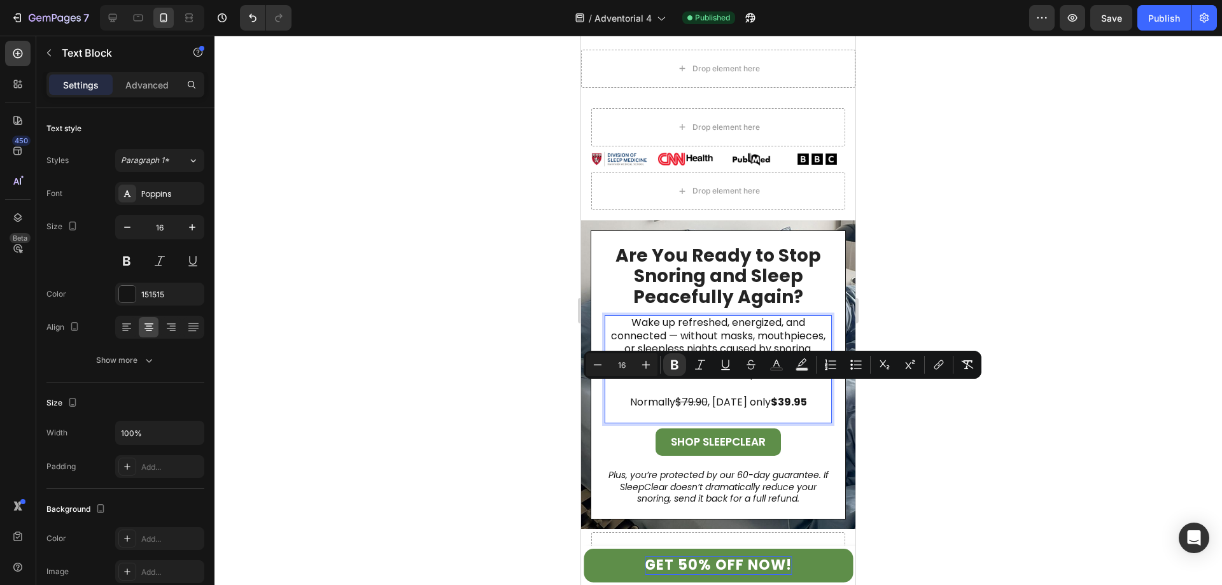
click at [801, 395] on strong "$39.95" at bounding box center [789, 402] width 36 height 15
drag, startPoint x: 802, startPoint y: 390, endPoint x: 767, endPoint y: 395, distance: 34.8
click at [771, 395] on strong "$39.95" at bounding box center [789, 402] width 36 height 15
click at [778, 368] on rect "Editor contextual toolbar" at bounding box center [777, 369] width 12 height 3
type input "151515"
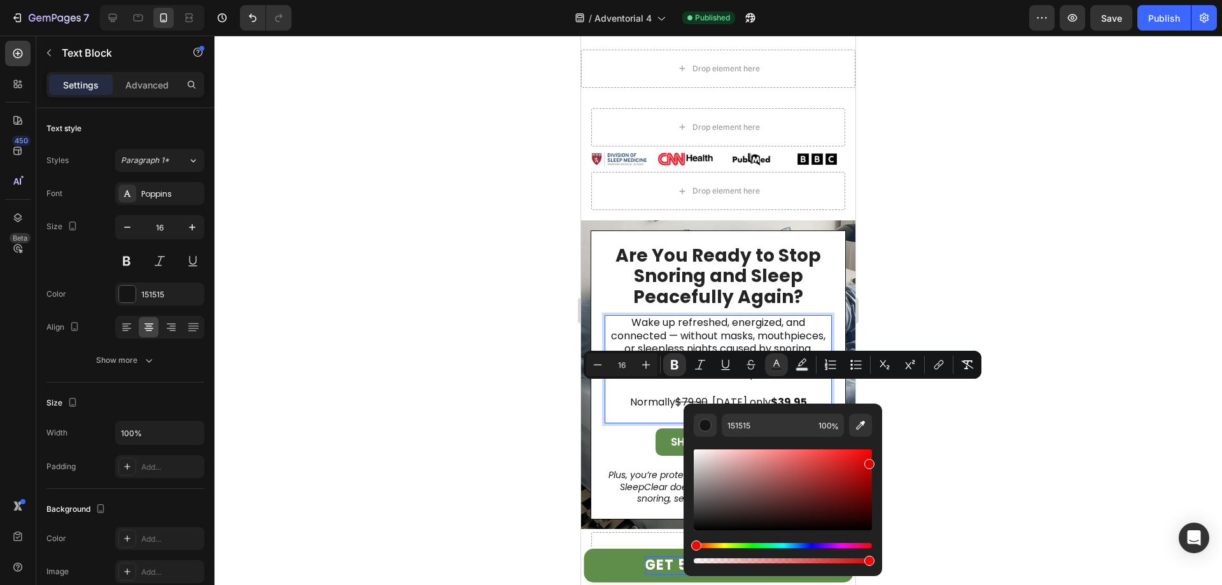
drag, startPoint x: 699, startPoint y: 525, endPoint x: 870, endPoint y: 462, distance: 181.9
click at [870, 462] on div "Editor contextual toolbar" at bounding box center [870, 464] width 10 height 10
type input "D80404"
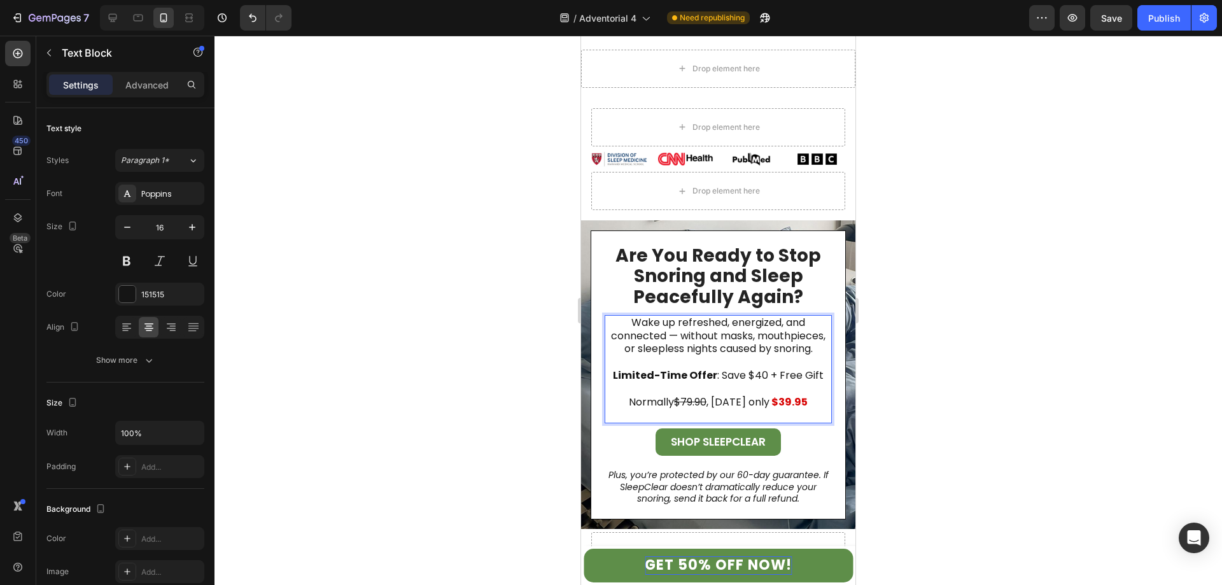
click at [698, 395] on s "$79.90" at bounding box center [690, 402] width 32 height 15
click at [1148, 18] on button "Publish" at bounding box center [1164, 17] width 53 height 25
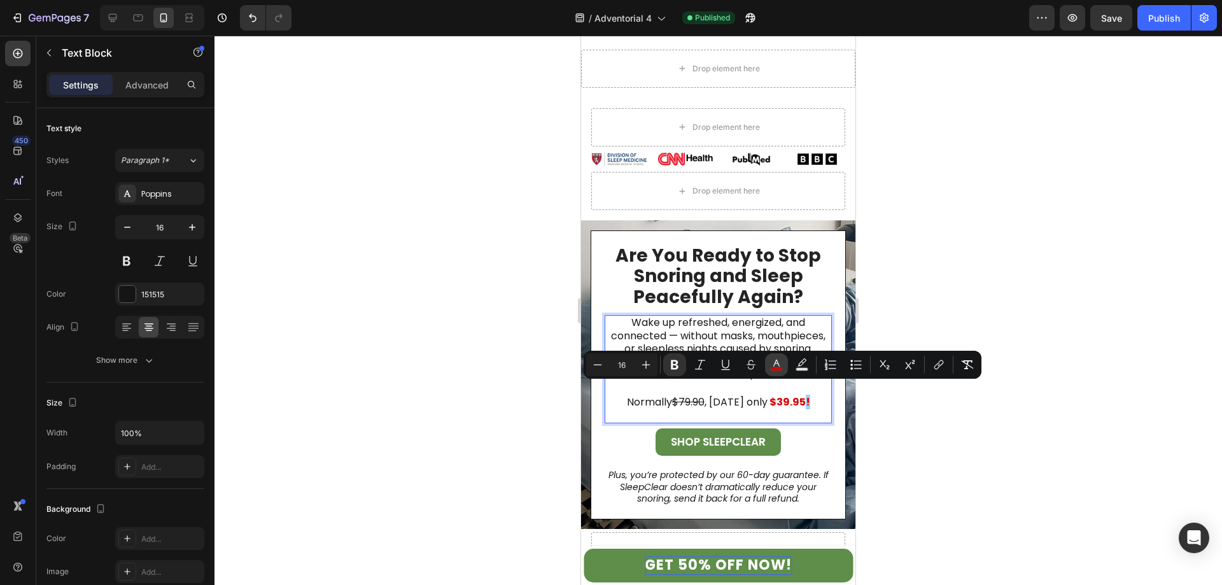
click at [772, 364] on icon "Editor contextual toolbar" at bounding box center [776, 364] width 13 height 13
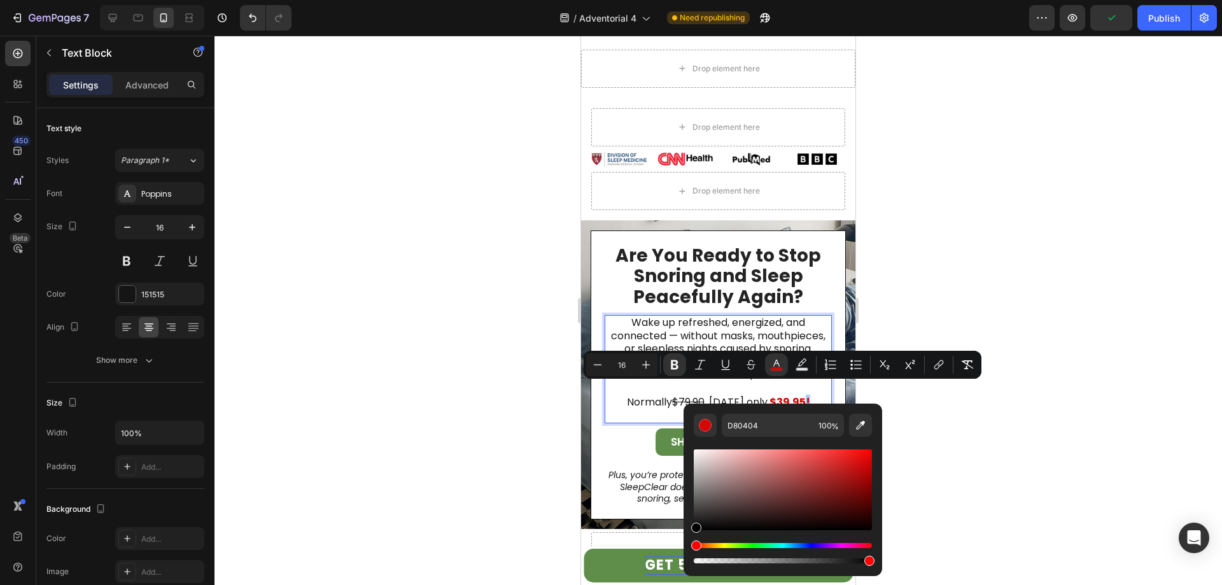
drag, startPoint x: 1319, startPoint y: 521, endPoint x: 668, endPoint y: 535, distance: 651.4
type input "000000"
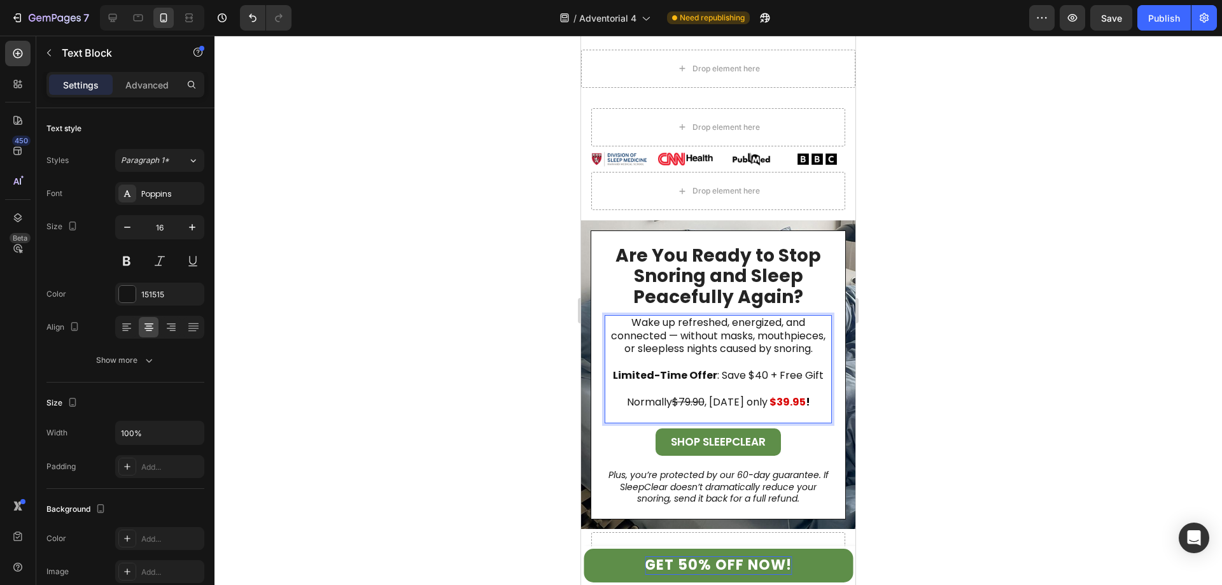
click at [653, 388] on p "Normally $79.90 , [DATE] only $39.95 !" at bounding box center [718, 402] width 225 height 39
click at [661, 390] on p "Normally $79.90 , [DATE] only $39.95 !" at bounding box center [718, 402] width 225 height 39
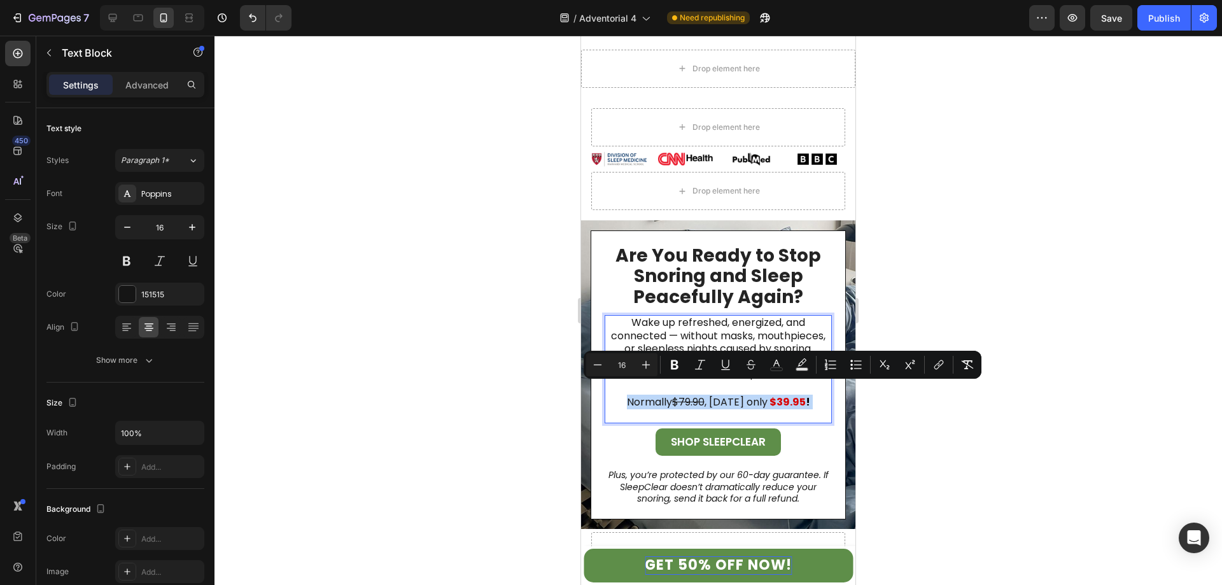
click at [676, 395] on s "$79.90" at bounding box center [688, 402] width 32 height 15
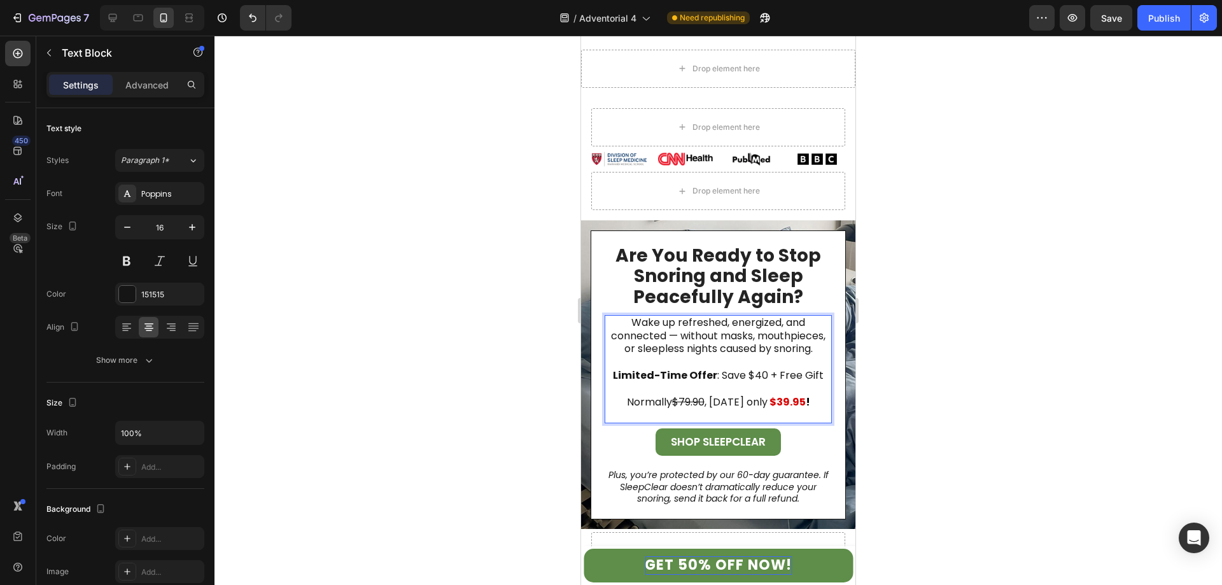
click at [688, 395] on s "$79.90" at bounding box center [688, 402] width 32 height 15
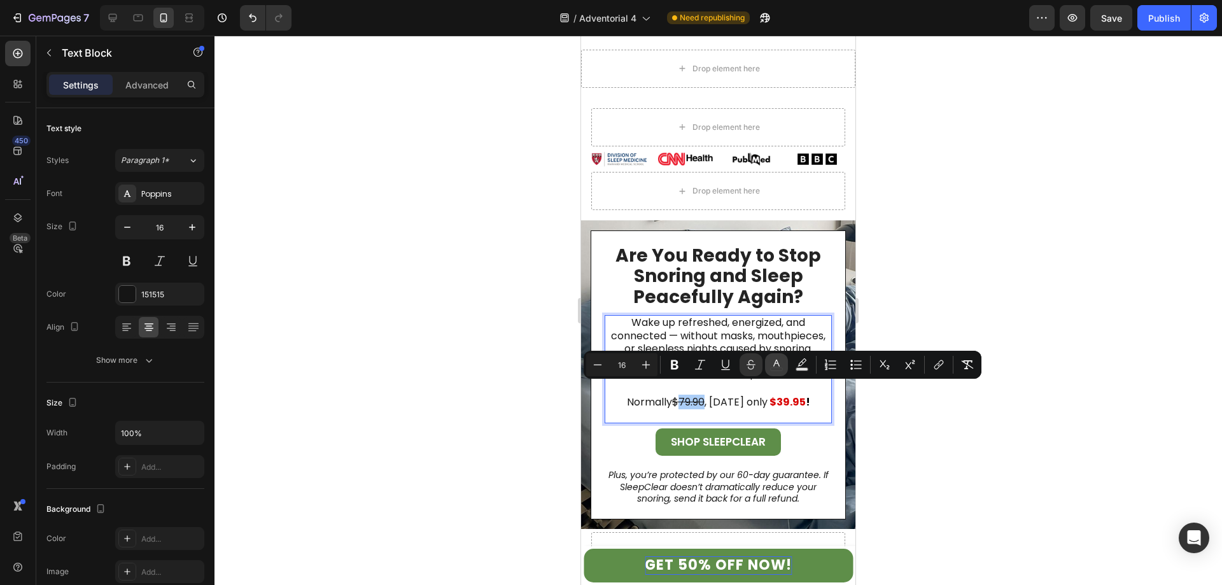
click at [779, 360] on icon "Editor contextual toolbar" at bounding box center [776, 364] width 13 height 13
type input "151515"
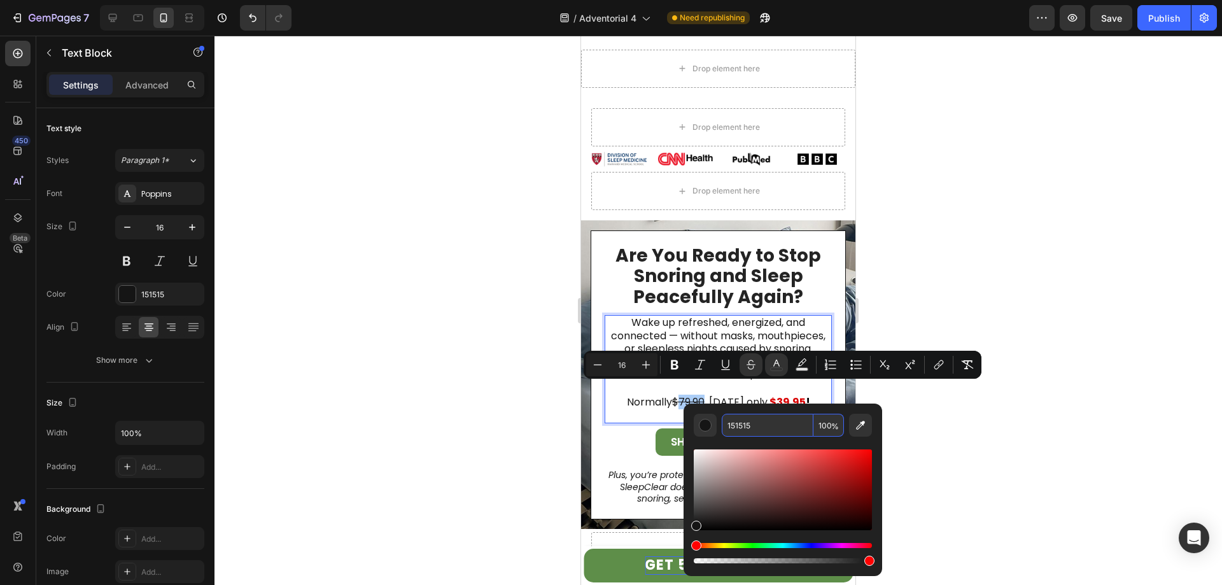
click at [761, 424] on input "151515" at bounding box center [768, 425] width 92 height 23
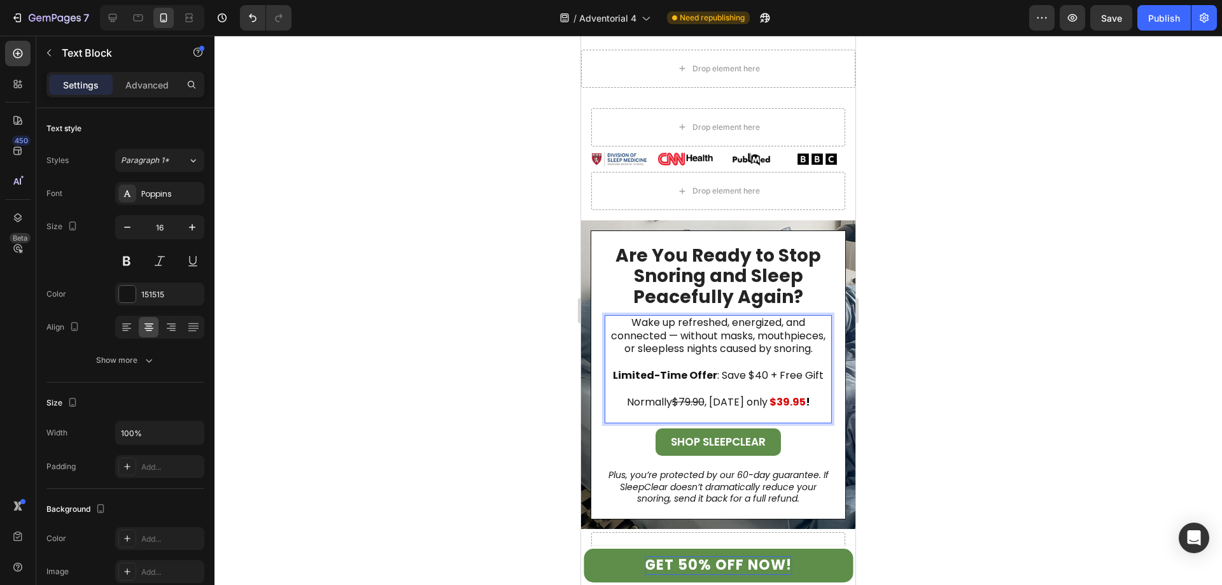
click at [806, 395] on strong "!" at bounding box center [808, 402] width 4 height 15
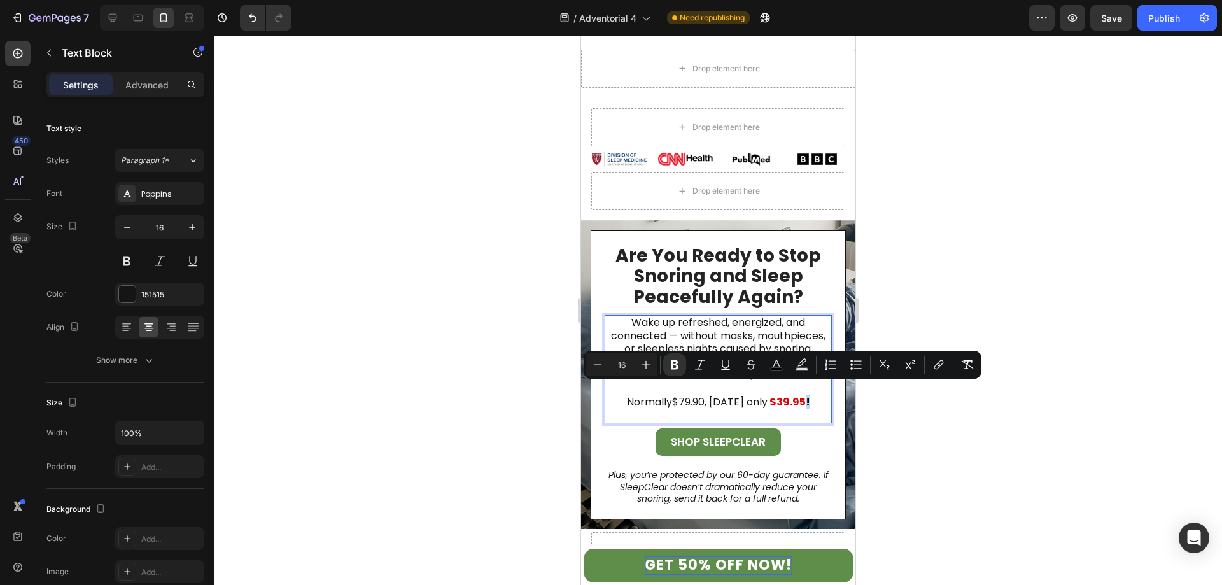
click at [799, 389] on p "Normally $79.90 , [DATE] only $39.95 !" at bounding box center [718, 402] width 225 height 39
click at [775, 364] on icon "Editor contextual toolbar" at bounding box center [776, 363] width 6 height 7
type input "000000"
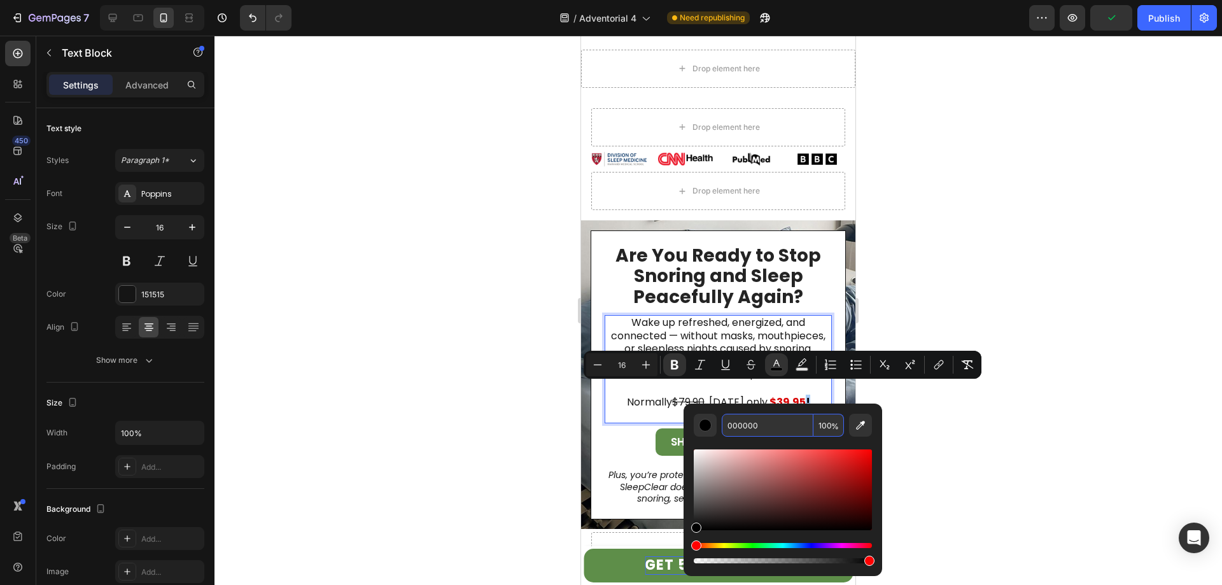
click at [755, 421] on input "000000" at bounding box center [768, 425] width 92 height 23
paste input "151515"
type input "151515"
click at [786, 442] on div "Editor contextual toolbar" at bounding box center [783, 501] width 178 height 129
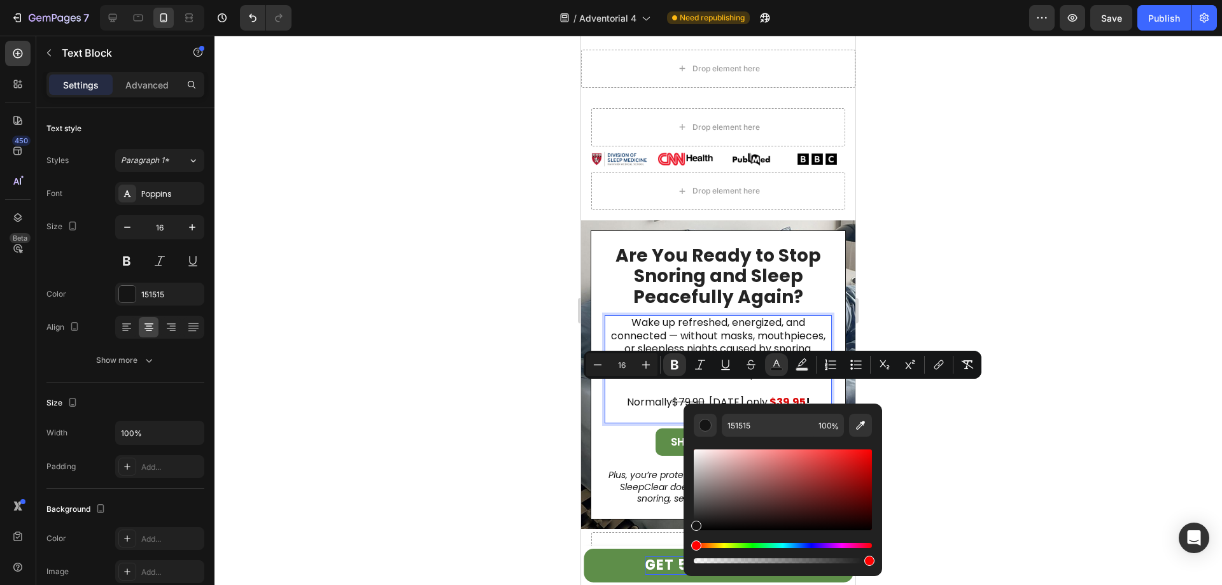
click at [942, 479] on div at bounding box center [719, 310] width 1008 height 549
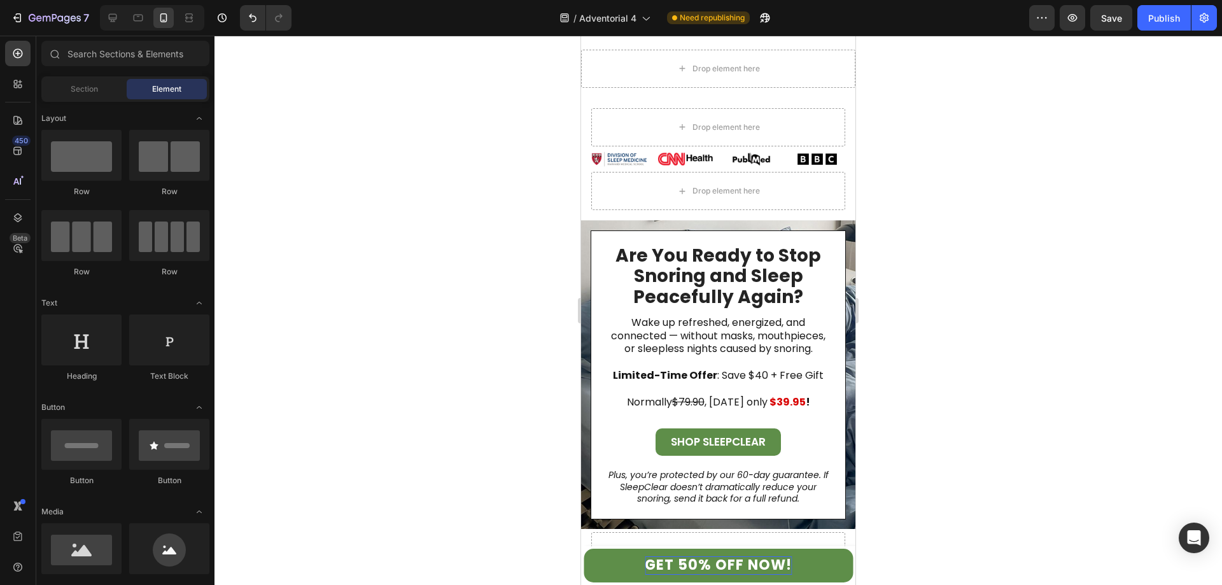
click at [940, 479] on div at bounding box center [719, 310] width 1008 height 549
click at [806, 395] on strong "!" at bounding box center [808, 402] width 4 height 15
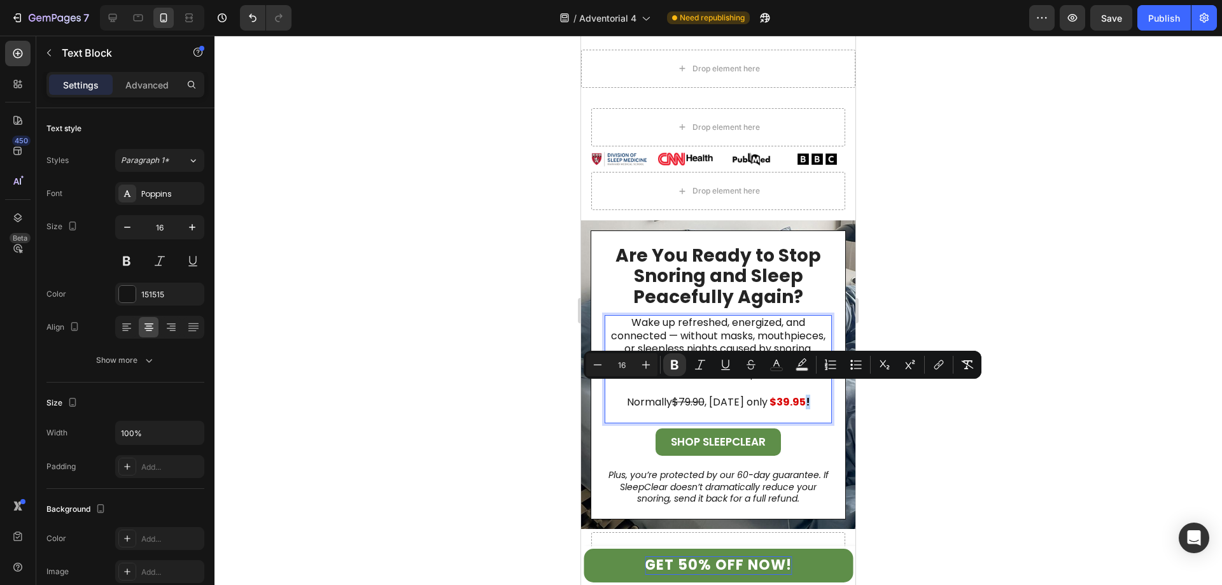
click at [806, 395] on strong "!" at bounding box center [808, 402] width 4 height 15
click at [679, 372] on button "Bold" at bounding box center [674, 364] width 23 height 23
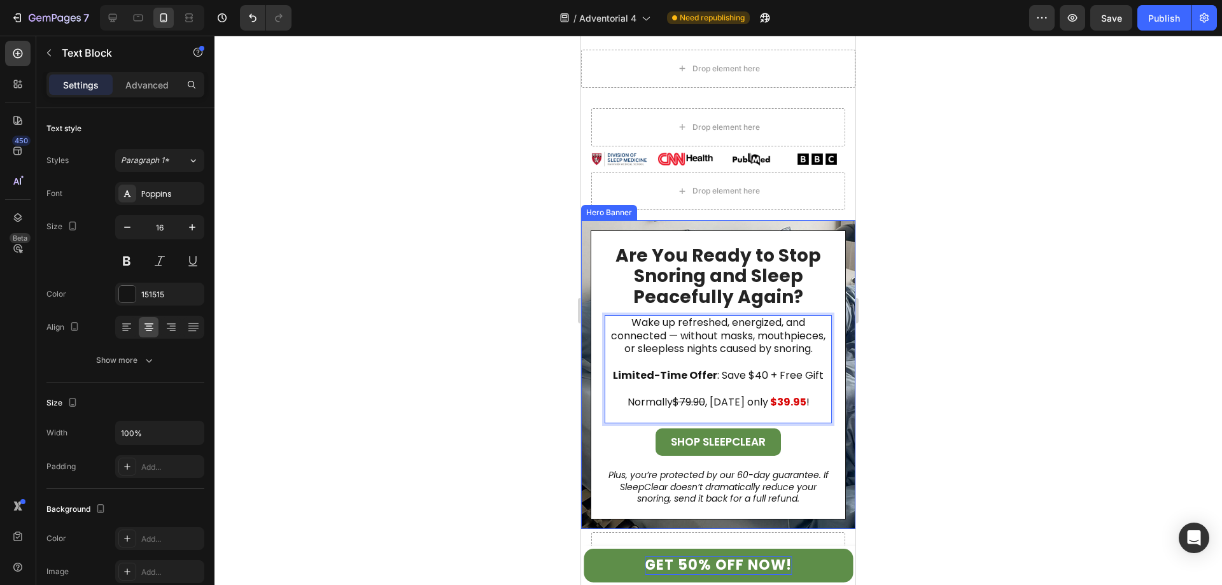
click at [905, 464] on div at bounding box center [719, 310] width 1008 height 549
click at [702, 395] on s "$79.90" at bounding box center [689, 402] width 32 height 15
click at [1147, 25] on button "Publish" at bounding box center [1164, 17] width 53 height 25
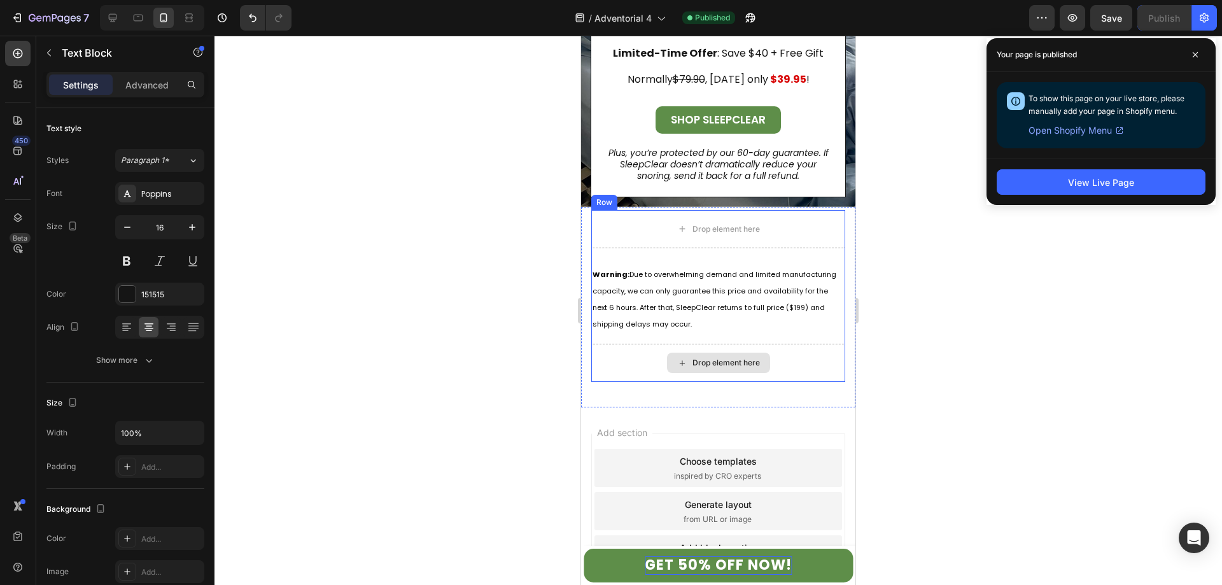
scroll to position [6462, 0]
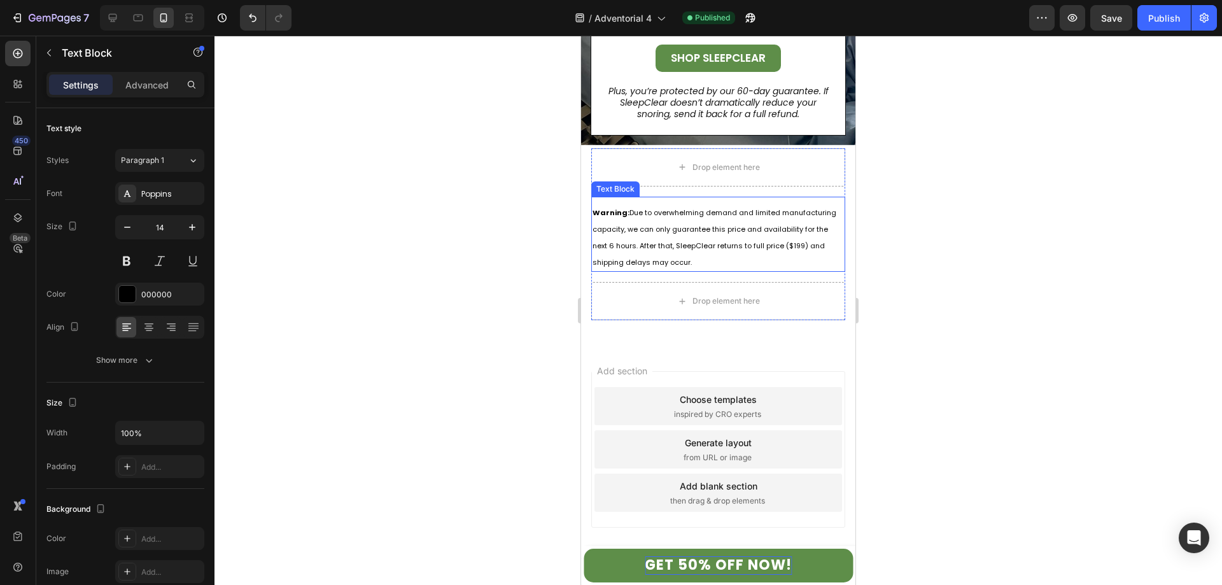
click at [793, 245] on span "Warning: Due to overwhelming demand and limited manufacturing capacity, we can …" at bounding box center [715, 238] width 244 height 60
click at [1159, 18] on div "Publish" at bounding box center [1164, 17] width 32 height 13
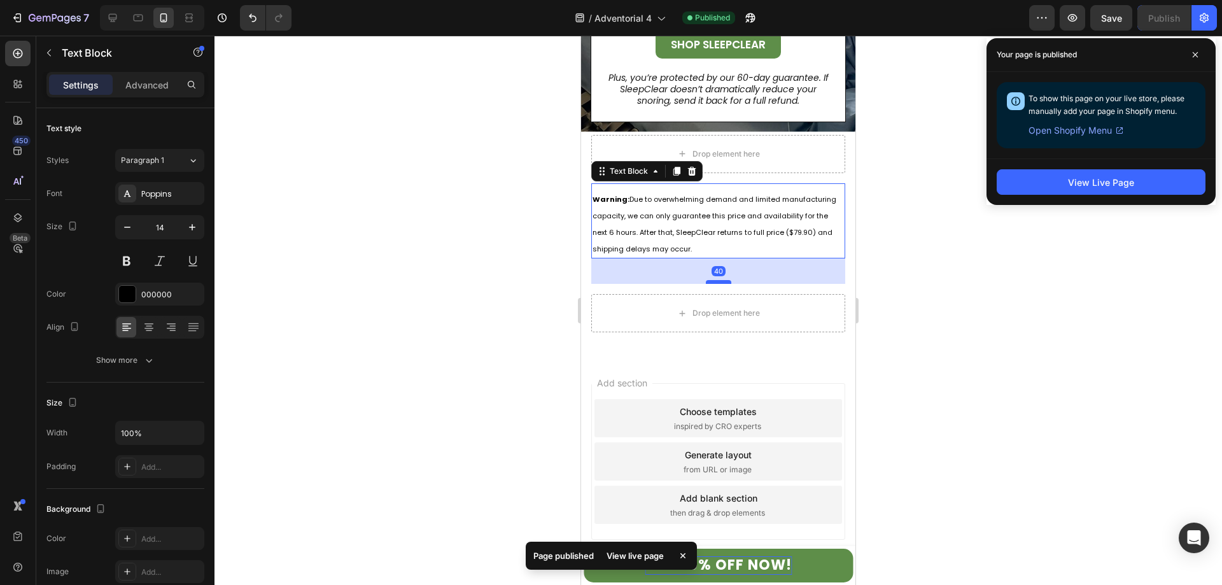
drag, startPoint x: 714, startPoint y: 270, endPoint x: 709, endPoint y: 295, distance: 25.9
click at [709, 284] on div at bounding box center [718, 282] width 25 height 4
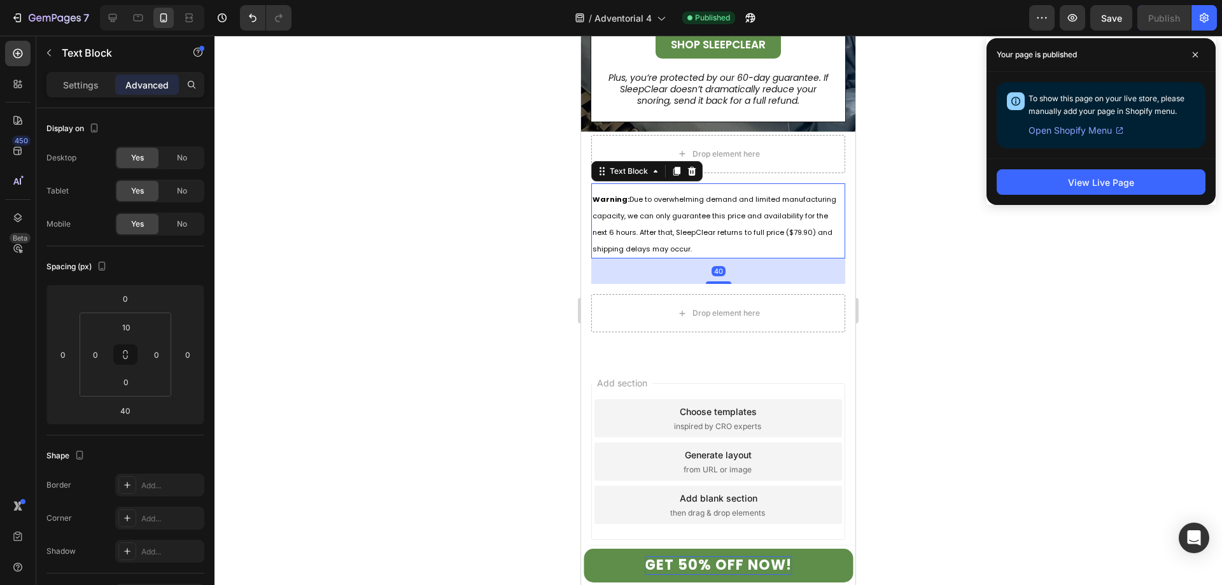
click at [1007, 367] on div at bounding box center [719, 310] width 1008 height 549
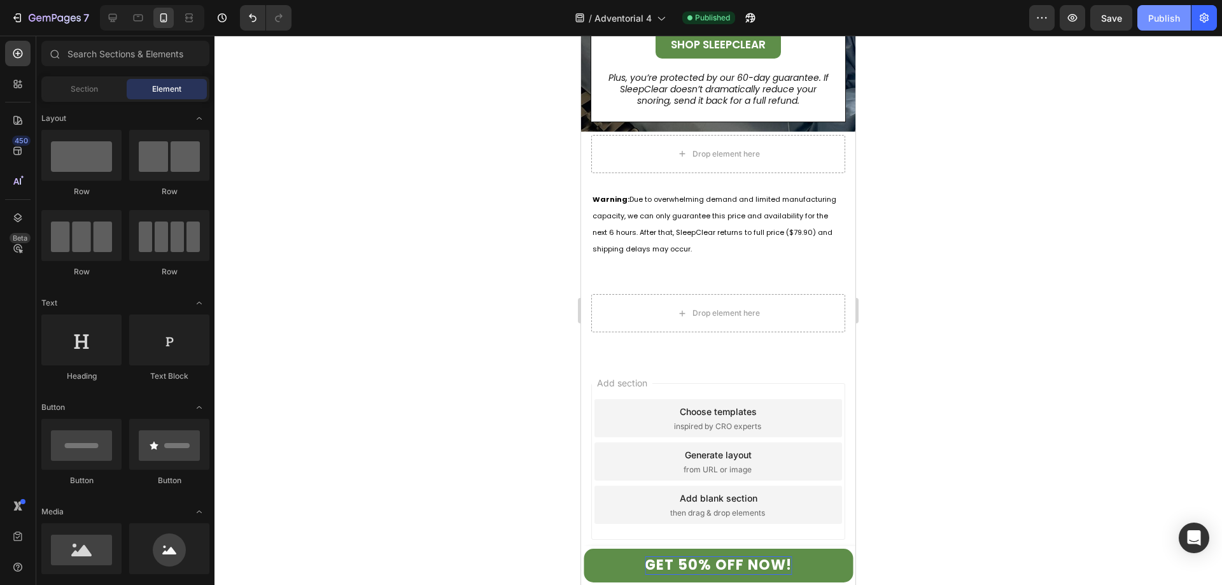
click at [1157, 19] on div "Publish" at bounding box center [1164, 17] width 32 height 13
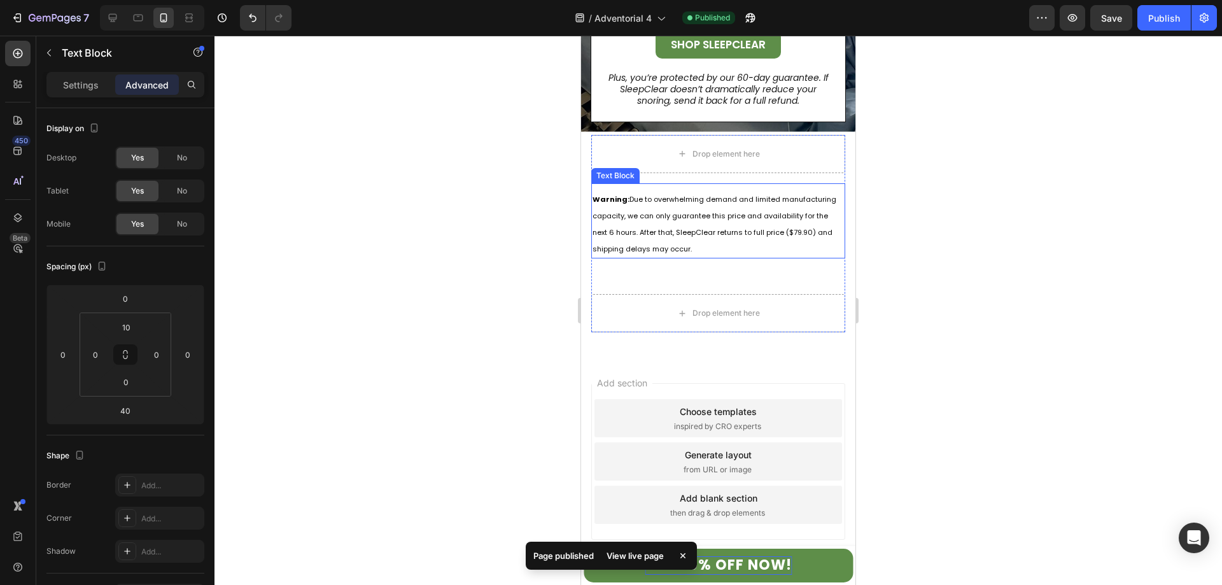
click at [728, 235] on p "Warning: Due to overwhelming demand and limited manufacturing capacity, we can …" at bounding box center [718, 224] width 251 height 67
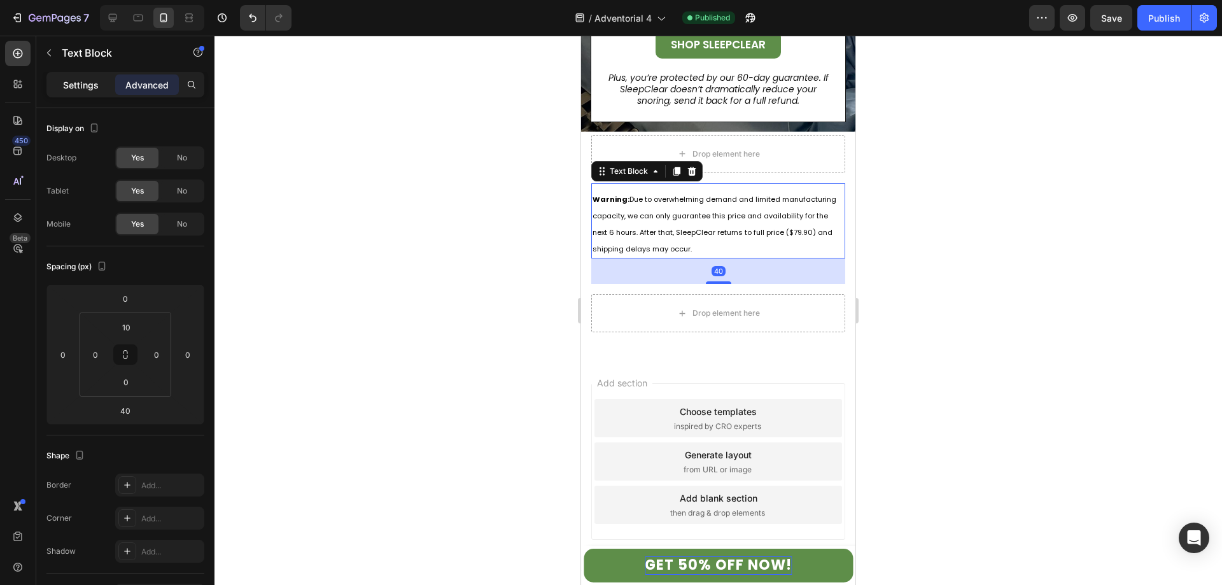
click at [88, 81] on p "Settings" at bounding box center [81, 84] width 36 height 13
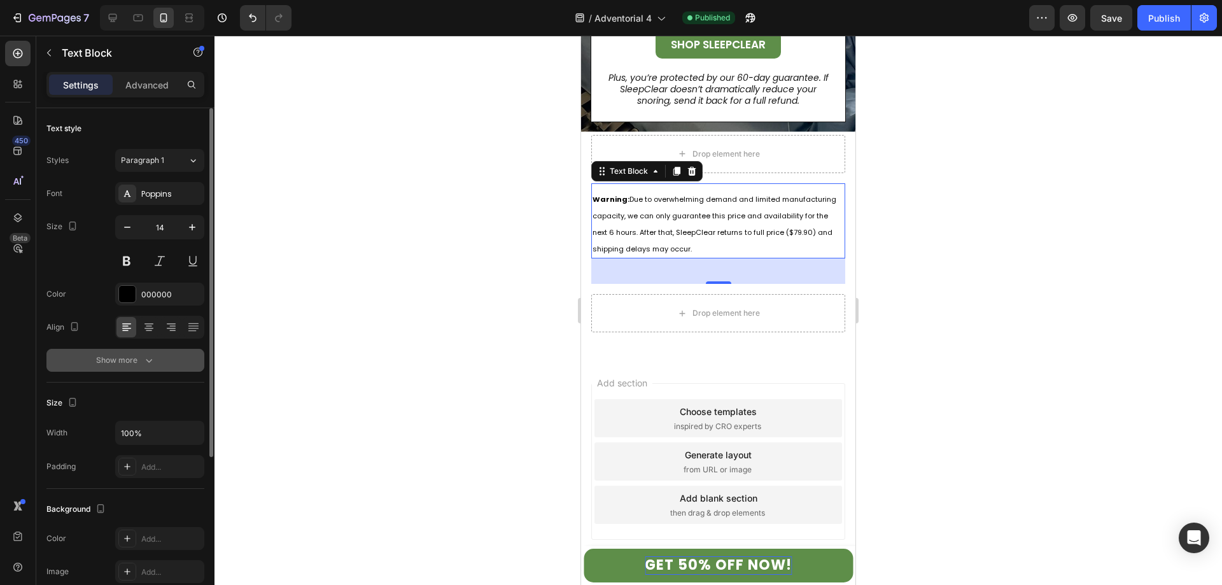
click at [143, 356] on icon "button" at bounding box center [149, 360] width 13 height 13
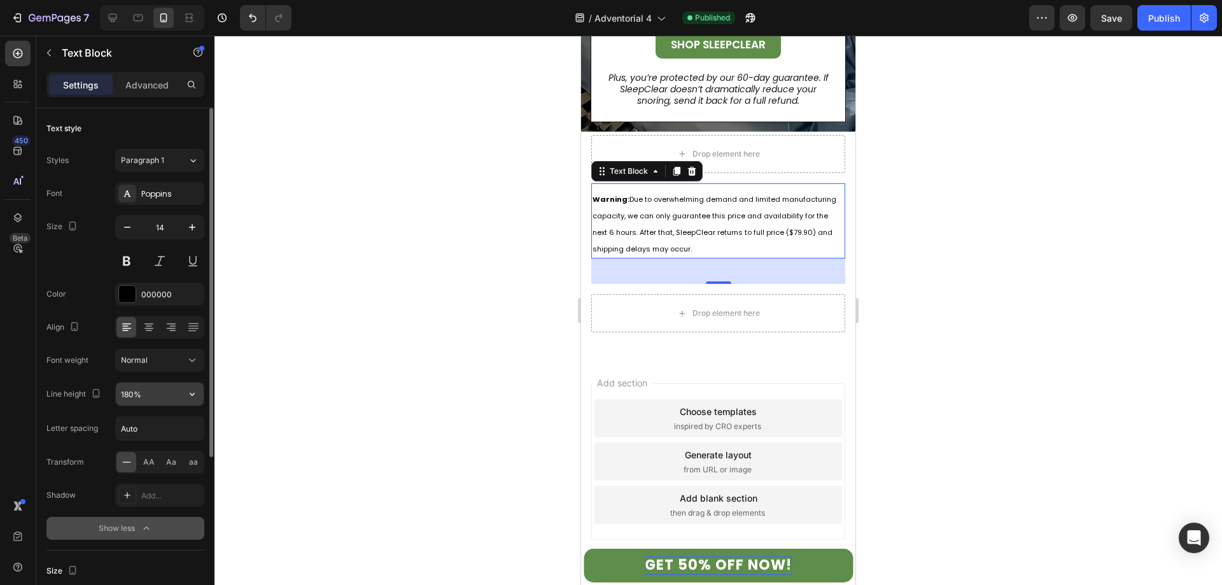
click at [155, 393] on input "180%" at bounding box center [160, 394] width 88 height 23
click at [189, 397] on icon "button" at bounding box center [192, 394] width 13 height 13
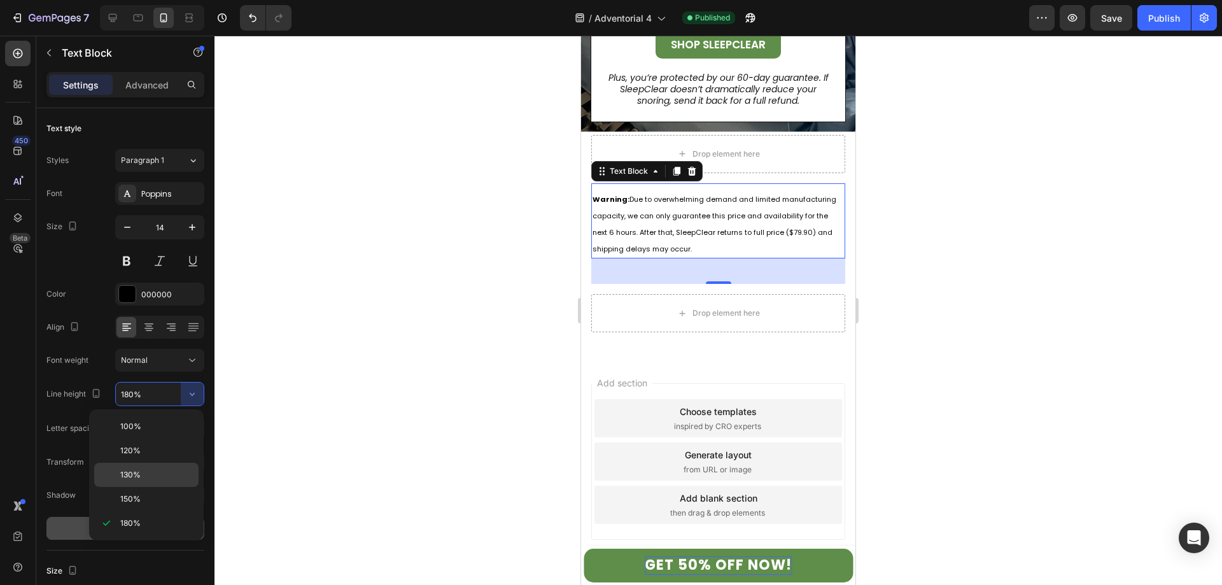
click at [138, 474] on span "130%" at bounding box center [130, 474] width 20 height 11
type input "130%"
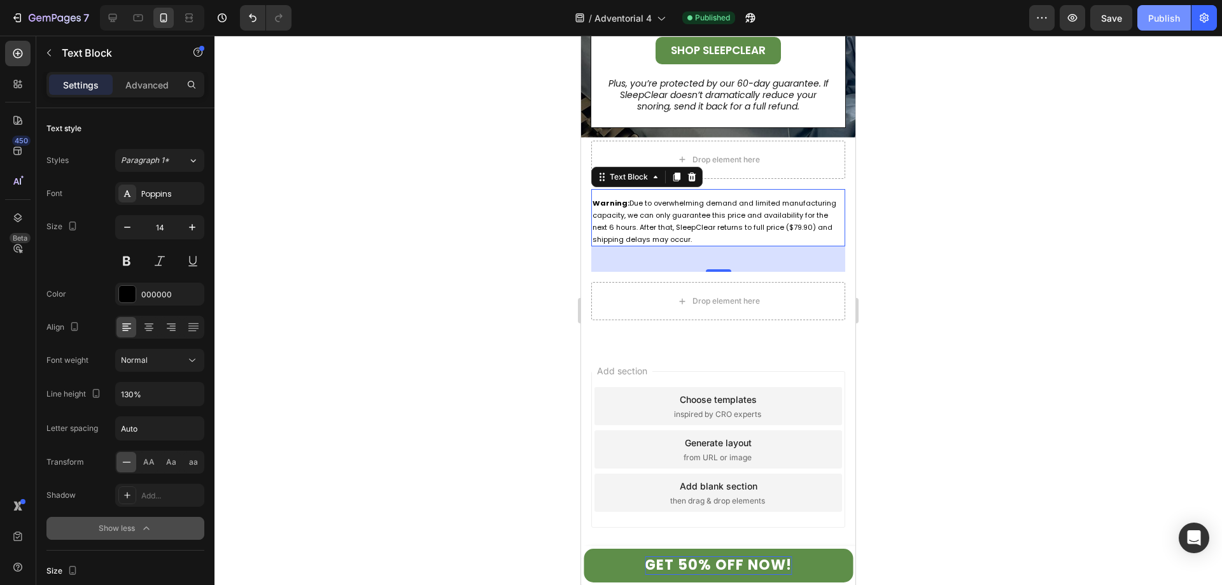
click at [1155, 18] on div "Publish" at bounding box center [1164, 17] width 32 height 13
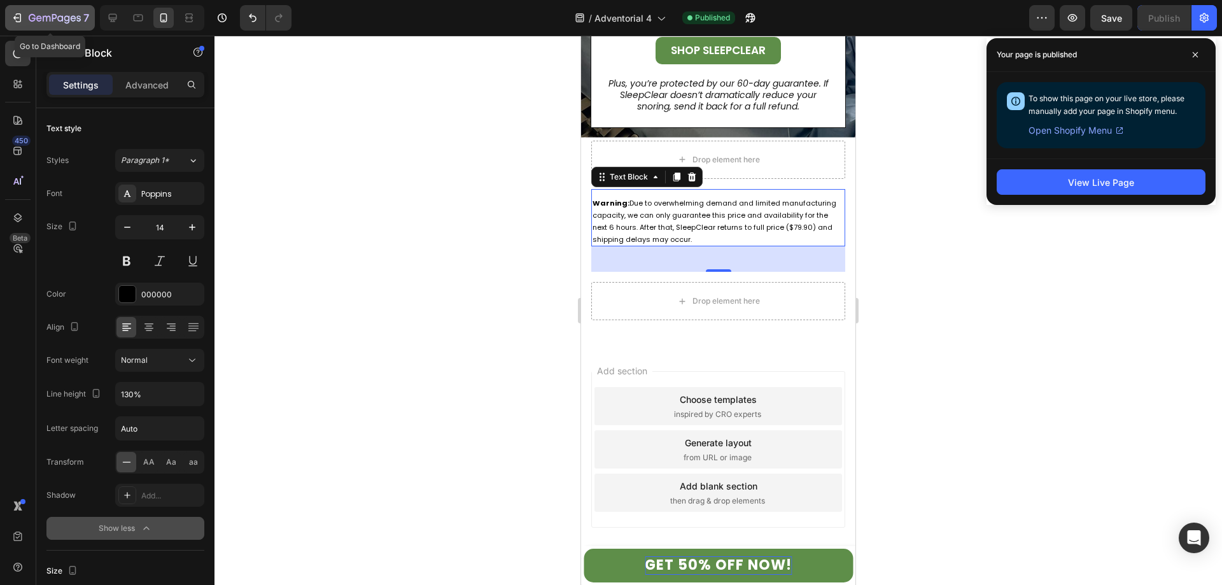
click at [21, 11] on icon "button" at bounding box center [17, 17] width 13 height 13
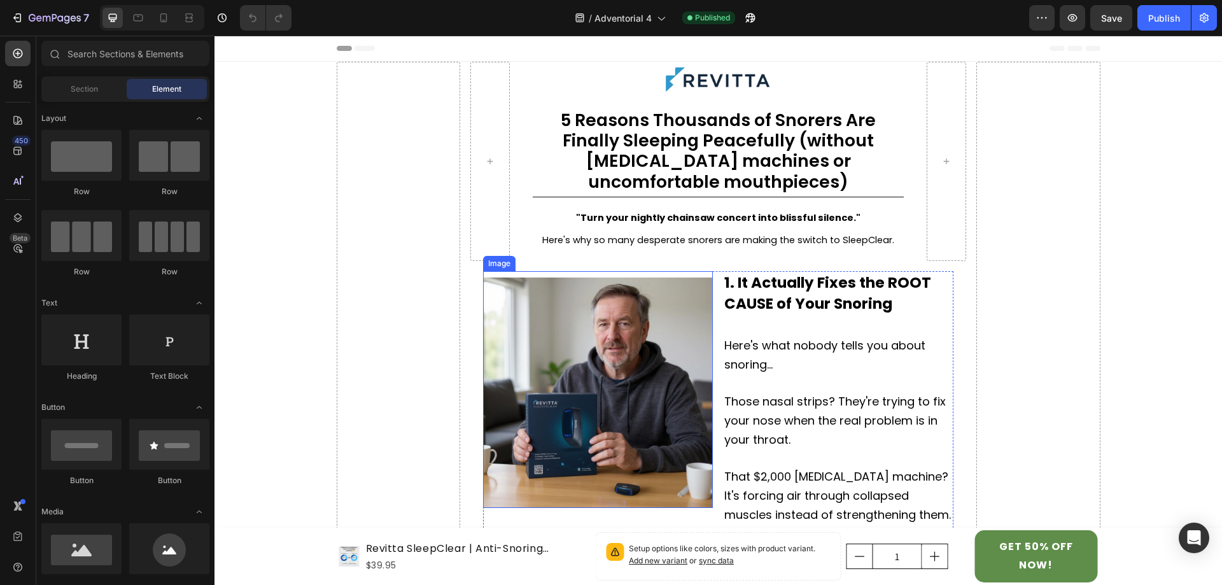
click at [627, 328] on img at bounding box center [598, 393] width 230 height 230
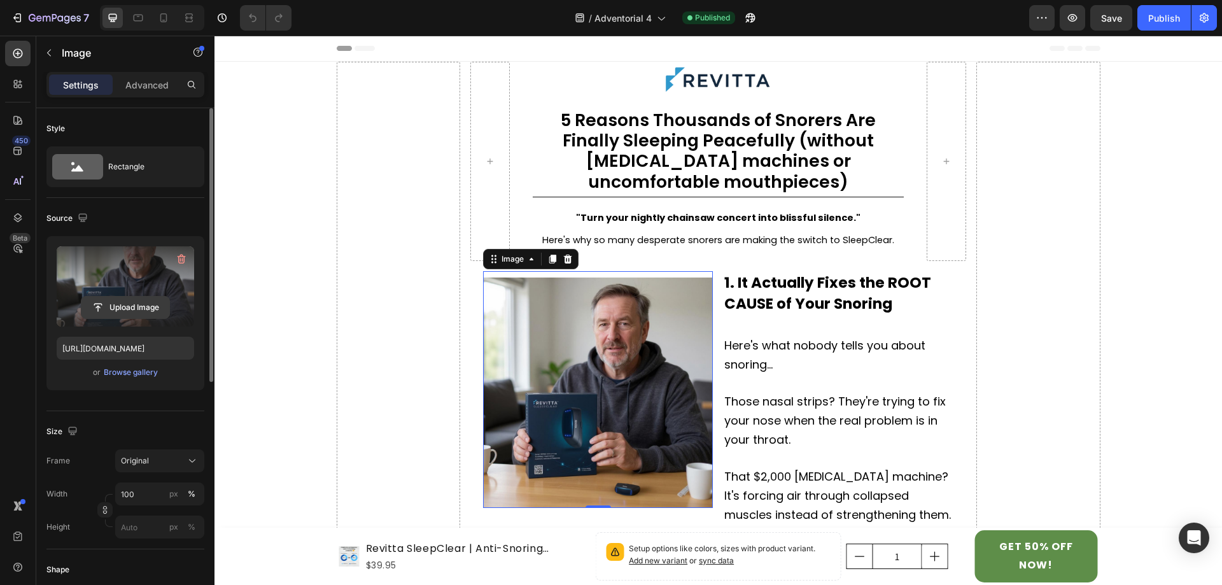
click at [115, 312] on input "file" at bounding box center [125, 308] width 88 height 22
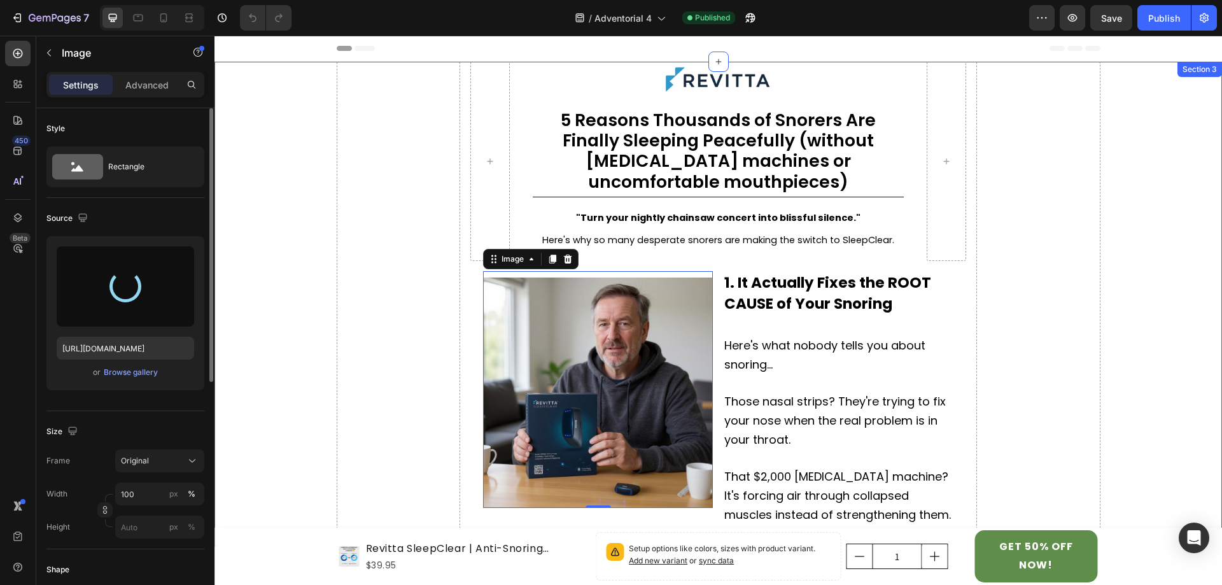
type input "https://cdn.shopify.com/s/files/1/0687/4172/6344/files/gempages_578515782133089…"
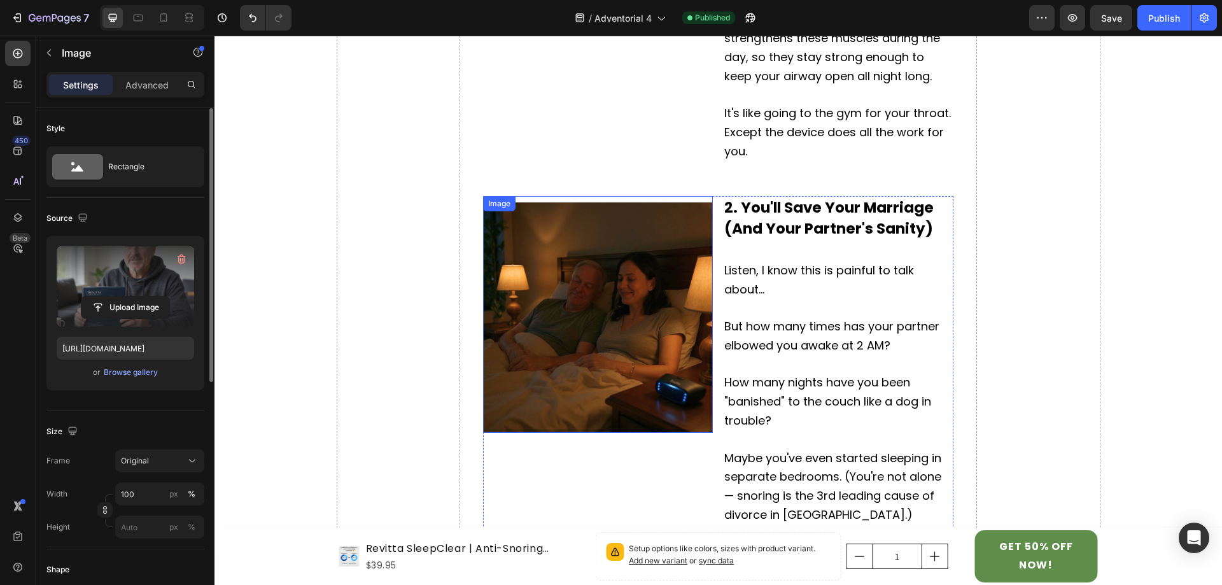
scroll to position [1019, 0]
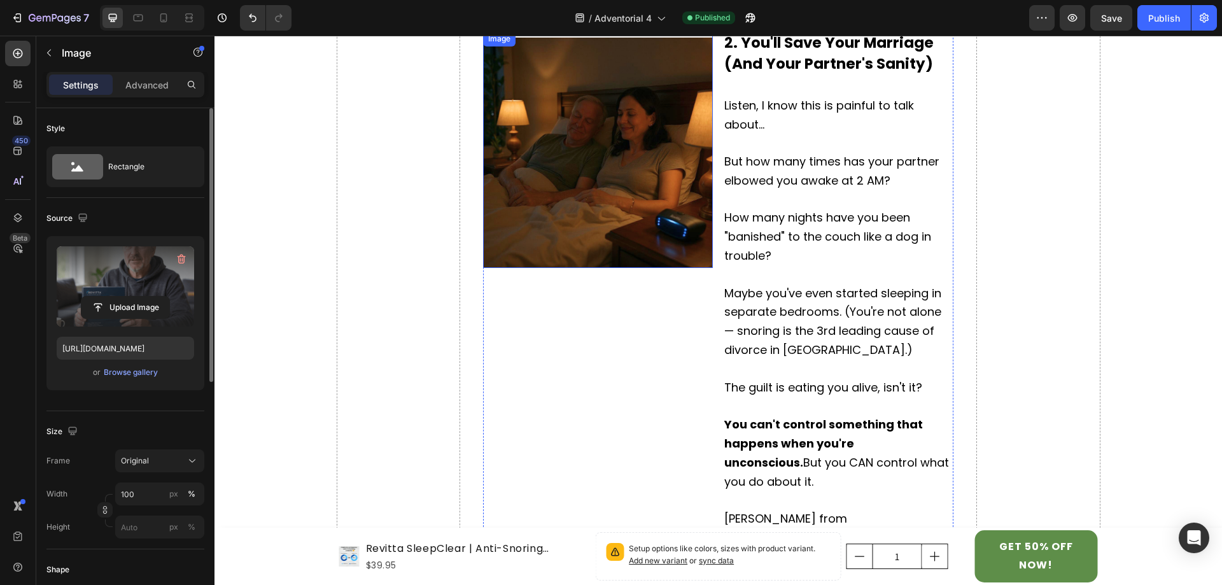
click at [581, 197] on img at bounding box center [598, 153] width 230 height 230
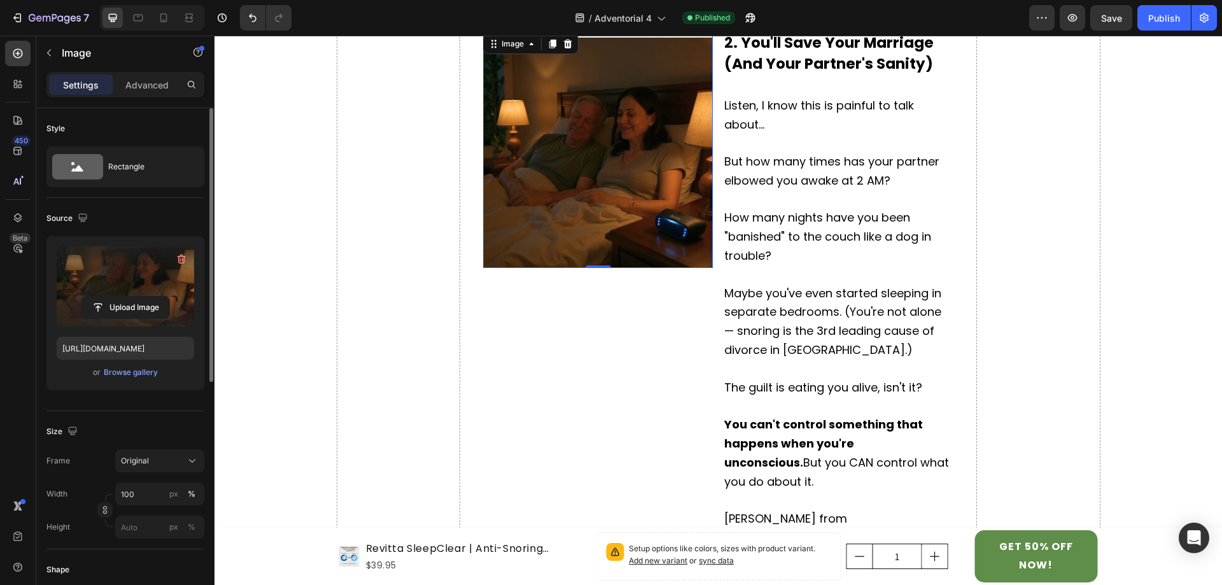
click at [141, 278] on label at bounding box center [126, 286] width 138 height 80
click at [141, 297] on input "file" at bounding box center [125, 308] width 88 height 22
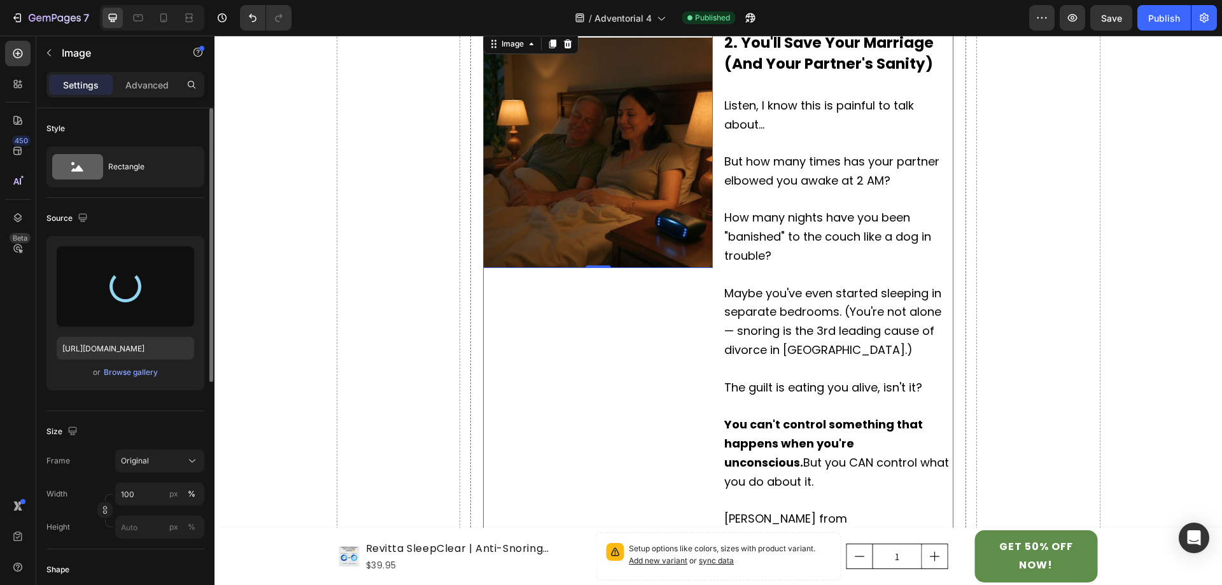
type input "https://cdn.shopify.com/s/files/1/0687/4172/6344/files/gempages_578515782133089…"
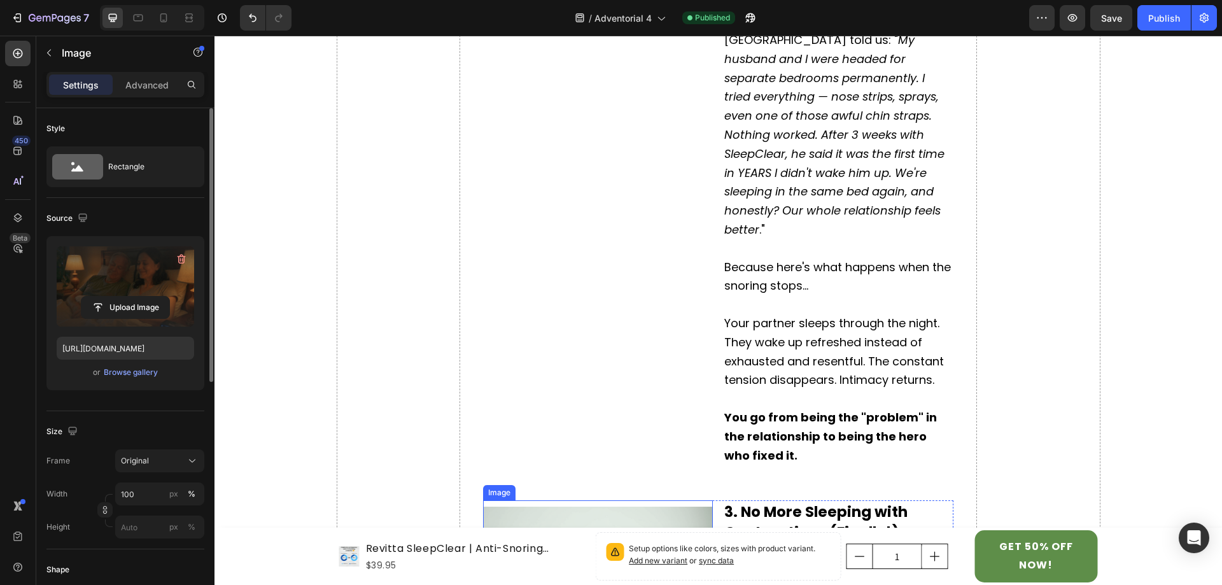
scroll to position [1719, 0]
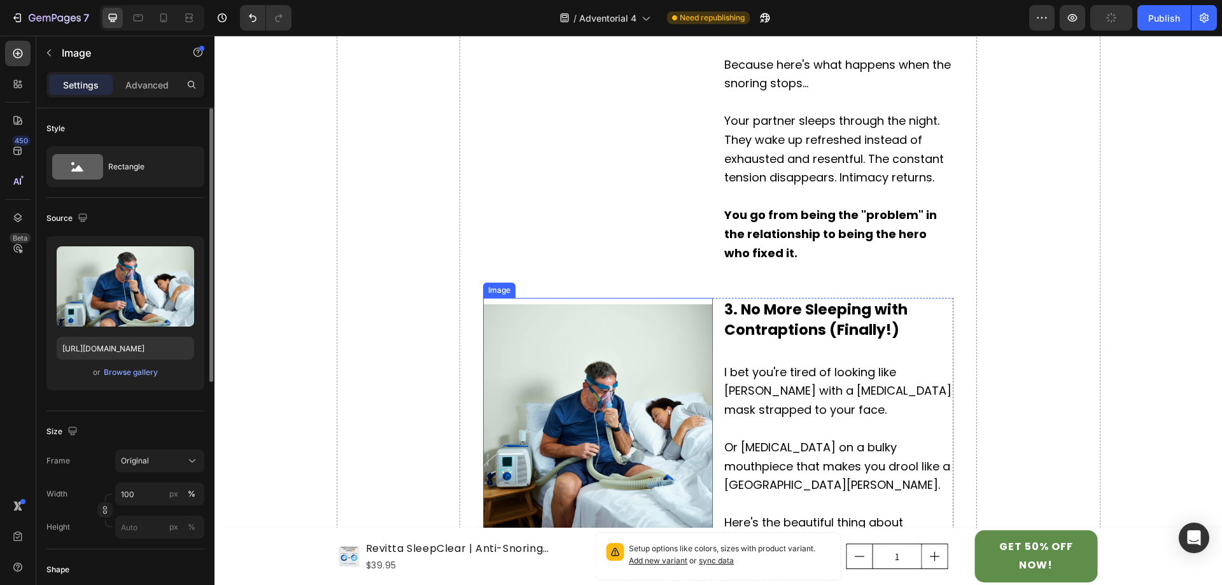
click at [609, 343] on img at bounding box center [598, 419] width 230 height 230
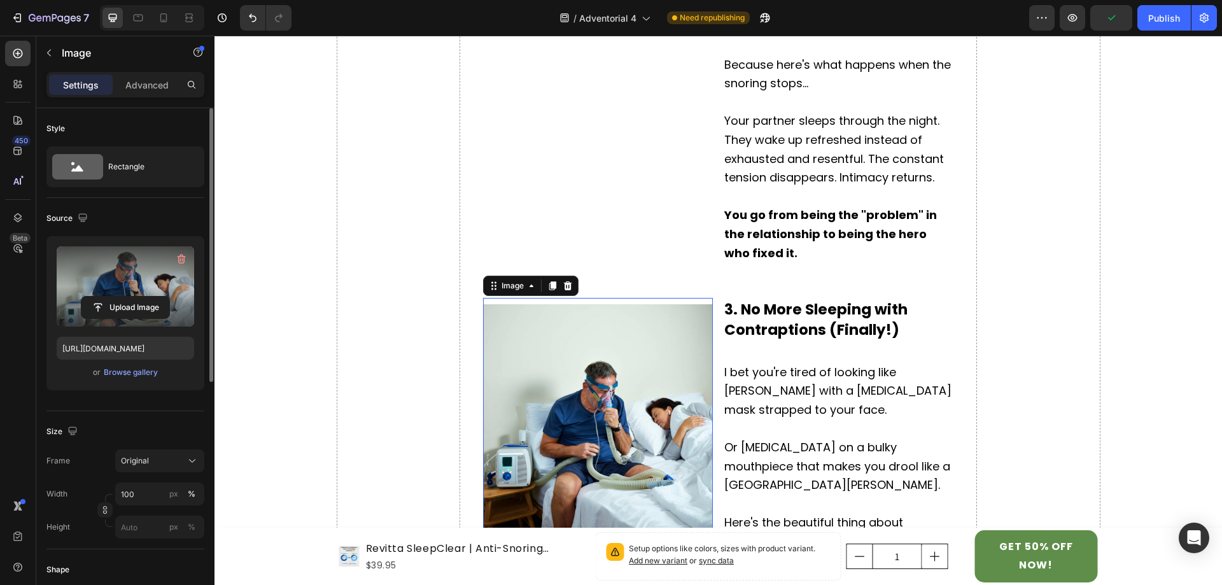
click at [137, 272] on label at bounding box center [126, 286] width 138 height 80
click at [137, 297] on input "file" at bounding box center [125, 308] width 88 height 22
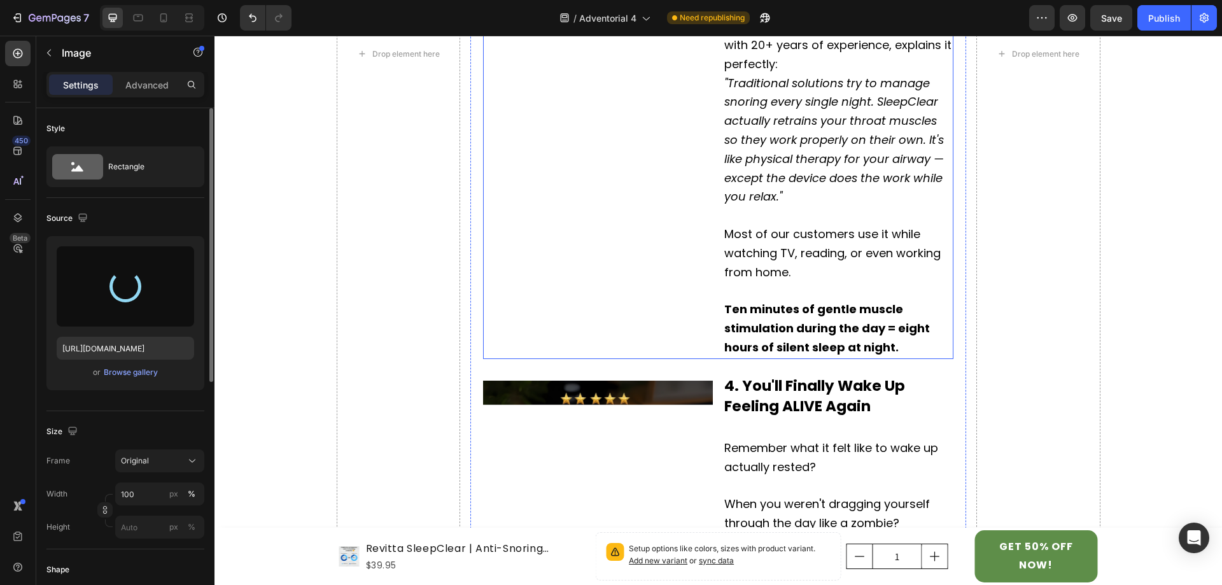
scroll to position [2547, 0]
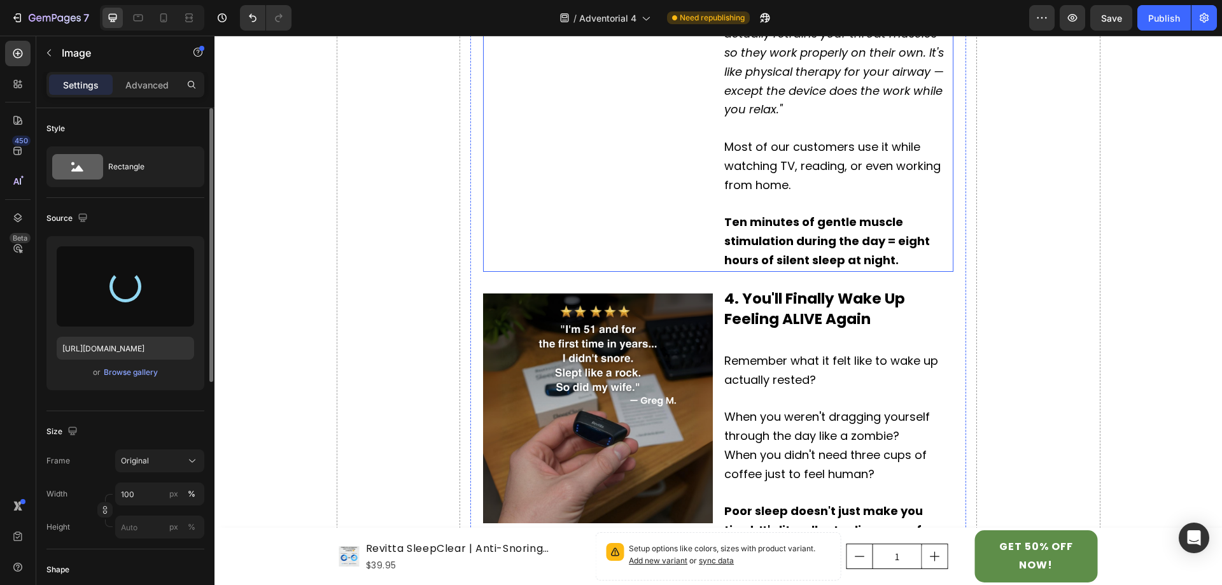
type input "https://cdn.shopify.com/s/files/1/0687/4172/6344/files/gempages_578515782133089…"
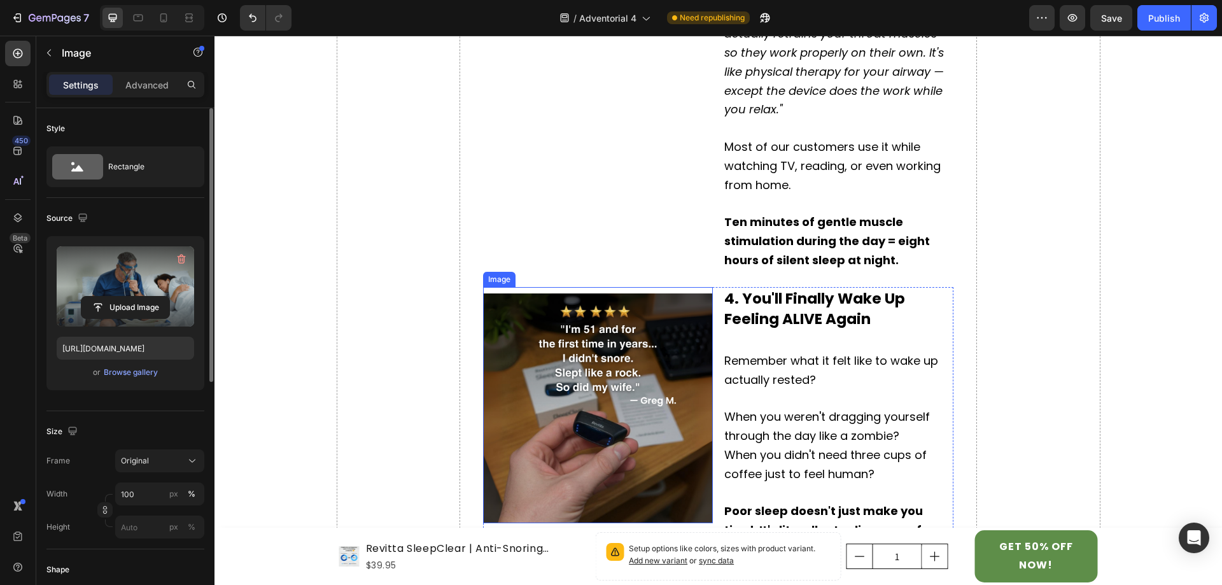
click at [640, 355] on img at bounding box center [598, 408] width 230 height 230
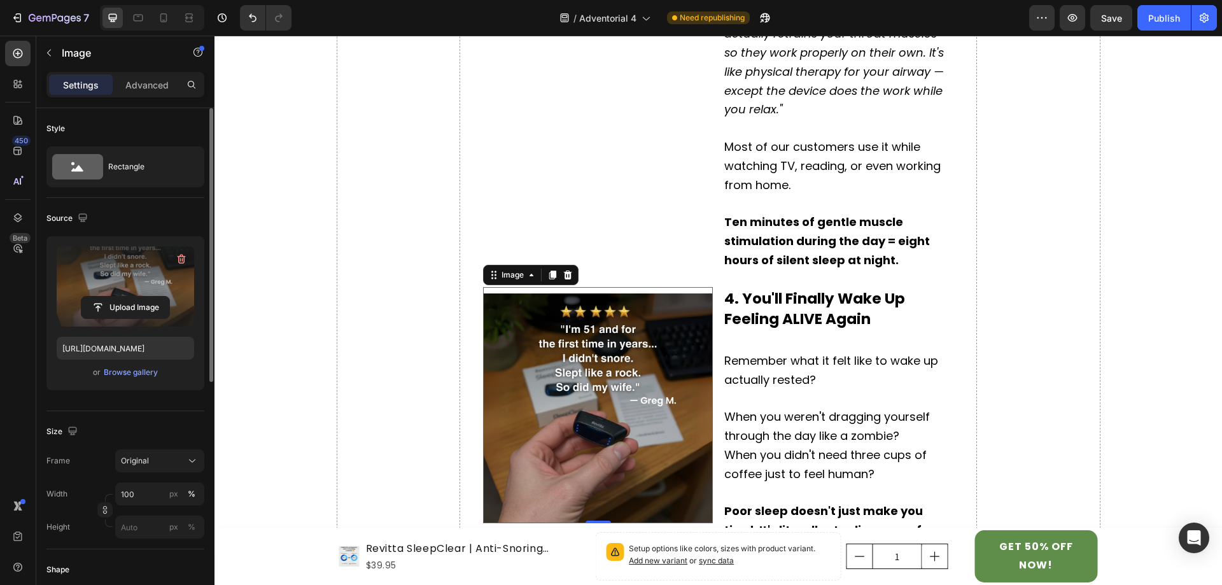
click at [142, 260] on label at bounding box center [126, 286] width 138 height 80
click at [142, 297] on input "file" at bounding box center [125, 308] width 88 height 22
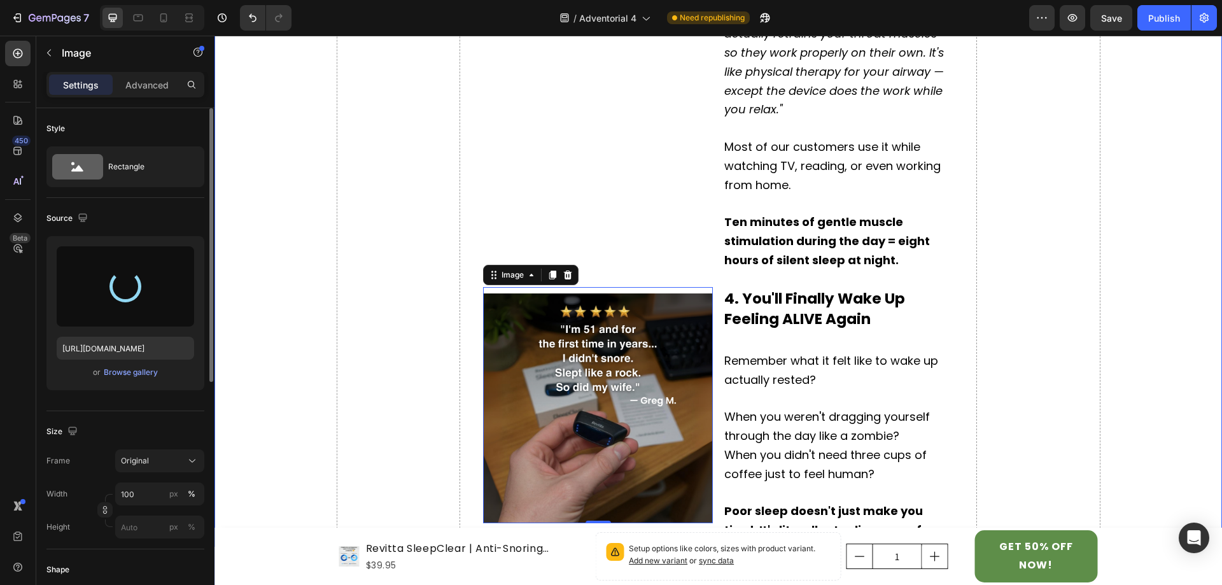
type input "https://cdn.shopify.com/s/files/1/0687/4172/6344/files/gempages_578515782133089…"
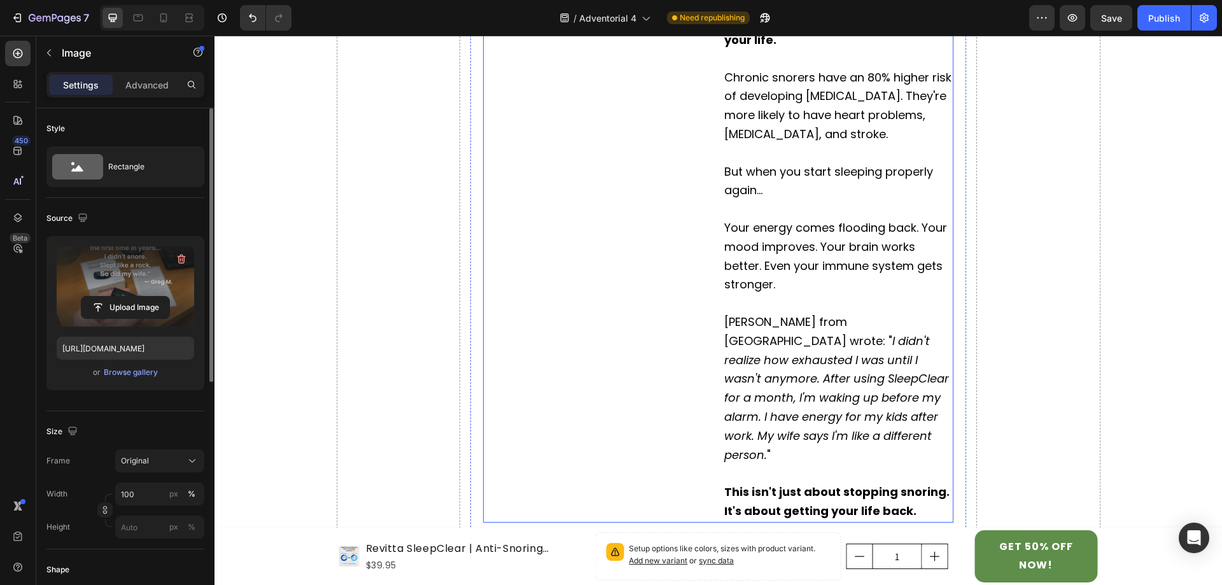
scroll to position [3310, 0]
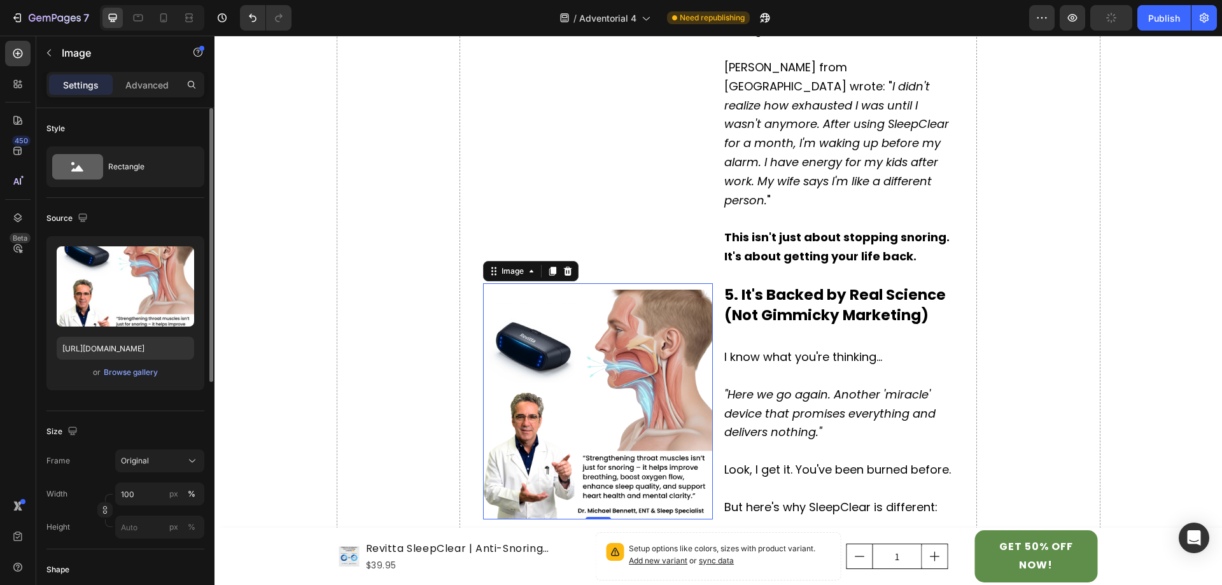
click at [611, 333] on img at bounding box center [598, 405] width 230 height 230
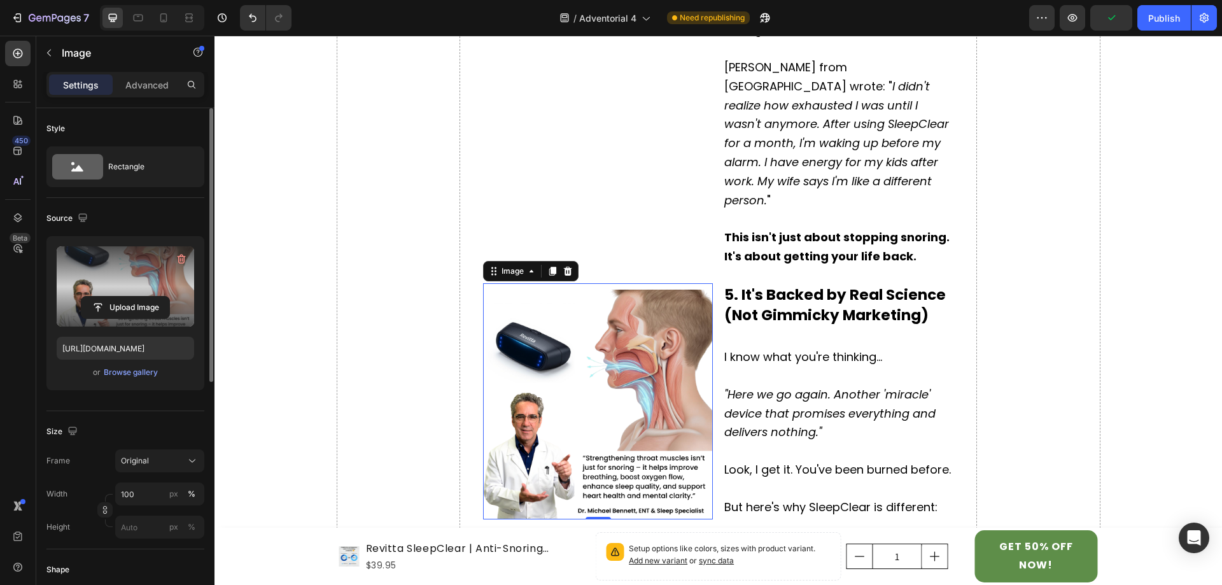
click at [115, 288] on label at bounding box center [126, 286] width 138 height 80
click at [115, 297] on input "file" at bounding box center [125, 308] width 88 height 22
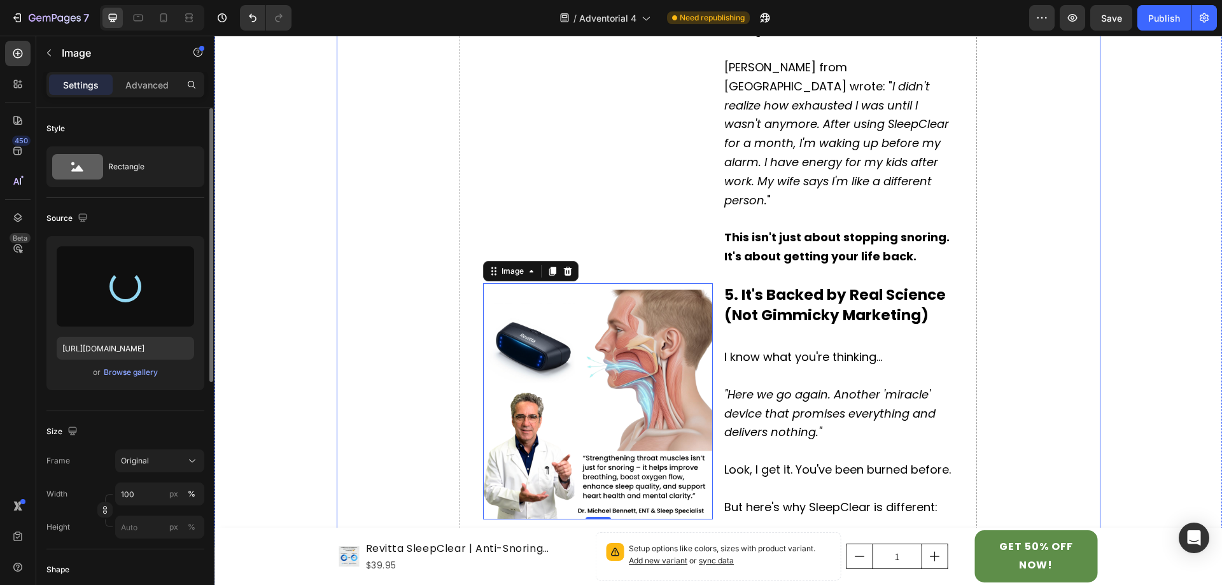
type input "https://cdn.shopify.com/s/files/1/0687/4172/6344/files/gempages_578515782133089…"
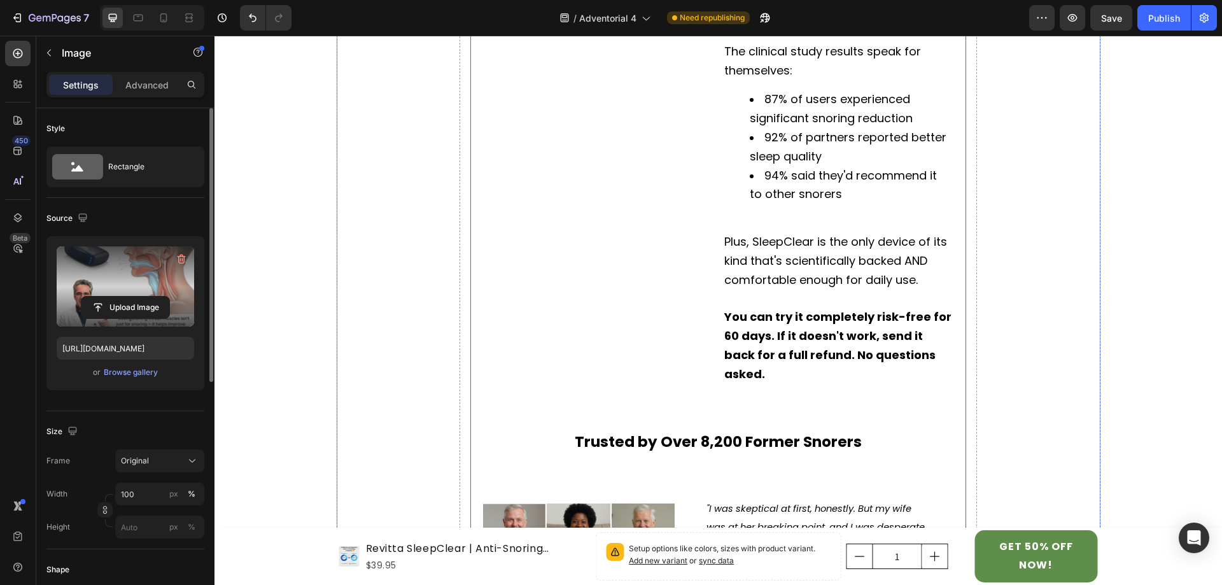
scroll to position [4138, 0]
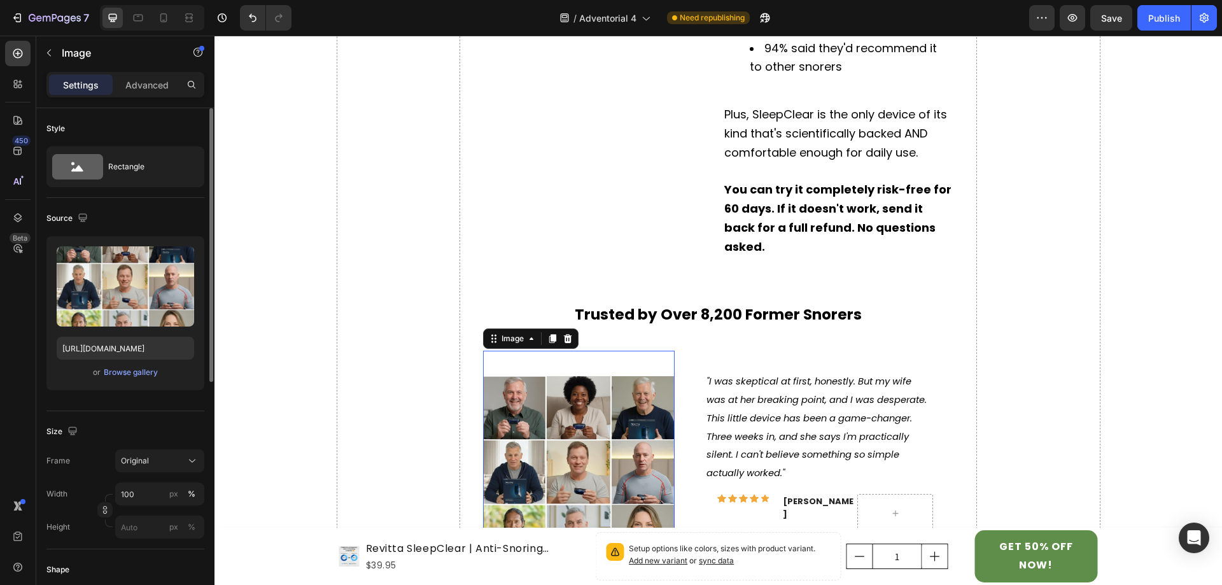
click at [597, 388] on img at bounding box center [579, 472] width 192 height 192
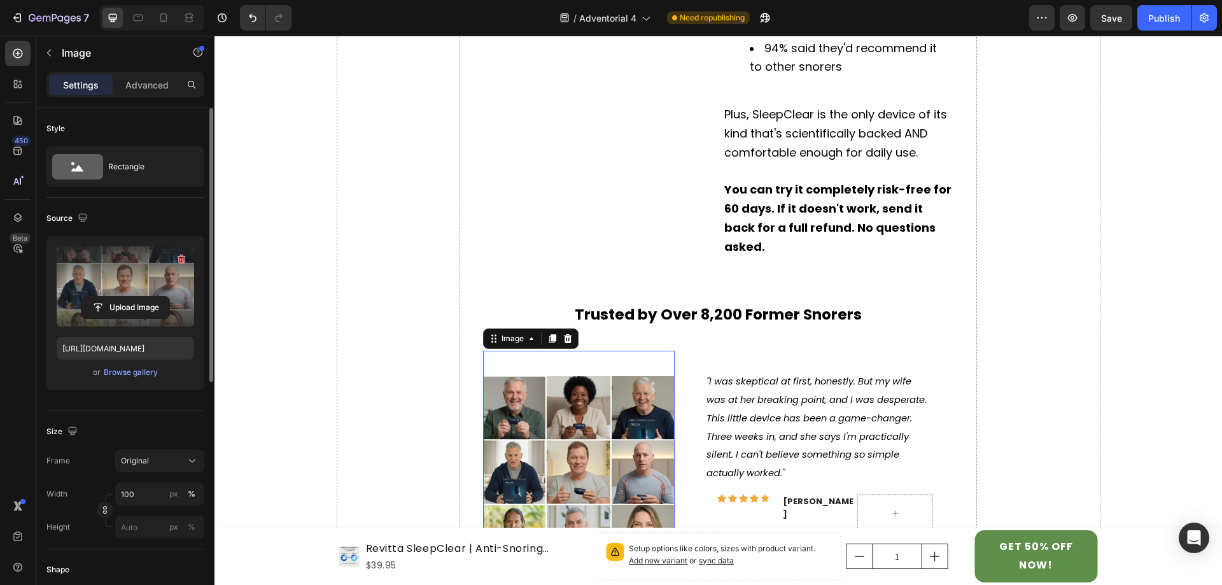
click at [153, 287] on label at bounding box center [126, 286] width 138 height 80
click at [153, 297] on input "file" at bounding box center [125, 308] width 88 height 22
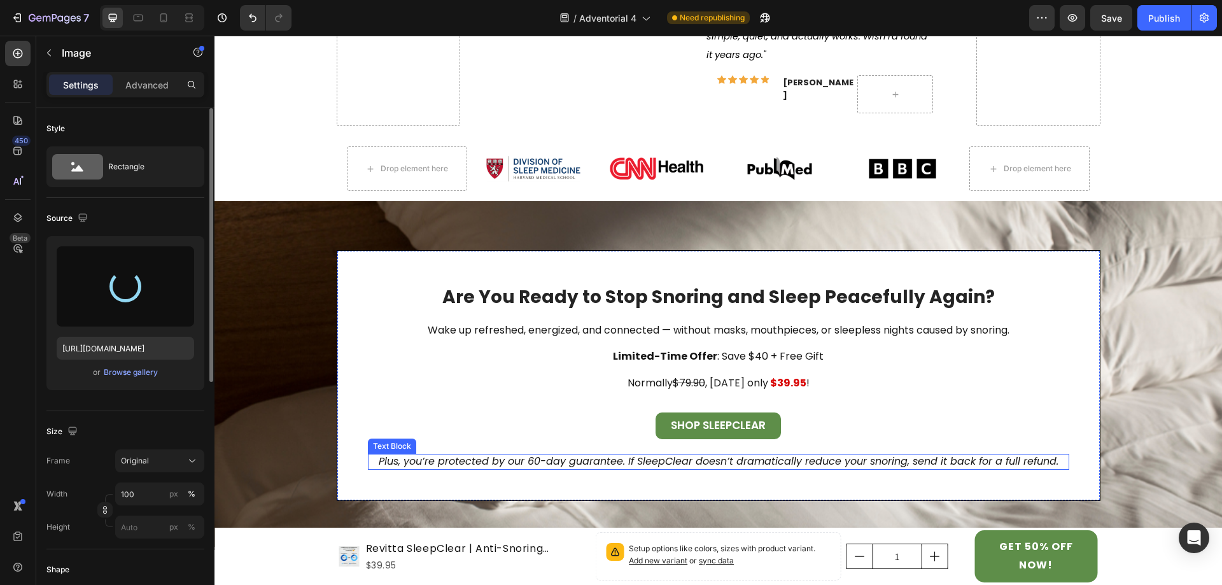
type input "https://cdn.shopify.com/s/files/1/0687/4172/6344/files/gempages_578515782133089…"
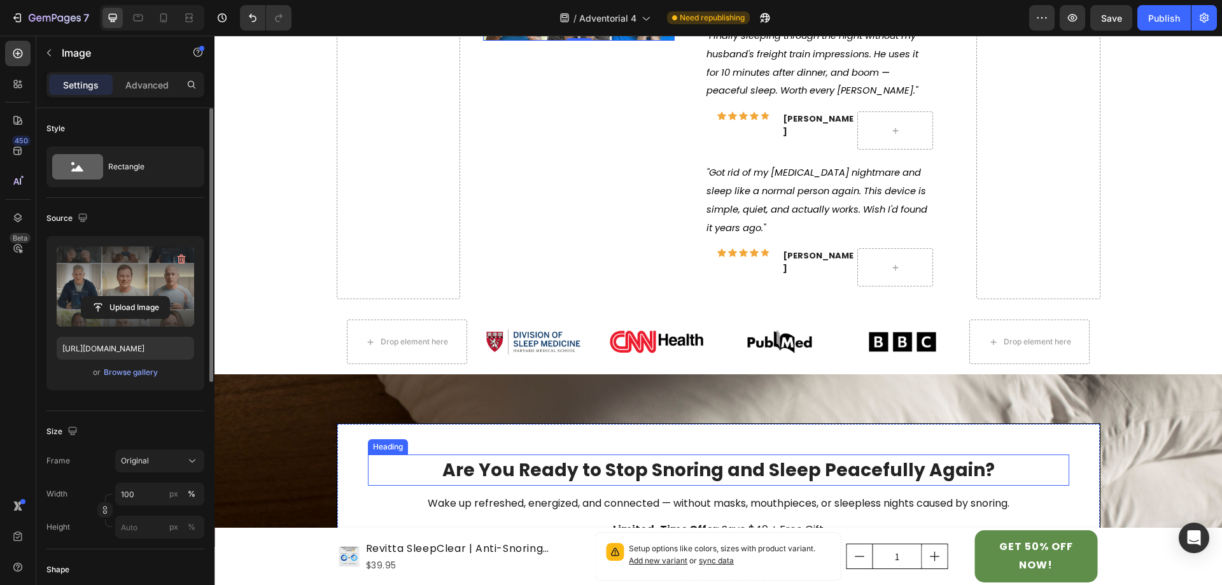
scroll to position [4584, 0]
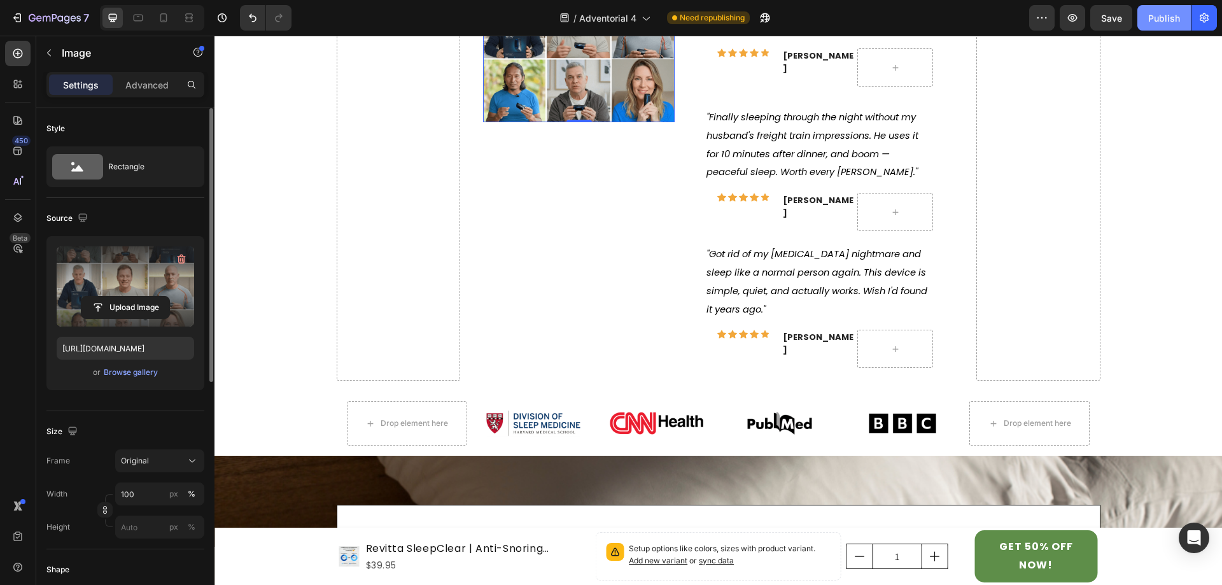
click at [1158, 18] on div "Publish" at bounding box center [1164, 17] width 32 height 13
